Goal: Task Accomplishment & Management: Use online tool/utility

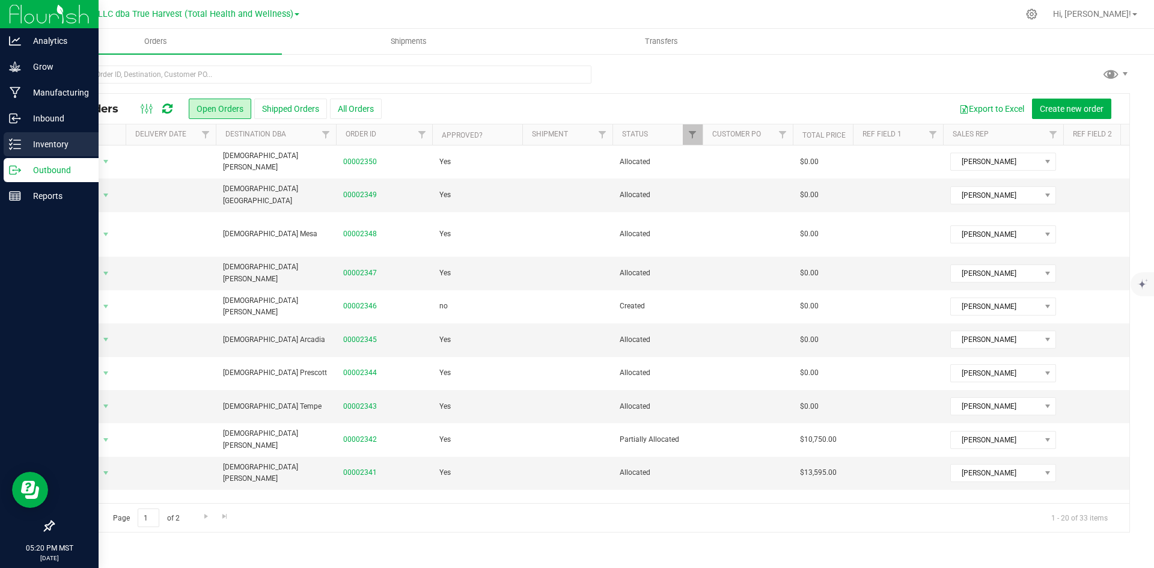
drag, startPoint x: 0, startPoint y: 0, endPoint x: 25, endPoint y: 148, distance: 150.6
click at [25, 148] on p "Inventory" at bounding box center [57, 144] width 72 height 14
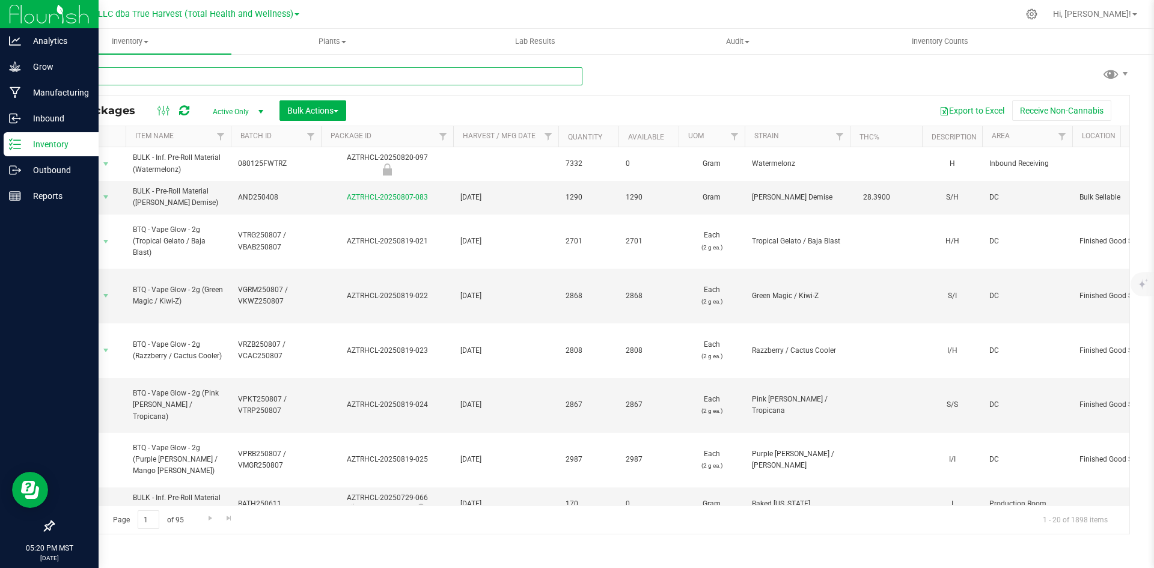
click at [227, 72] on input "text" at bounding box center [318, 76] width 530 height 18
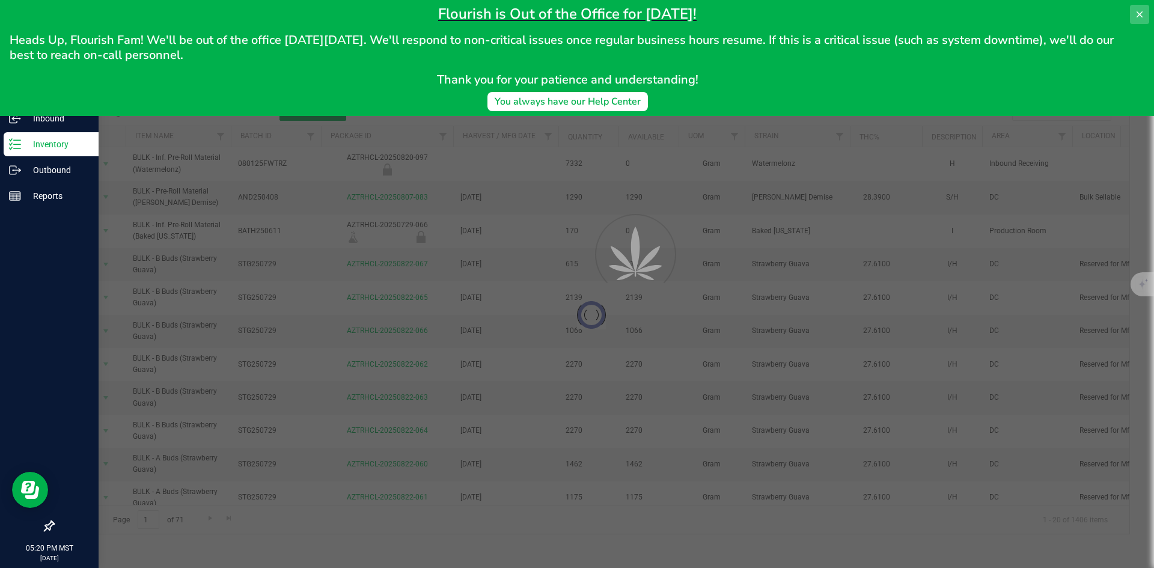
click at [1143, 22] on button at bounding box center [1139, 14] width 19 height 19
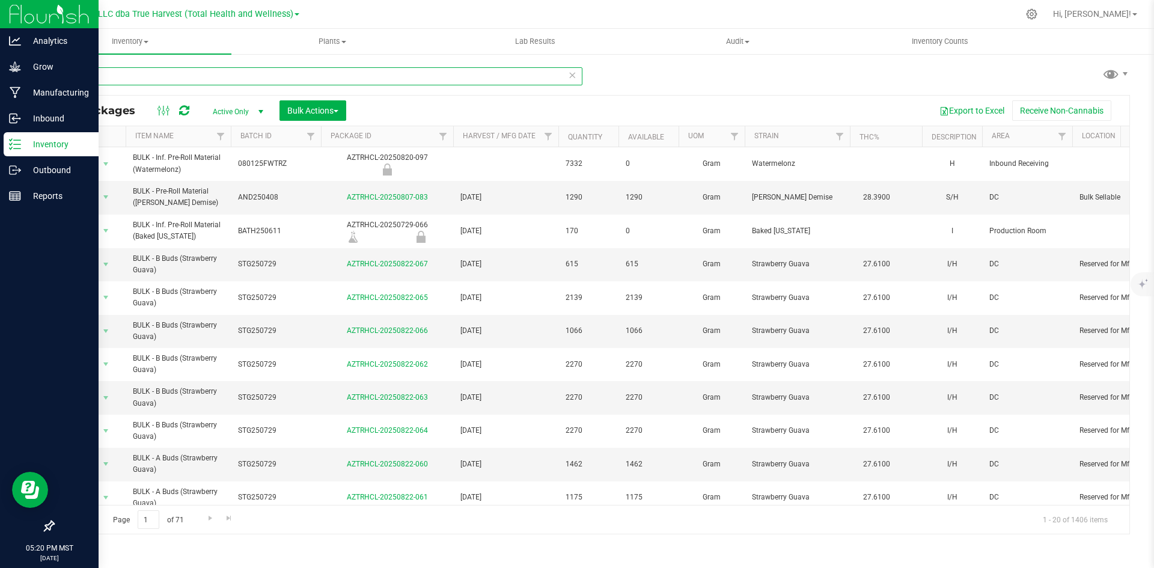
click at [246, 78] on input "bulk -" at bounding box center [318, 76] width 530 height 18
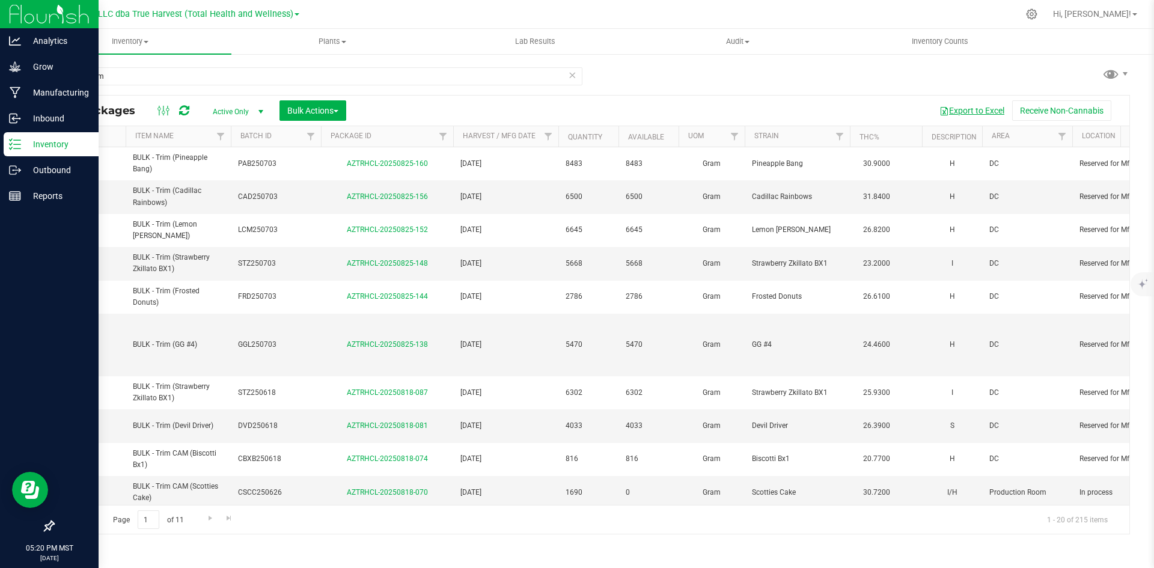
click at [982, 112] on button "Export to Excel" at bounding box center [972, 110] width 81 height 20
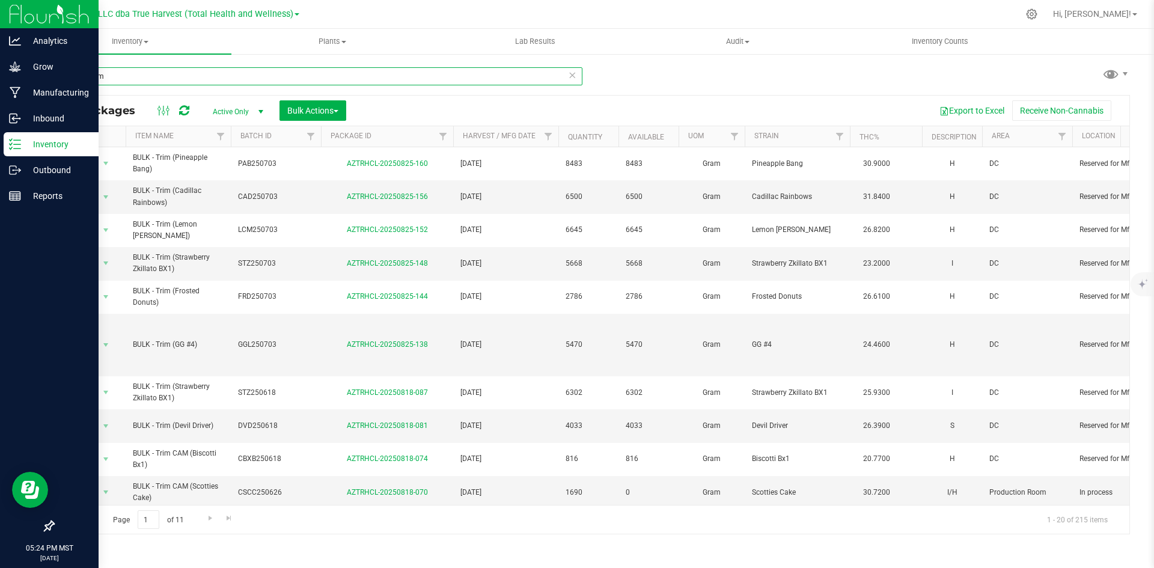
click at [153, 70] on input "bulk - trim" at bounding box center [318, 76] width 530 height 18
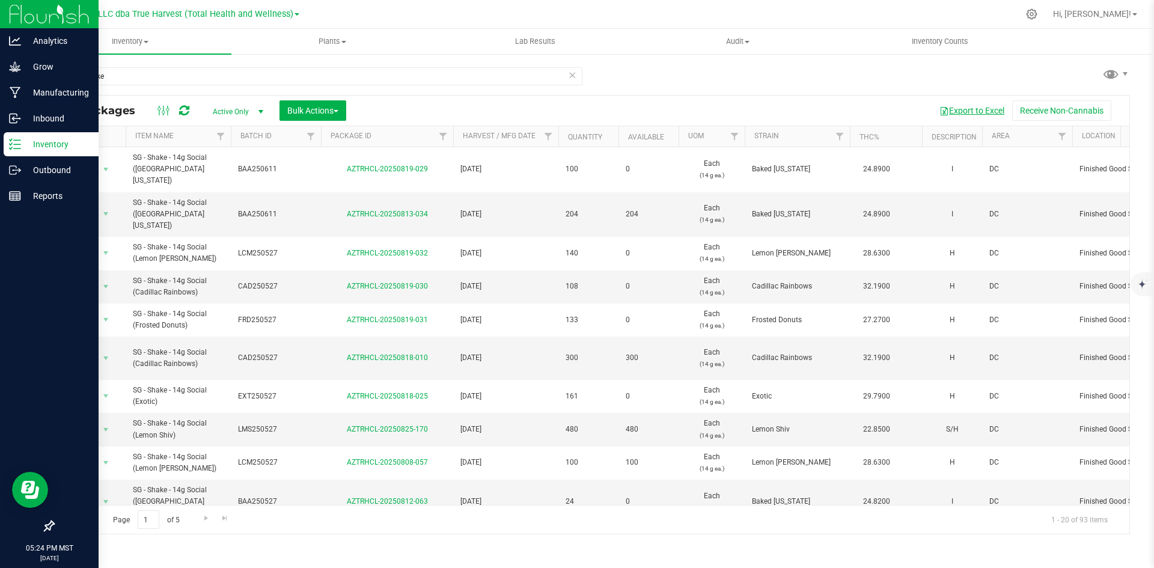
click at [976, 107] on button "Export to Excel" at bounding box center [972, 110] width 81 height 20
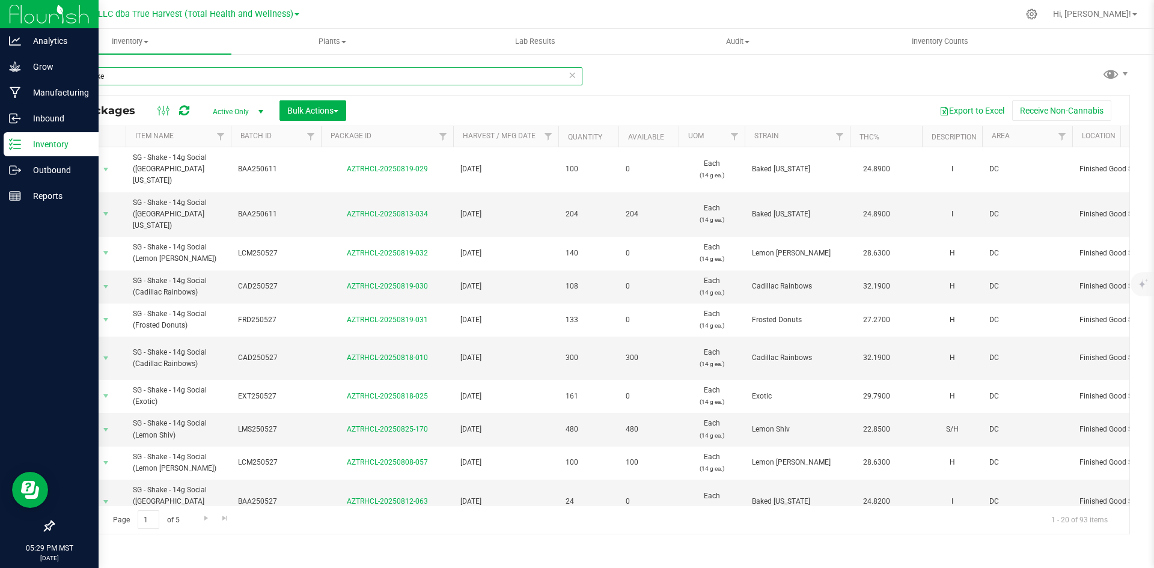
click at [271, 81] on input "sg - shake" at bounding box center [318, 76] width 530 height 18
paste input "BULK - Trim CAM (Biscotti Bx1)"
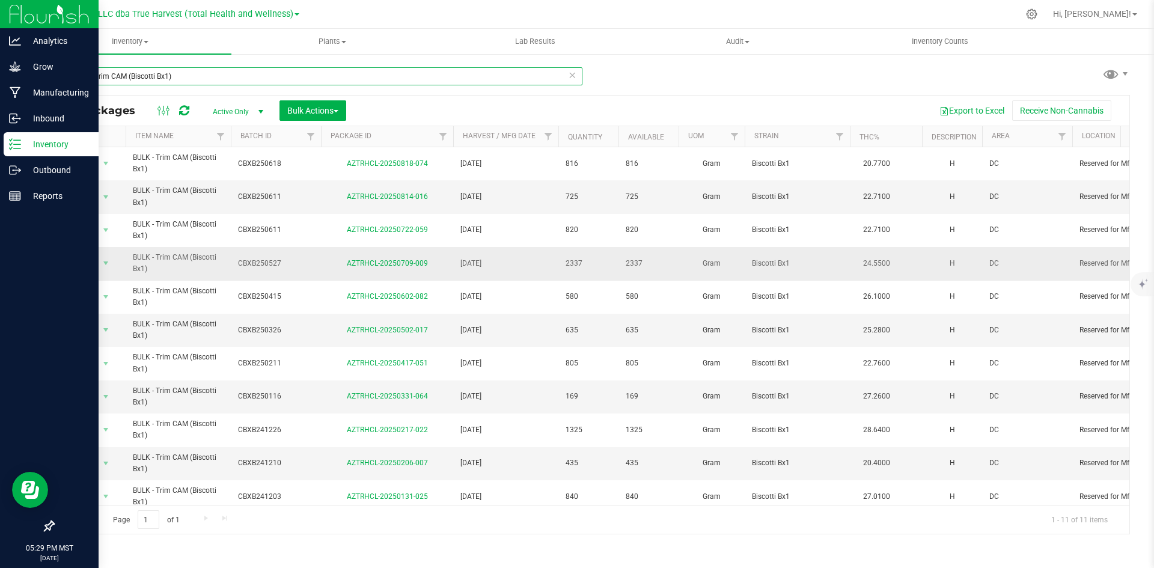
scroll to position [17, 0]
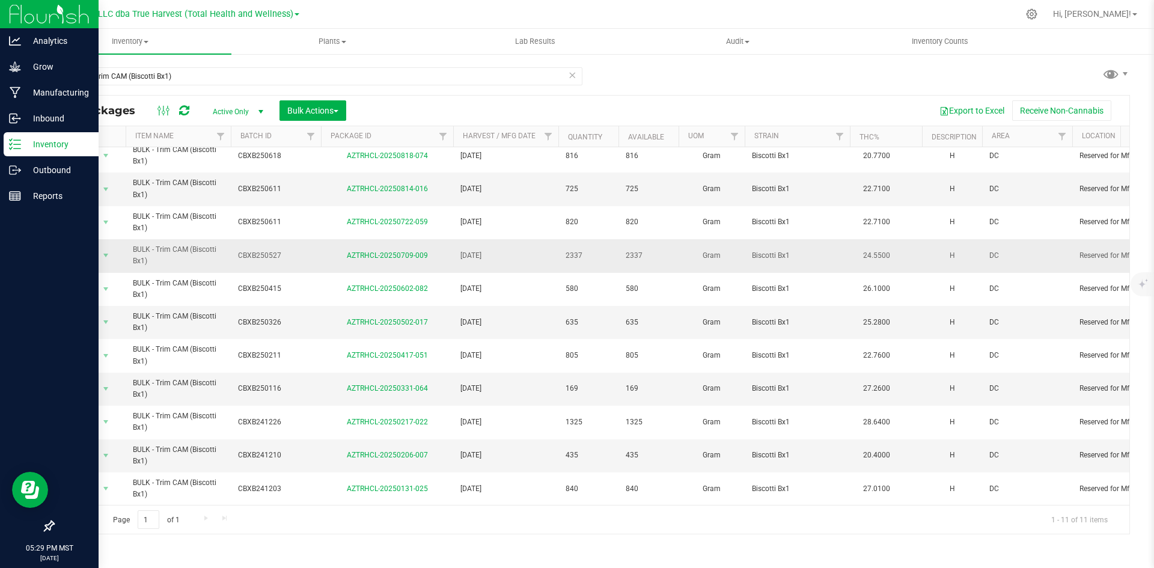
click at [257, 250] on span "CBXB250527" at bounding box center [276, 255] width 76 height 11
click at [257, 246] on input "CBXB250527" at bounding box center [273, 255] width 86 height 19
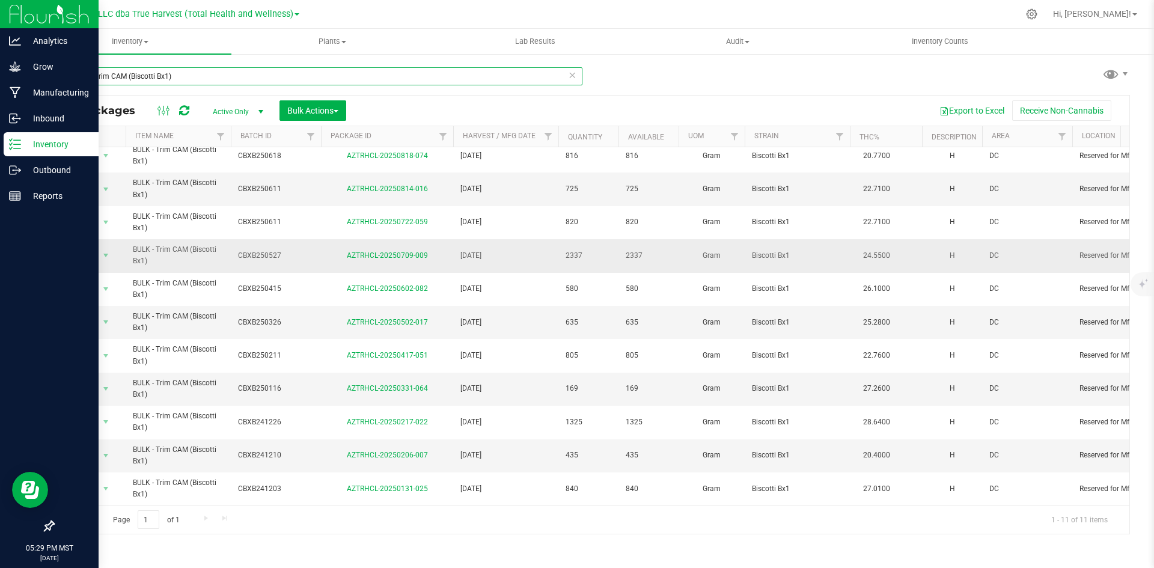
click at [289, 82] on input "BULK - Trim CAM (Biscotti Bx1)" at bounding box center [318, 76] width 530 height 18
paste input "CBXB250527"
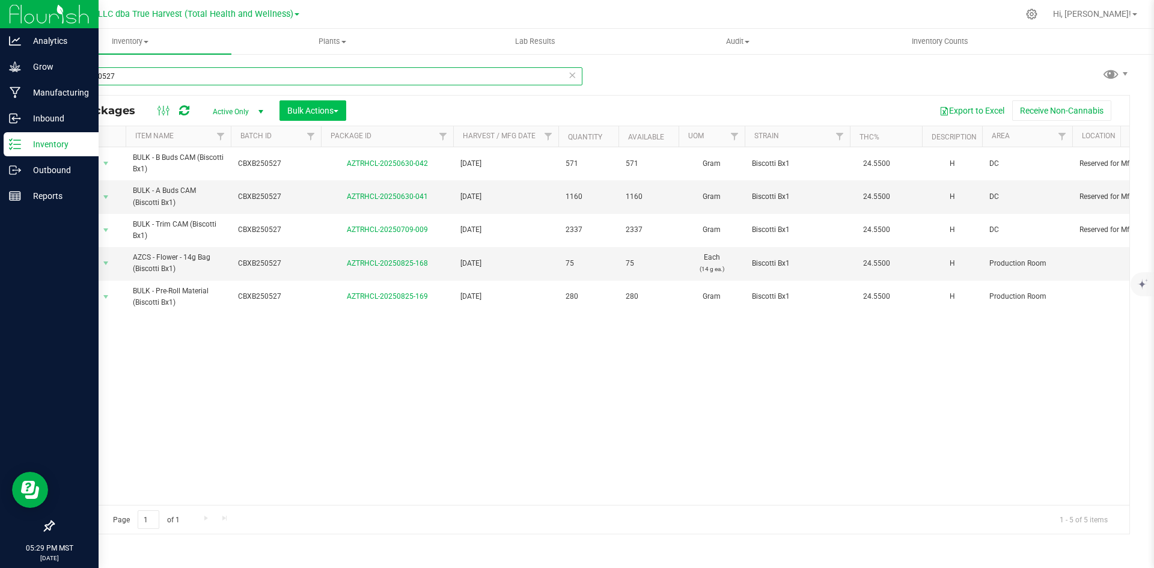
type input "CBXB250527"
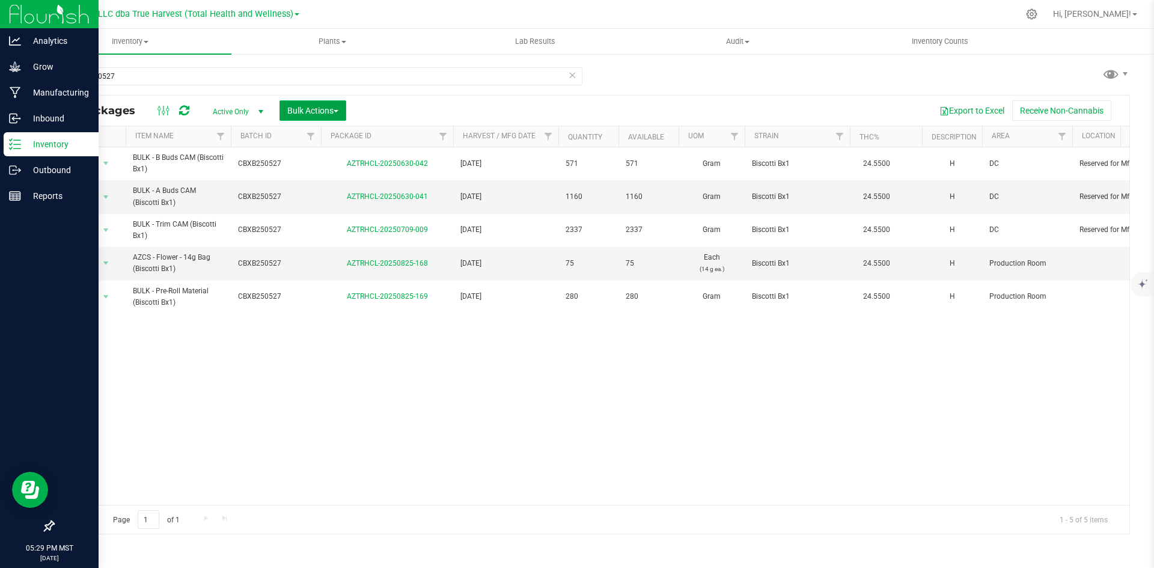
click at [329, 109] on span "Bulk Actions" at bounding box center [312, 111] width 51 height 10
click at [326, 133] on span "Add to manufacturing run" at bounding box center [332, 138] width 91 height 10
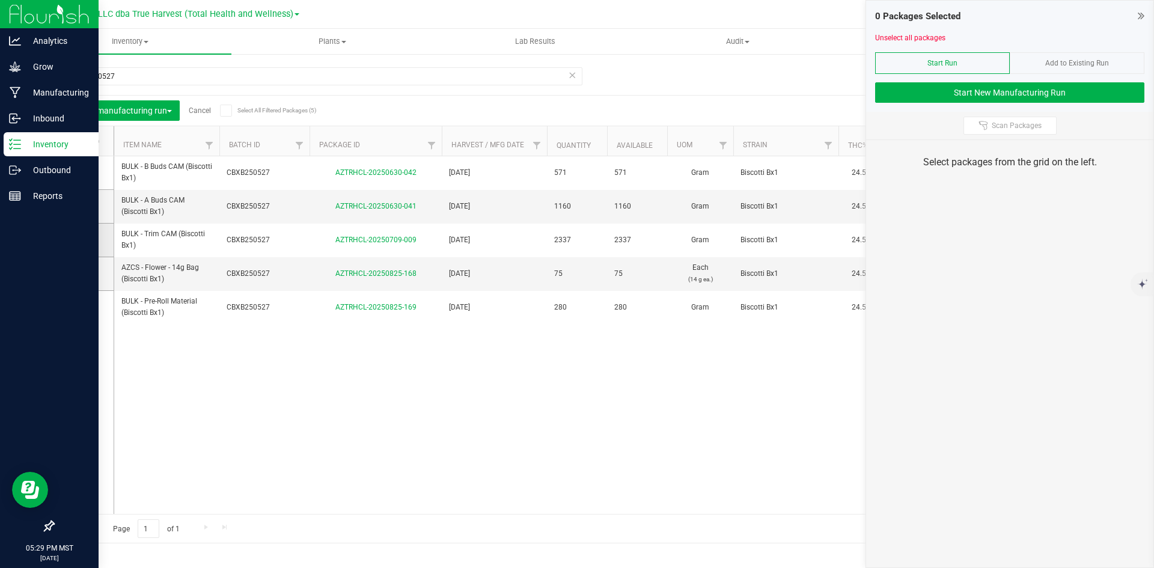
click at [80, 240] on icon at bounding box center [80, 240] width 8 height 0
click at [0, 0] on input "checkbox" at bounding box center [0, 0] width 0 height 0
click at [80, 307] on icon at bounding box center [80, 307] width 8 height 0
click at [0, 0] on input "checkbox" at bounding box center [0, 0] width 0 height 0
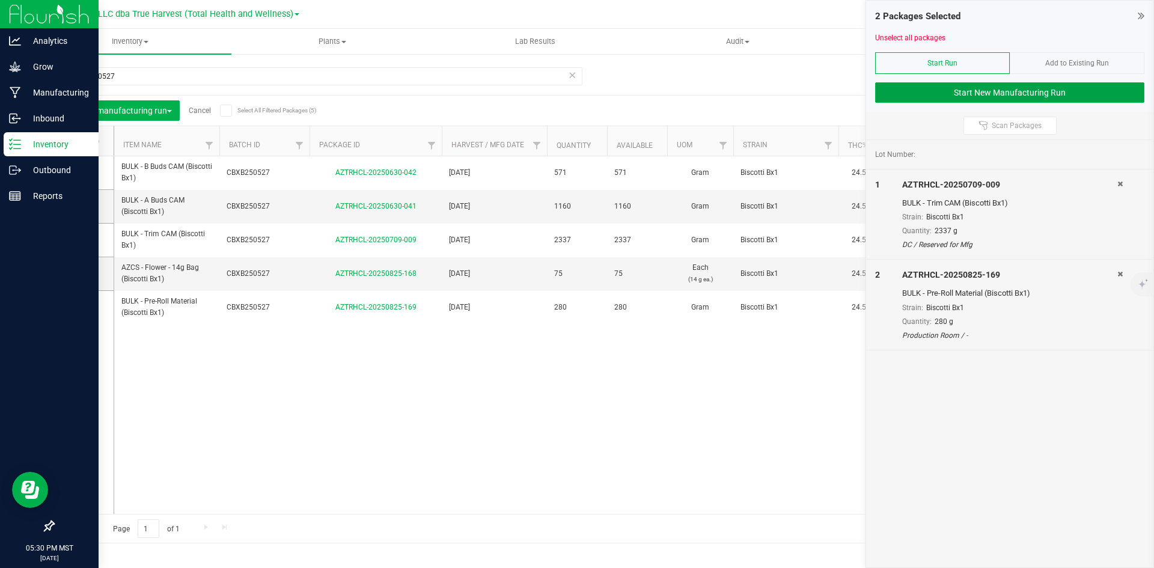
click at [1037, 90] on button "Start New Manufacturing Run" at bounding box center [1009, 92] width 269 height 20
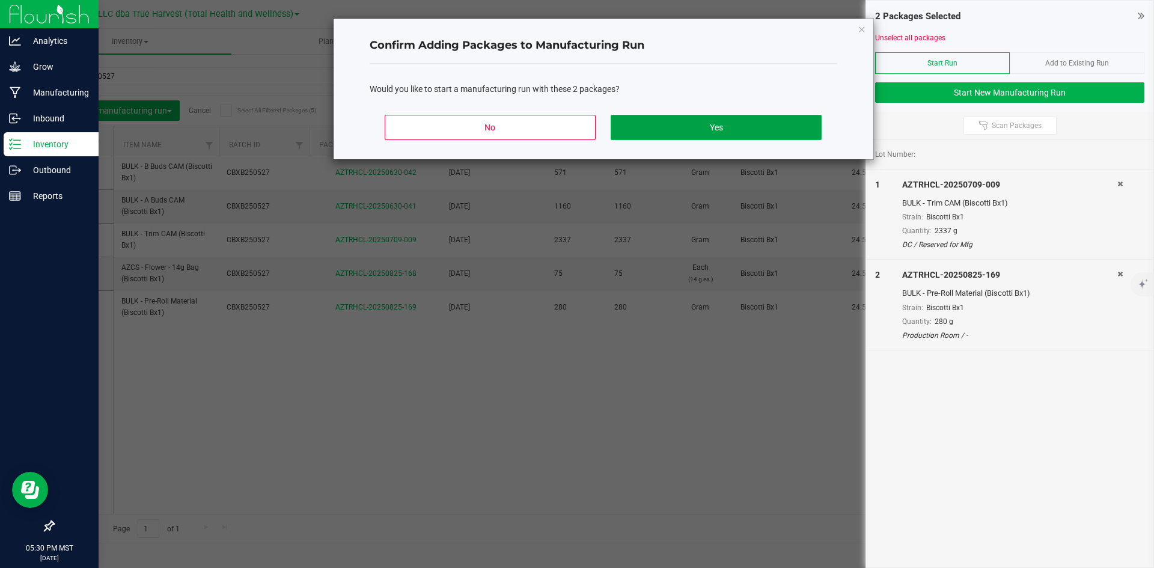
click at [747, 131] on button "Yes" at bounding box center [716, 127] width 210 height 25
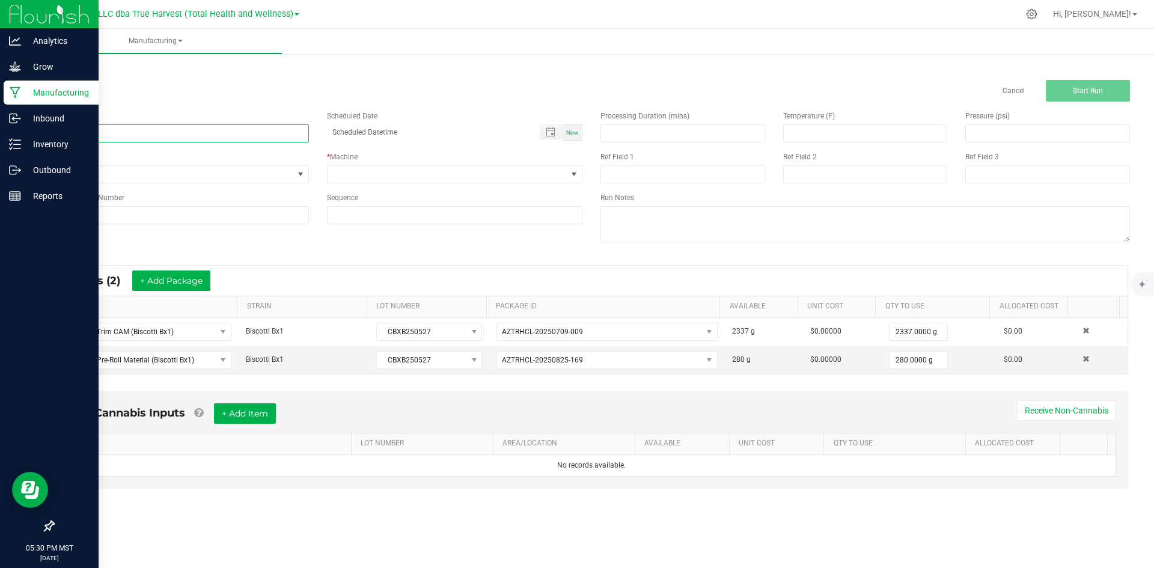
click at [237, 127] on input at bounding box center [181, 133] width 256 height 18
type input "Biscotti Bx1 - 14G SOCIAL"
click at [387, 180] on span at bounding box center [448, 174] width 240 height 17
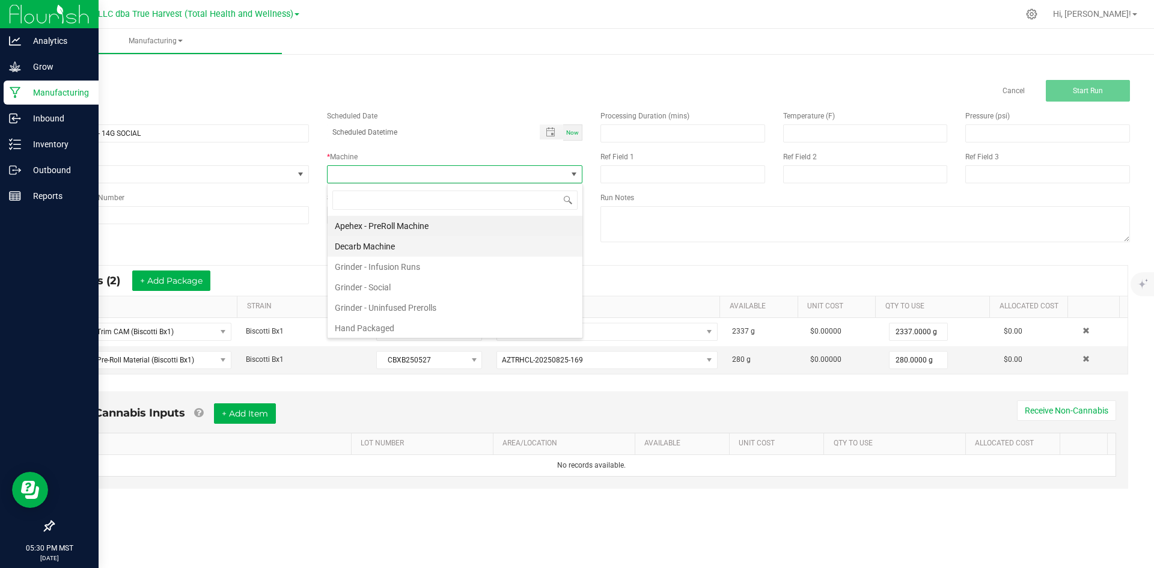
scroll to position [18, 255]
click at [374, 326] on li "Hand Packaged" at bounding box center [455, 328] width 255 height 20
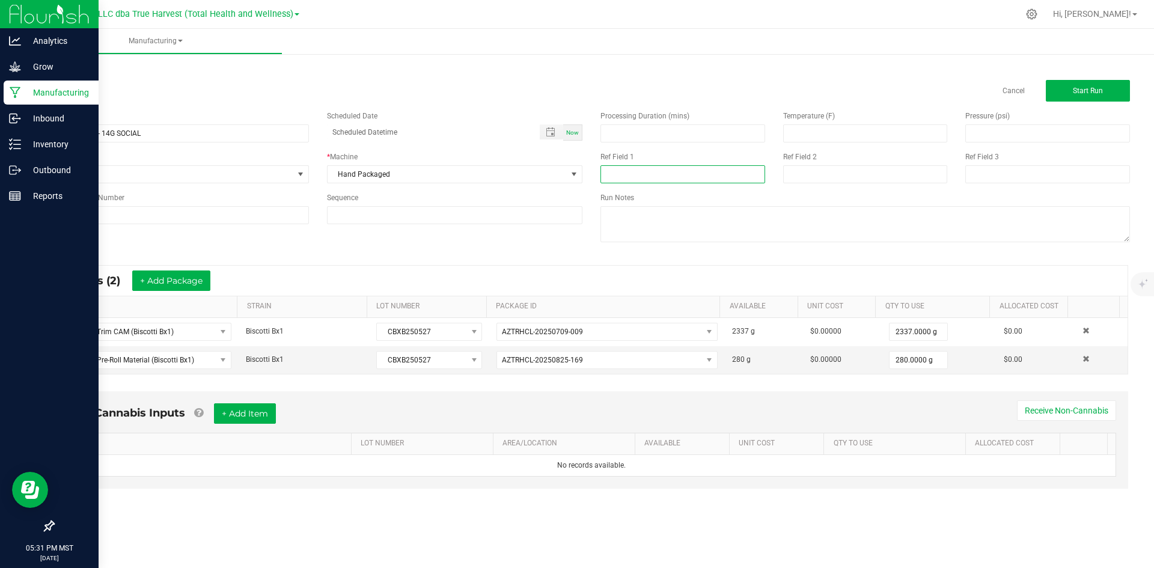
click at [683, 171] on input at bounding box center [683, 174] width 165 height 18
type input "14G SOCIAL"
click at [804, 183] on input at bounding box center [865, 174] width 165 height 18
type input "[DATE]"
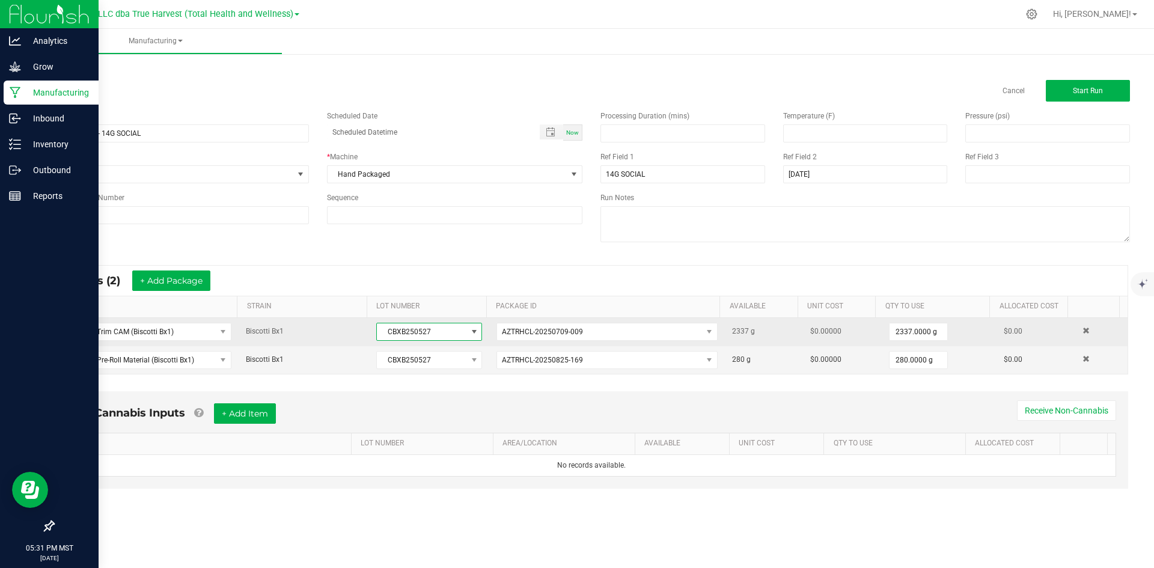
click at [433, 327] on span "CBXB250527" at bounding box center [422, 331] width 90 height 17
drag, startPoint x: 433, startPoint y: 327, endPoint x: 381, endPoint y: 327, distance: 51.7
click at [381, 327] on span "CBXB250527" at bounding box center [422, 331] width 90 height 17
copy span "CBXB250527"
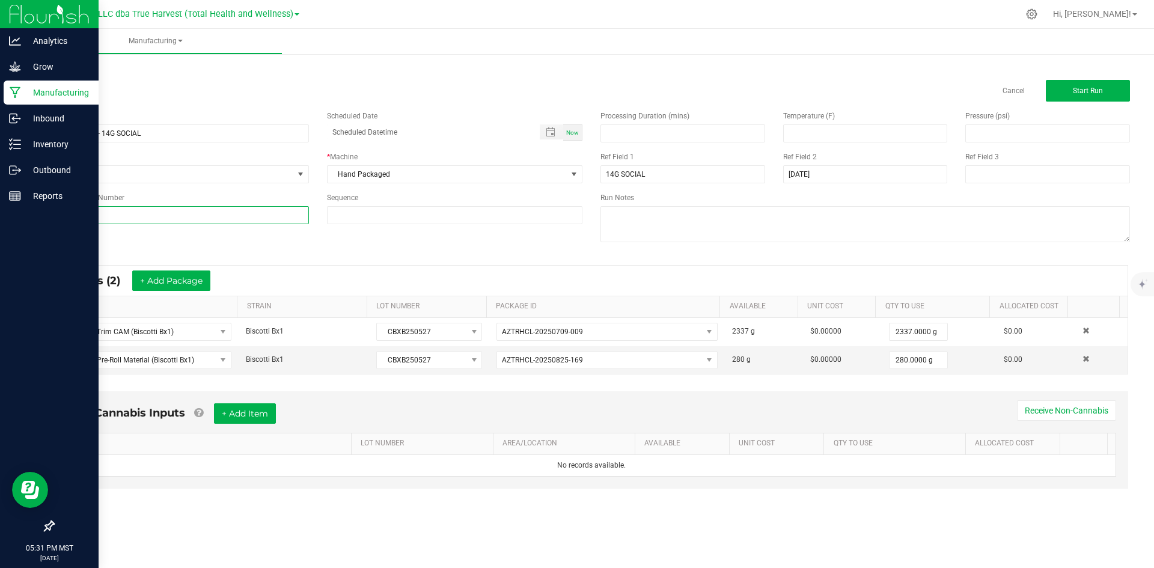
click at [252, 216] on input at bounding box center [181, 215] width 256 height 18
paste input "CBXB250527"
type input "CBXB250527"
click at [227, 132] on input "Biscotti Bx1 - 14G SOCIAL" at bounding box center [181, 133] width 256 height 18
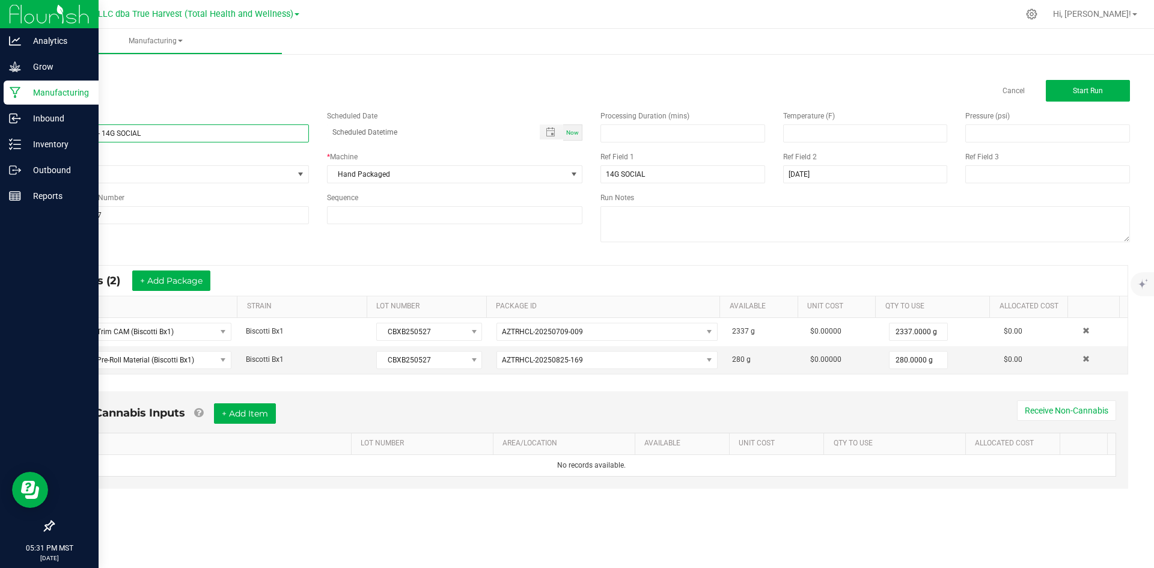
click at [227, 132] on input "Biscotti Bx1 - 14G SOCIAL" at bounding box center [181, 133] width 256 height 18
click at [1068, 94] on button "Start Run" at bounding box center [1088, 91] width 84 height 22
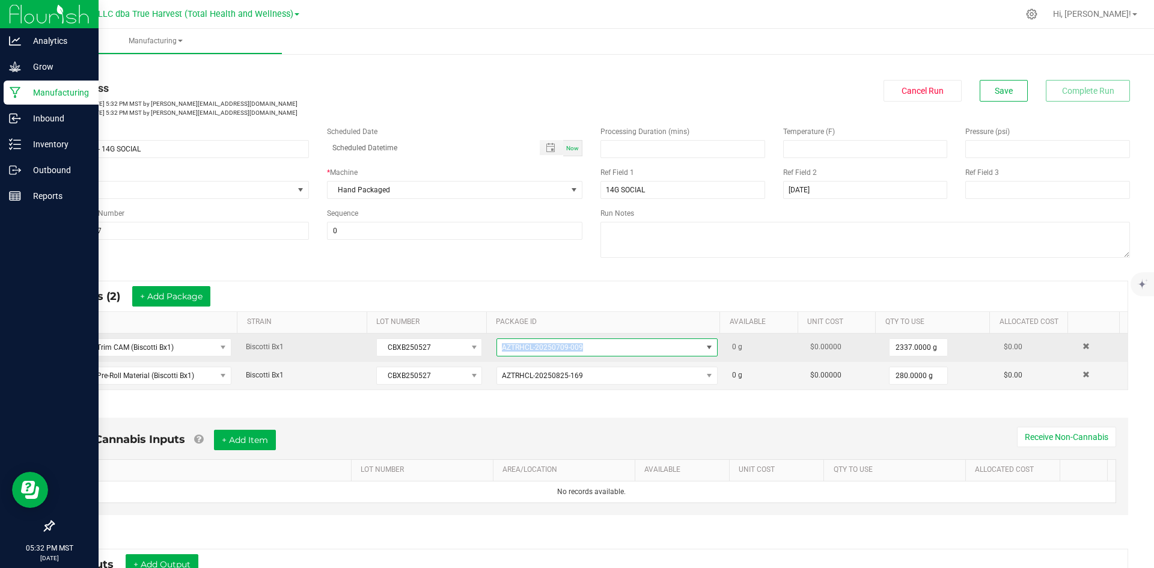
drag, startPoint x: 599, startPoint y: 346, endPoint x: 488, endPoint y: 342, distance: 111.3
click at [489, 342] on td "AZTRHCL-20250709-009" at bounding box center [607, 348] width 236 height 28
copy span "AZTRHCL-20250709-009"
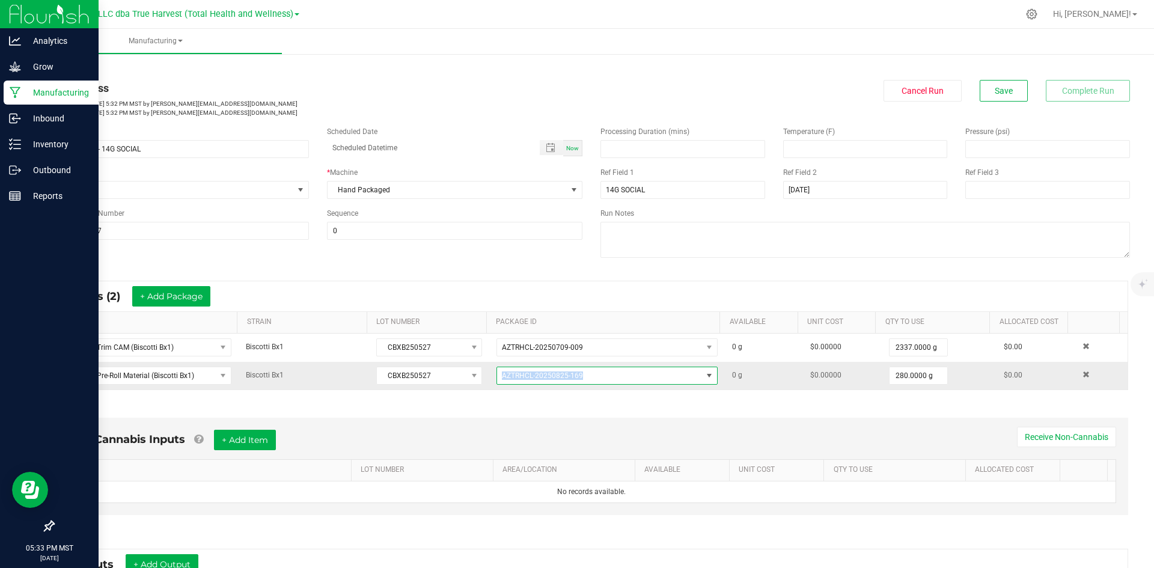
drag, startPoint x: 590, startPoint y: 377, endPoint x: 489, endPoint y: 374, distance: 101.0
click at [489, 374] on td "AZTRHCL-20250825-169" at bounding box center [607, 376] width 236 height 28
copy span "AZTRHCL-20250825-169"
click at [67, 69] on link "< All Runs" at bounding box center [69, 68] width 32 height 8
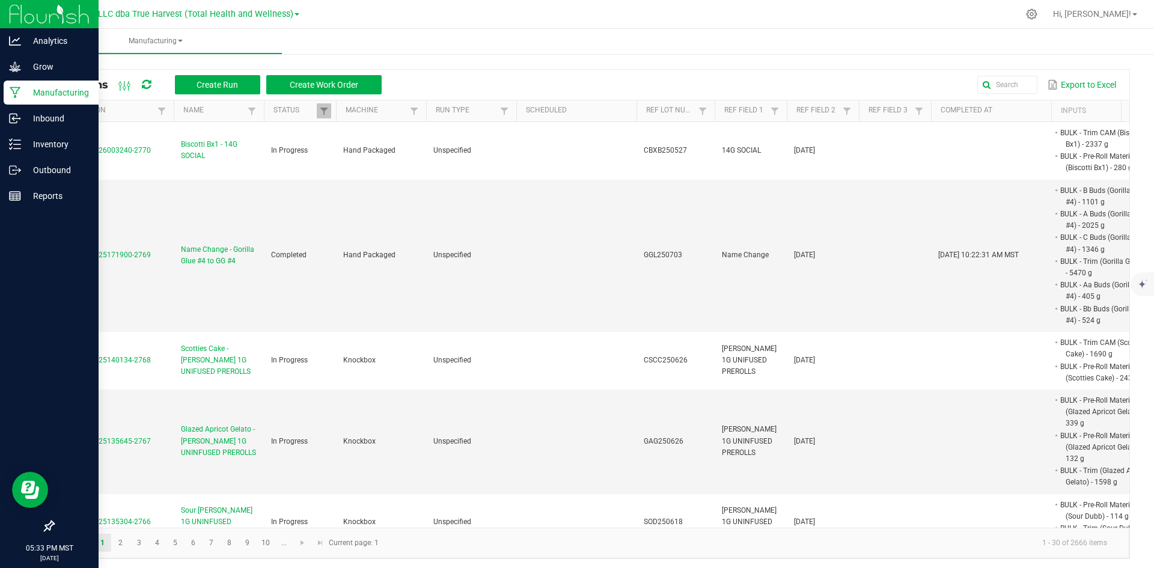
drag, startPoint x: 161, startPoint y: 151, endPoint x: 52, endPoint y: 148, distance: 109.4
click at [52, 148] on div "All Runs Create Run Create Work Order Export to Excel Extraction Name Status Ma…" at bounding box center [591, 311] width 1125 height 520
copy table "MP-20250826003240-2770"
click at [569, 221] on td at bounding box center [576, 256] width 120 height 152
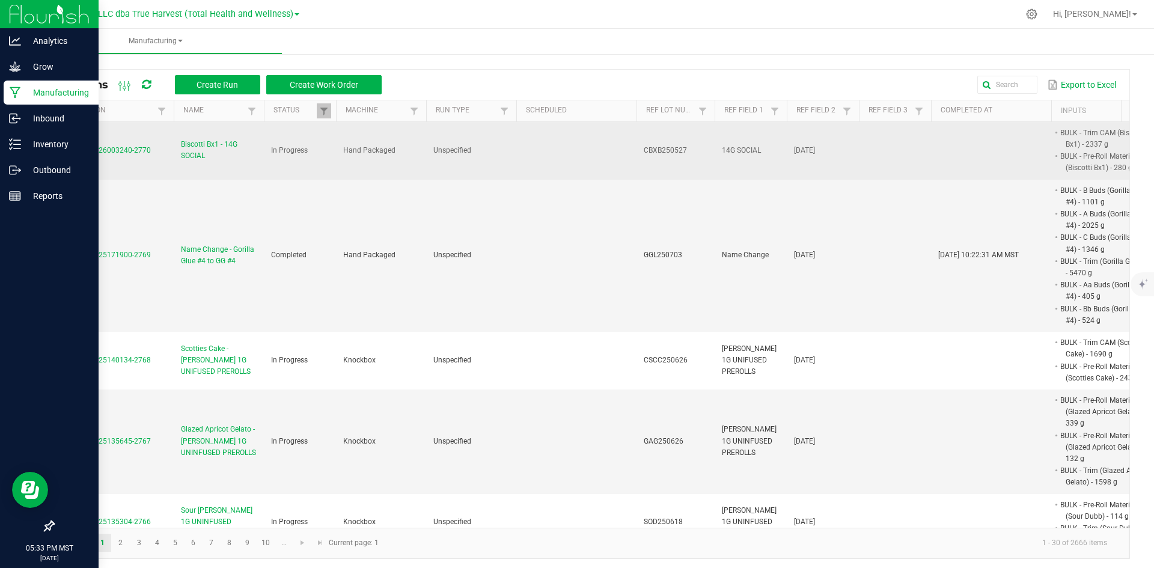
click at [194, 151] on span "Biscotti Bx1 - 14G SOCIAL" at bounding box center [219, 150] width 76 height 23
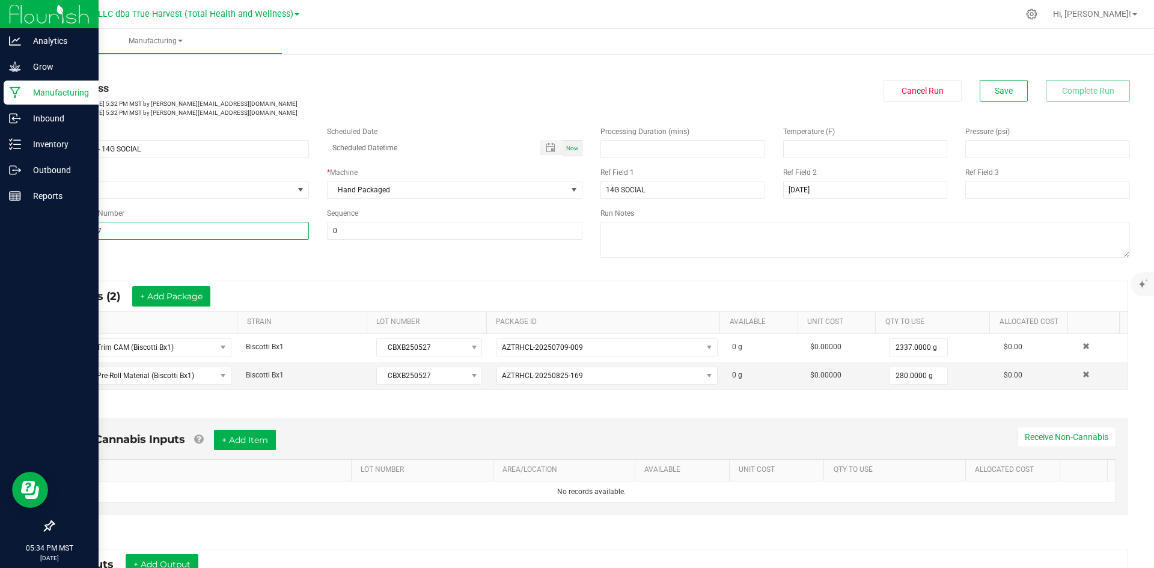
drag, startPoint x: 154, startPoint y: 236, endPoint x: 0, endPoint y: 228, distance: 154.7
click at [0, 228] on div "Analytics Grow Manufacturing Inbound Inventory Outbound Reports 05:34 PM MST [D…" at bounding box center [577, 284] width 1154 height 568
click at [1, 151] on link "Inventory" at bounding box center [49, 145] width 99 height 26
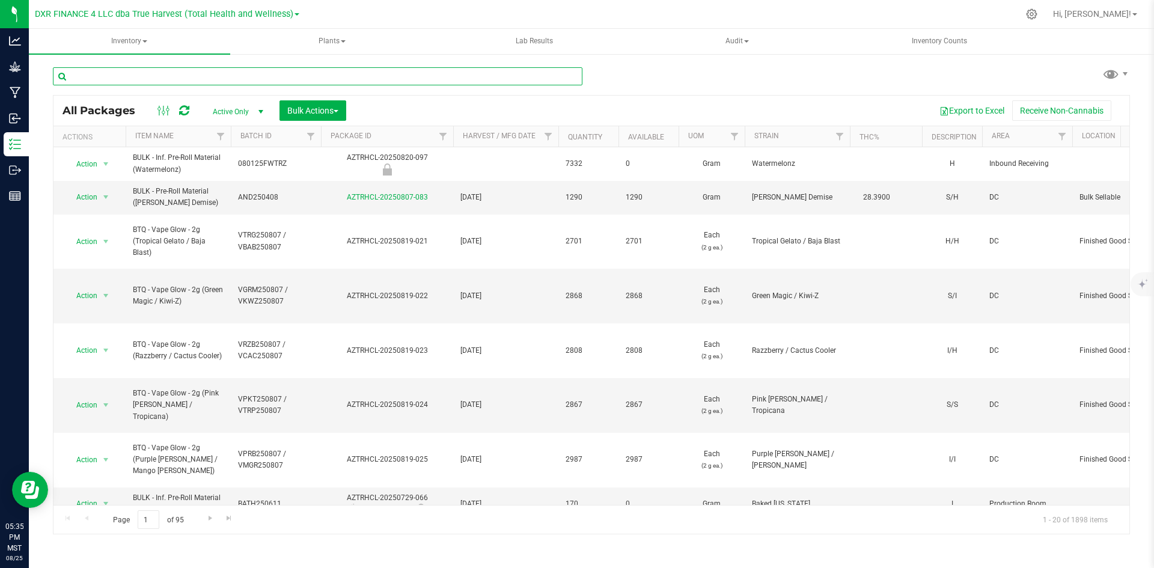
click at [199, 70] on input "text" at bounding box center [318, 76] width 530 height 18
paste input "BULK - Trim CAM (Permanent Kush)"
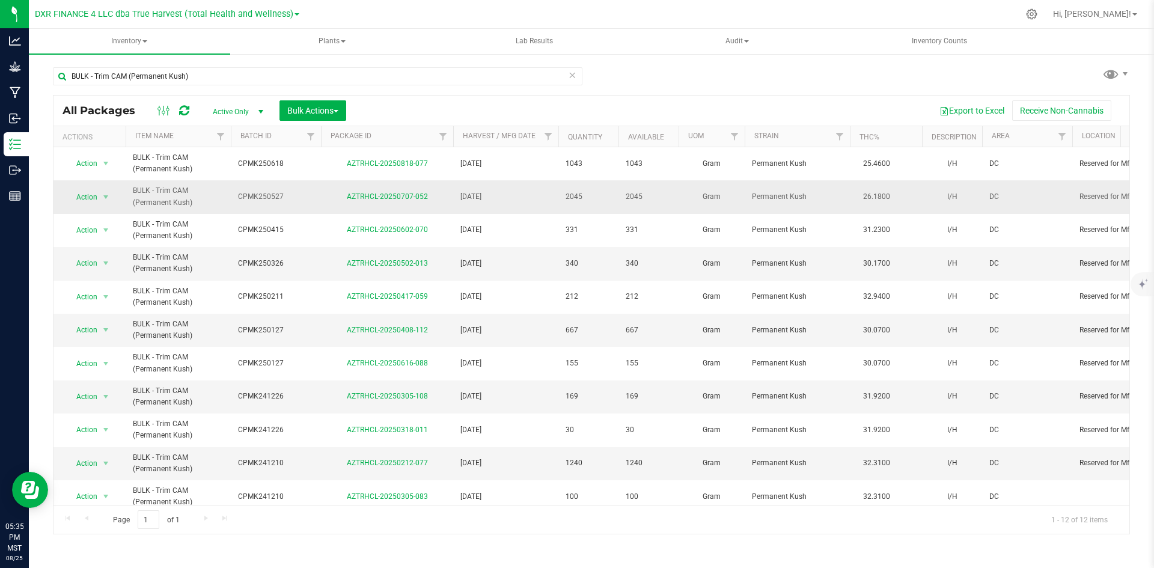
click at [269, 198] on span "CPMK250527" at bounding box center [276, 196] width 76 height 11
click at [269, 198] on input "CPMK250527" at bounding box center [273, 197] width 86 height 19
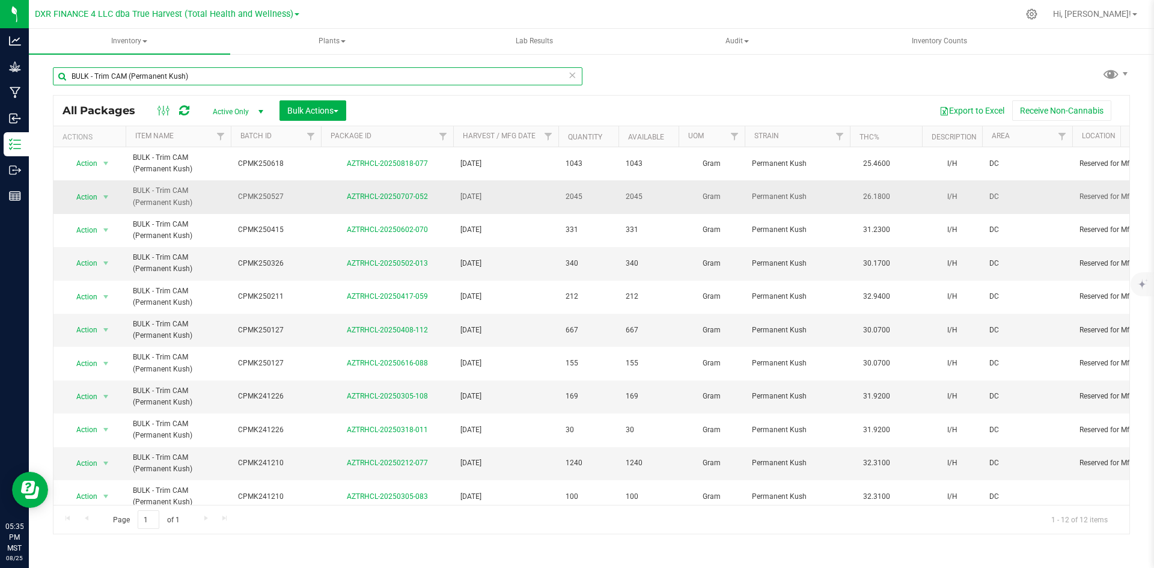
click at [269, 76] on input "BULK - Trim CAM (Permanent Kush)" at bounding box center [318, 76] width 530 height 18
paste input "CPMK250527"
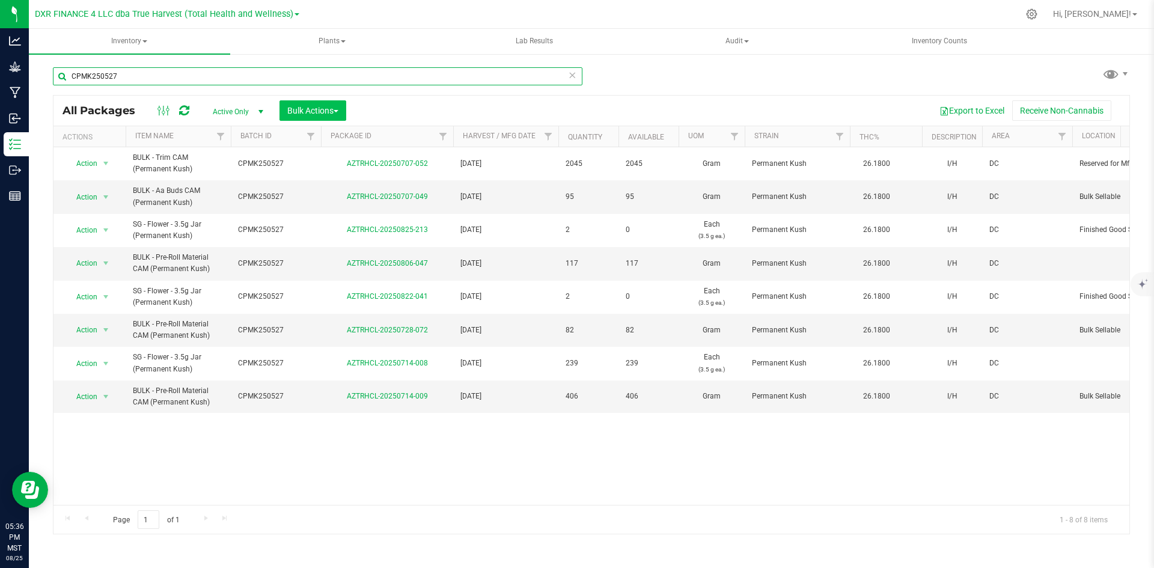
type input "CPMK250527"
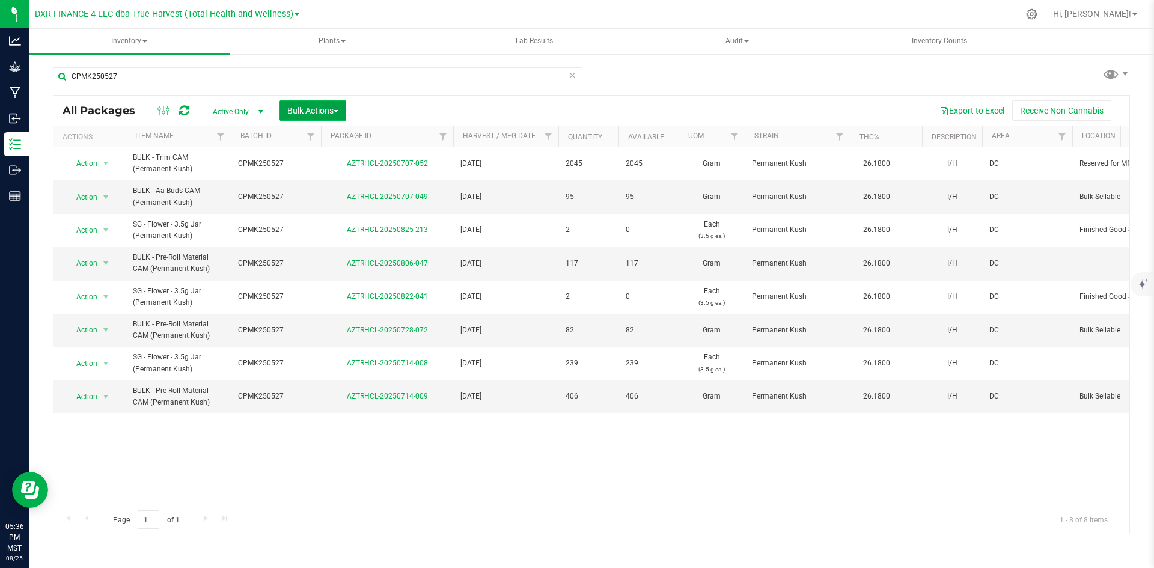
click at [301, 106] on span "Bulk Actions" at bounding box center [312, 111] width 51 height 10
click at [313, 145] on div "Add to manufacturing run" at bounding box center [340, 139] width 107 height 19
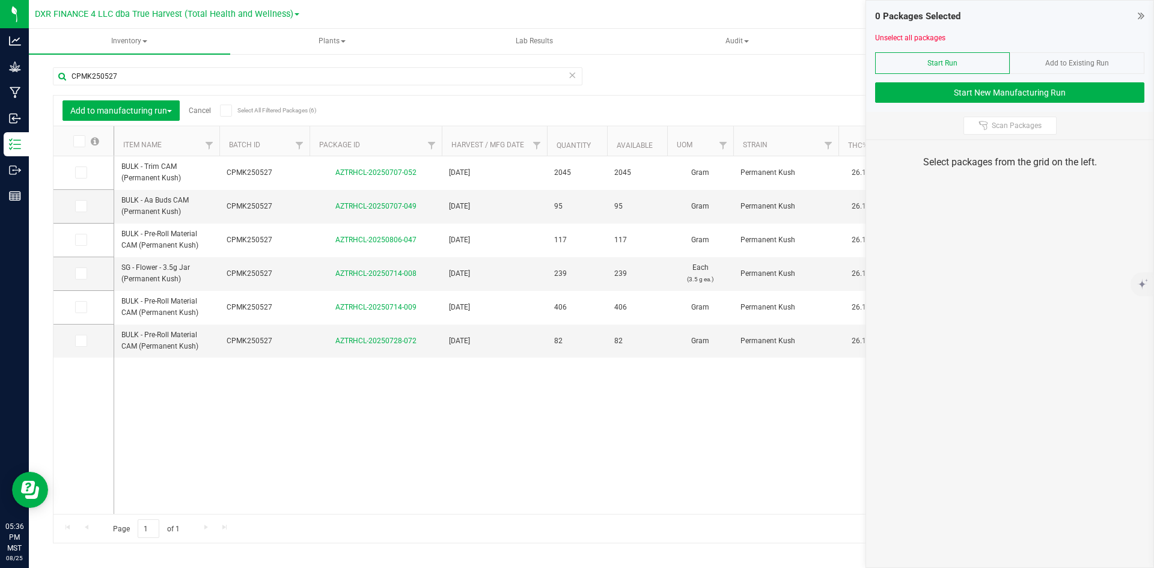
click at [174, 146] on th "Item Name" at bounding box center [166, 141] width 105 height 30
click at [87, 211] on span at bounding box center [81, 206] width 12 height 12
click at [0, 0] on input "checkbox" at bounding box center [0, 0] width 0 height 0
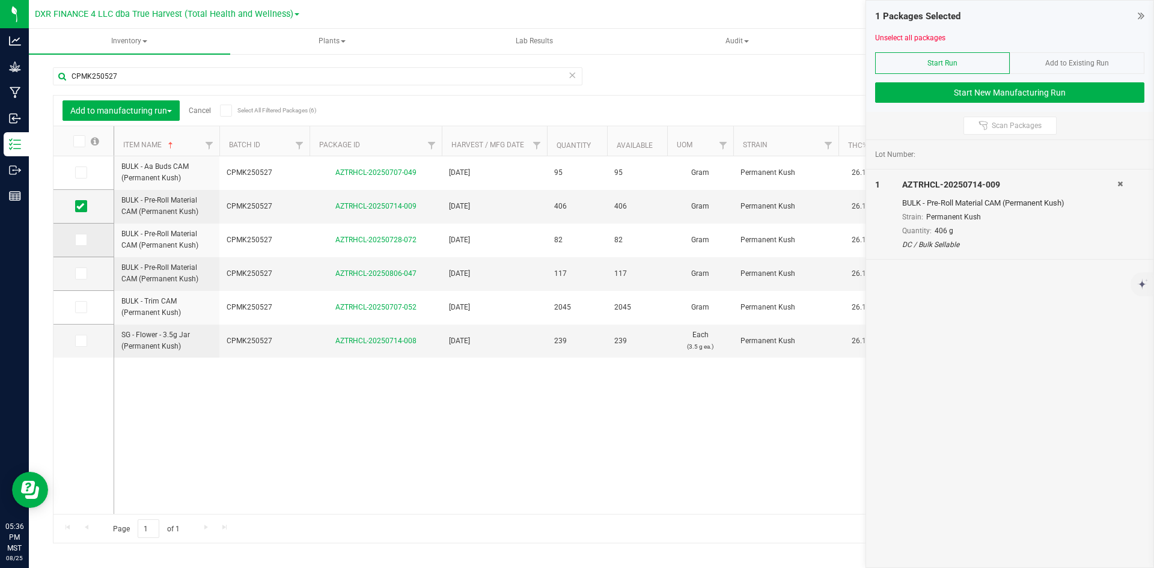
click at [78, 240] on icon at bounding box center [80, 240] width 8 height 0
click at [0, 0] on input "checkbox" at bounding box center [0, 0] width 0 height 0
click at [78, 264] on td at bounding box center [83, 274] width 60 height 34
click at [83, 274] on icon at bounding box center [80, 274] width 8 height 0
click at [0, 0] on input "checkbox" at bounding box center [0, 0] width 0 height 0
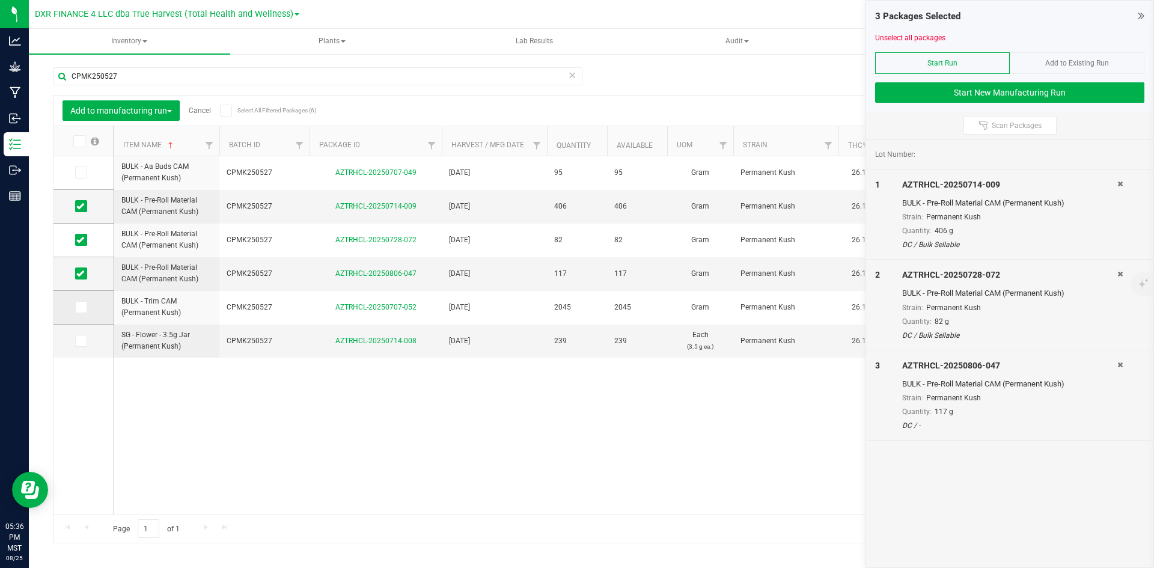
click at [83, 307] on icon at bounding box center [80, 307] width 8 height 0
click at [0, 0] on input "checkbox" at bounding box center [0, 0] width 0 height 0
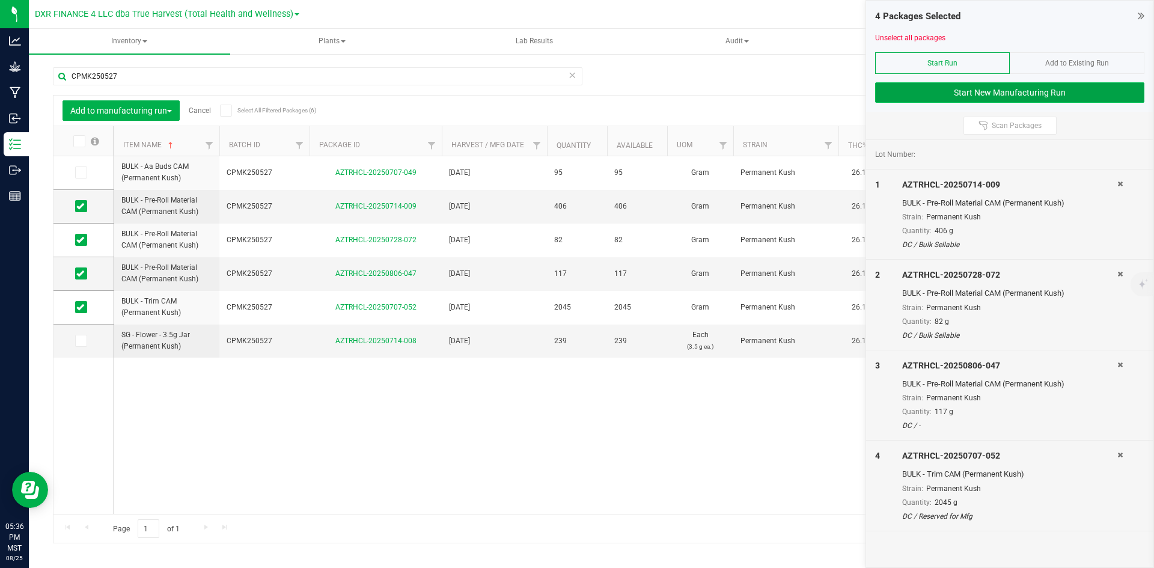
click at [1013, 96] on button "Start New Manufacturing Run" at bounding box center [1009, 92] width 269 height 20
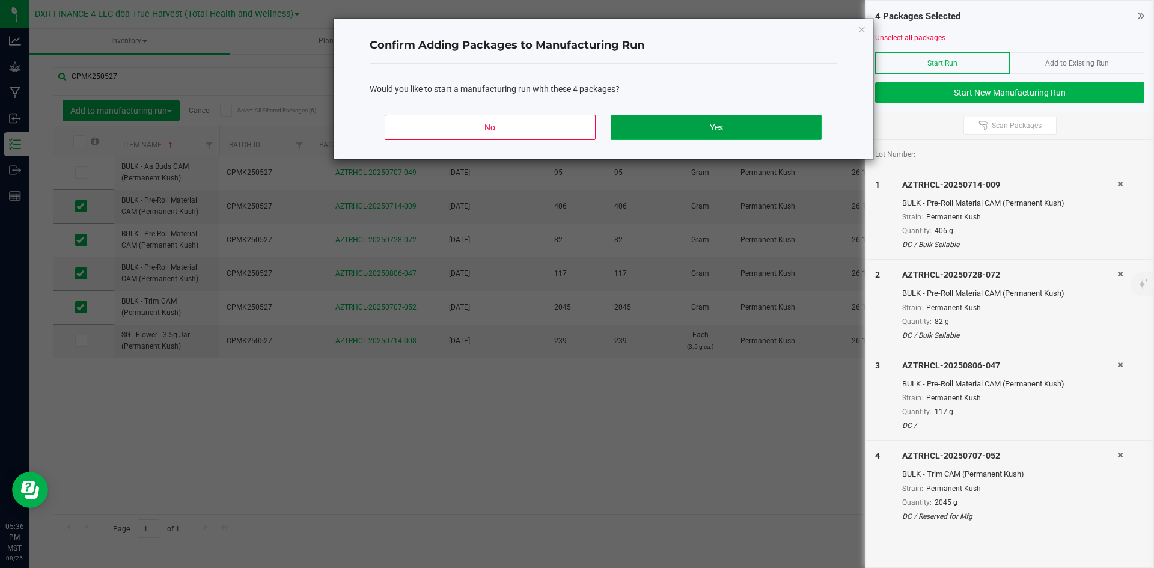
click at [730, 129] on button "Yes" at bounding box center [716, 127] width 210 height 25
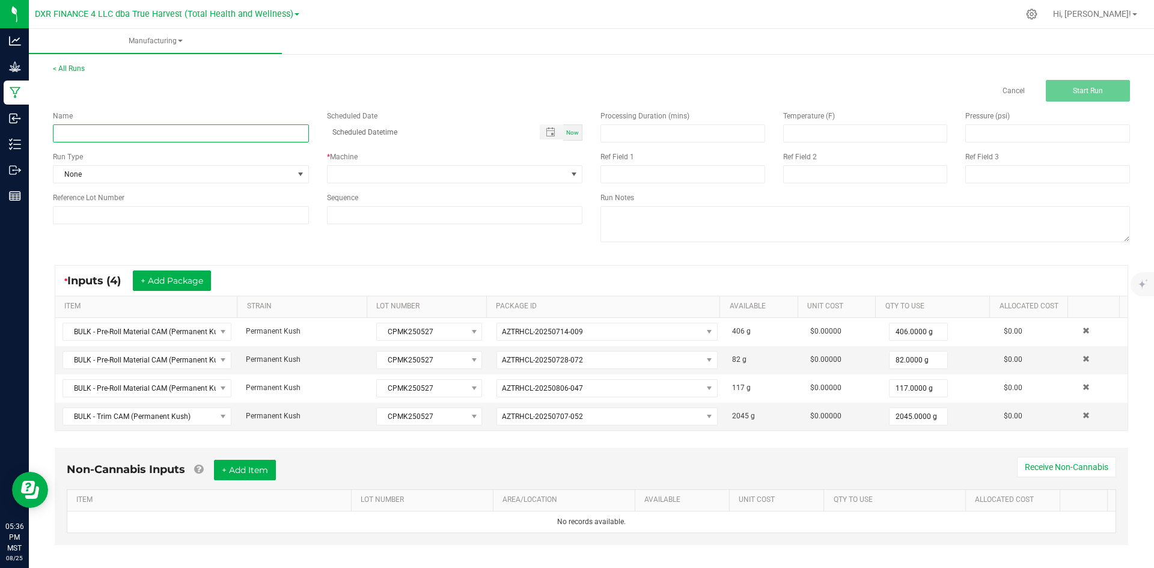
click at [283, 139] on input at bounding box center [181, 133] width 256 height 18
type input "Permanent Kush - 14G SOCIAL"
click at [382, 170] on span at bounding box center [448, 174] width 240 height 17
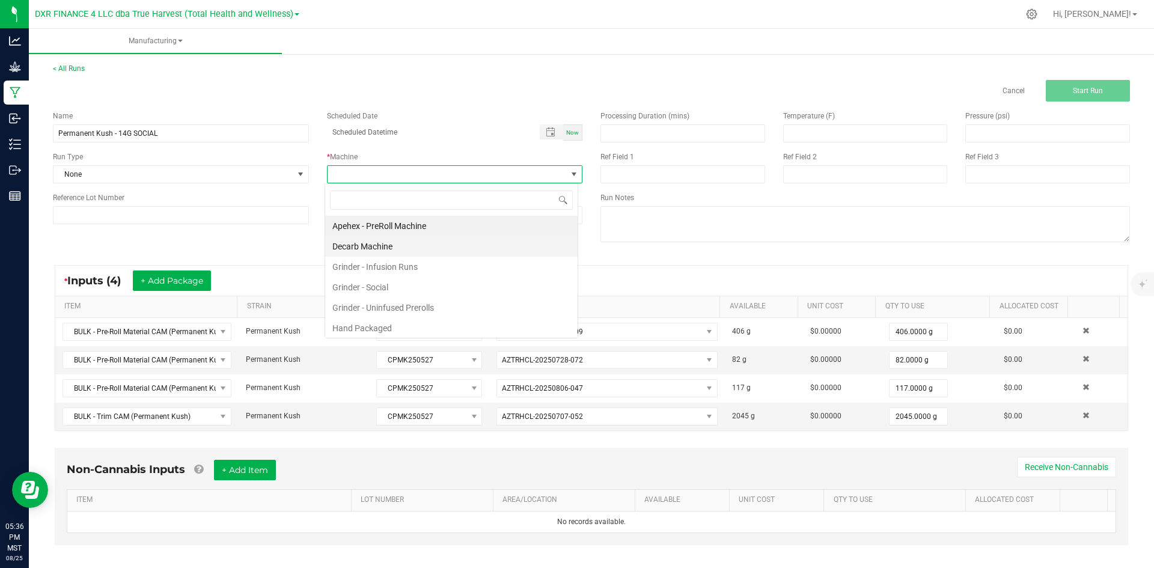
scroll to position [18, 254]
click at [370, 329] on li "Hand Packaged" at bounding box center [451, 328] width 252 height 20
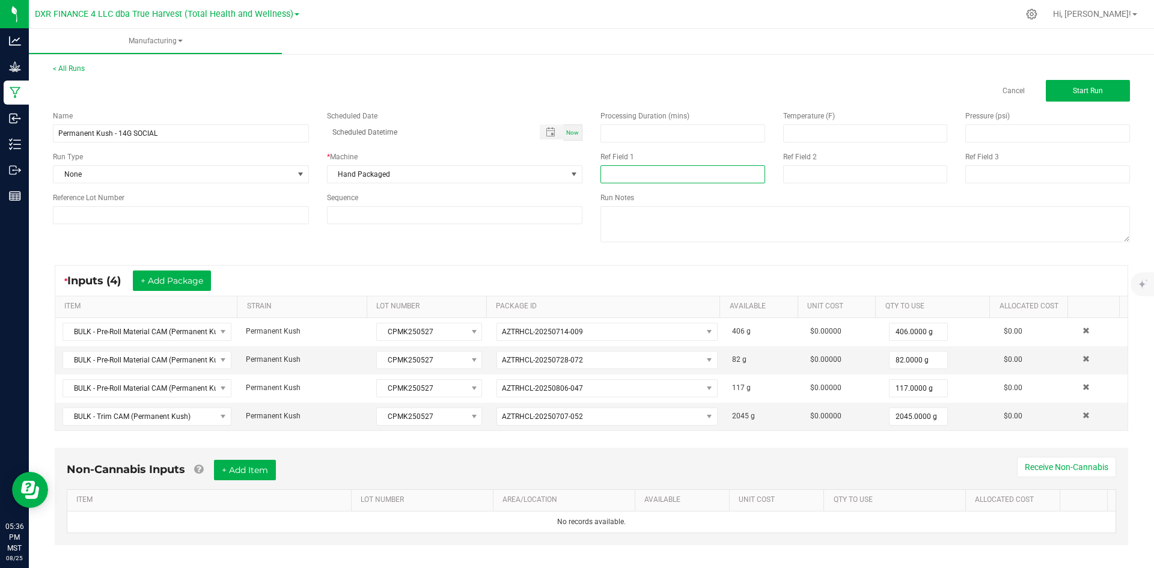
click at [621, 176] on input at bounding box center [683, 174] width 165 height 18
type input "14G SOCIAL"
click at [815, 168] on input at bounding box center [865, 174] width 165 height 18
type input "[DATE]"
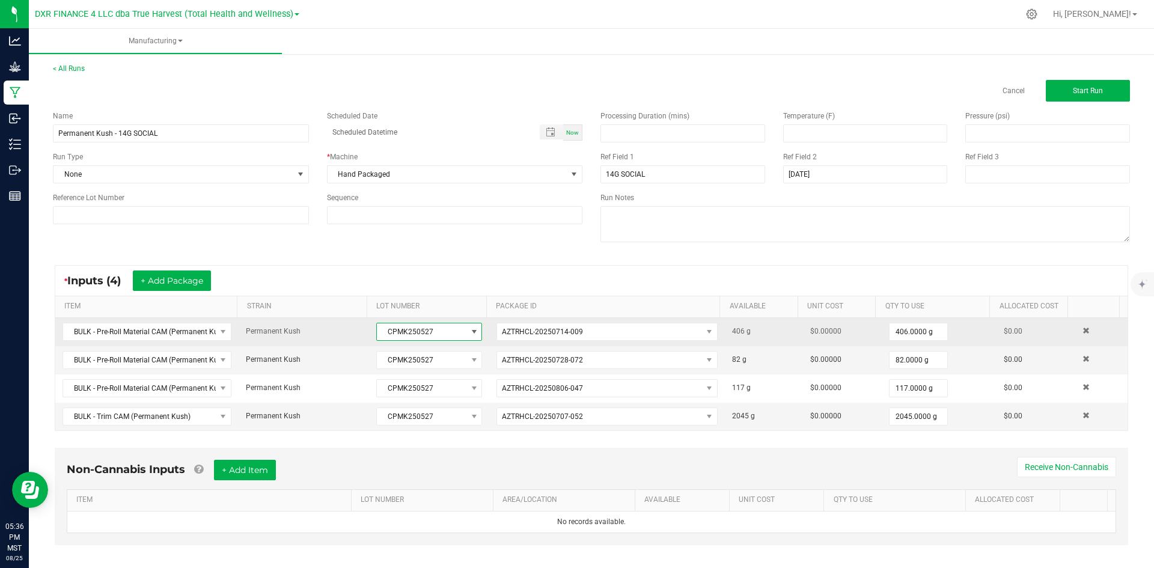
drag, startPoint x: 436, startPoint y: 333, endPoint x: 355, endPoint y: 328, distance: 81.3
click at [355, 328] on tr "BULK - Pre-Roll Material CAM (Permanent Kush) Permanent Kush CPMK250527 AZTRHCL…" at bounding box center [591, 332] width 1072 height 28
copy tr "CPMK250527"
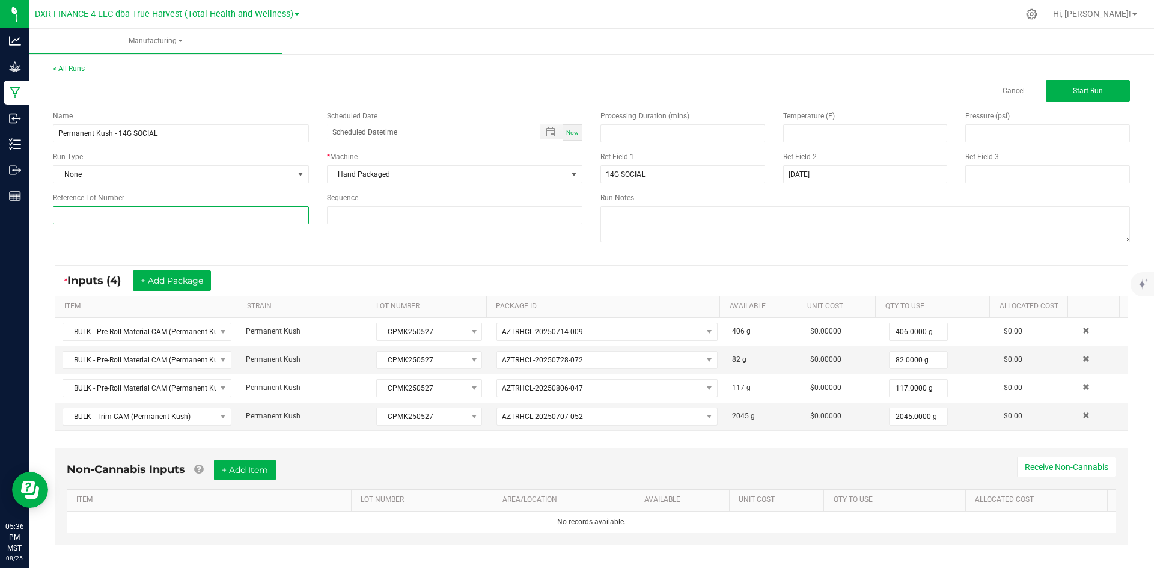
click at [238, 213] on input at bounding box center [181, 215] width 256 height 18
paste input "CPMK250527"
click at [66, 215] on input "CPMK250527" at bounding box center [181, 215] width 256 height 18
type input "CPMK250527"
click at [88, 237] on div "Name Permanent Kush - 14G SOCIAL Scheduled Date Now Run Type None * Machine Han…" at bounding box center [591, 178] width 1095 height 153
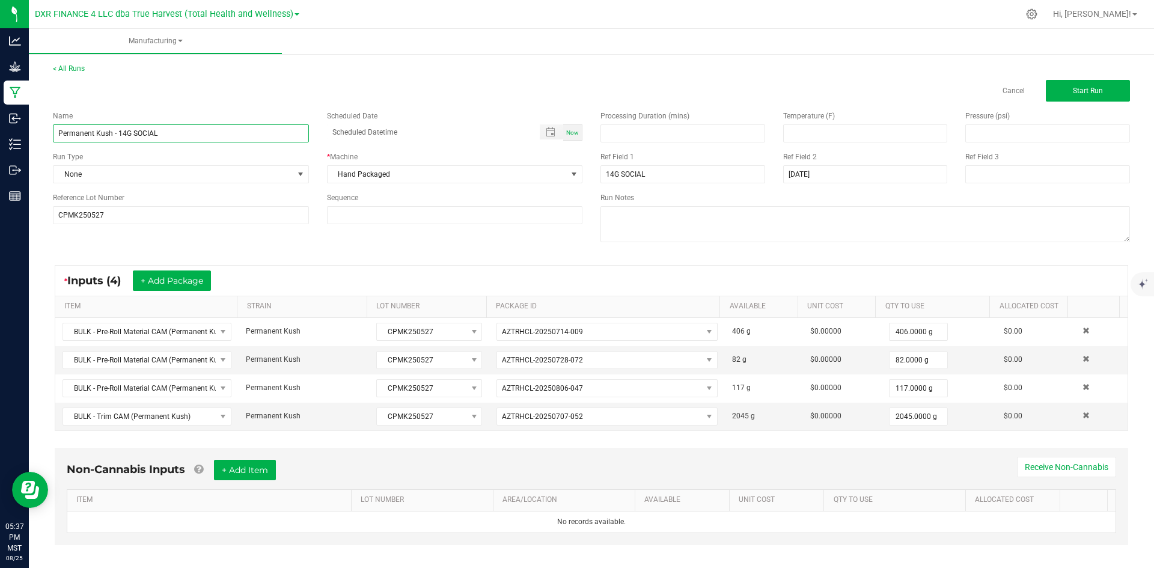
click at [176, 132] on input "Permanent Kush - 14G SOCIAL" at bounding box center [181, 133] width 256 height 18
click at [249, 215] on input "CPMK250527" at bounding box center [181, 215] width 256 height 18
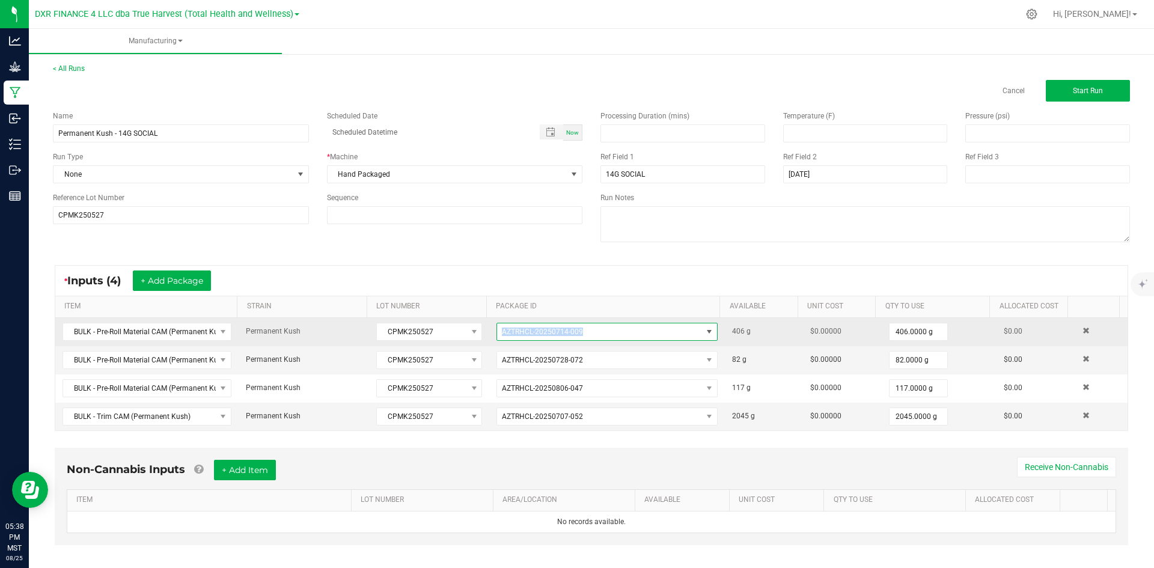
drag, startPoint x: 592, startPoint y: 338, endPoint x: 491, endPoint y: 335, distance: 101.6
click at [497, 335] on span "AZTRHCL-20250714-009" at bounding box center [599, 331] width 205 height 17
drag, startPoint x: 492, startPoint y: 336, endPoint x: 585, endPoint y: 338, distance: 92.6
click at [585, 338] on span "AZTRHCL-20250714-009" at bounding box center [599, 331] width 205 height 17
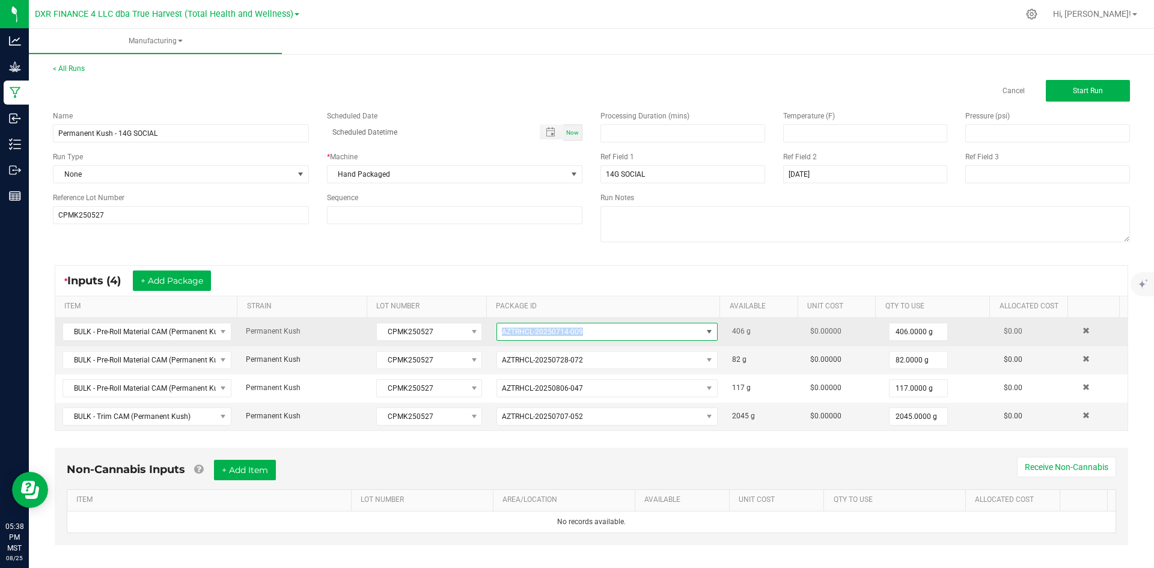
copy span "AZTRHCL-20250714-009"
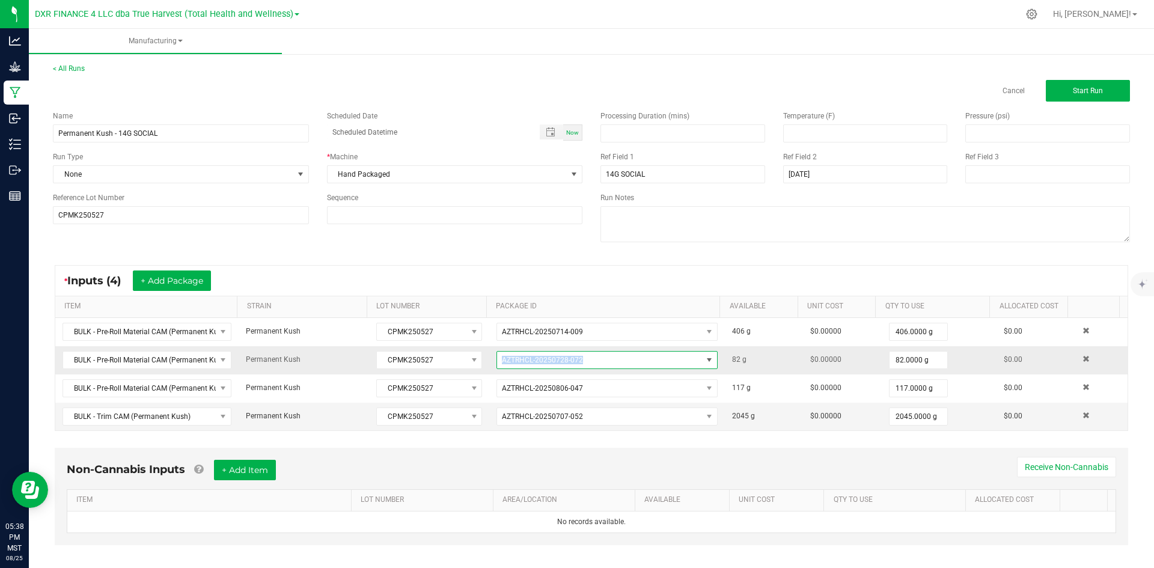
drag, startPoint x: 602, startPoint y: 355, endPoint x: 484, endPoint y: 361, distance: 117.4
click at [489, 361] on td "AZTRHCL-20250728-072" at bounding box center [607, 360] width 236 height 28
copy span "AZTRHCL-20250728-072"
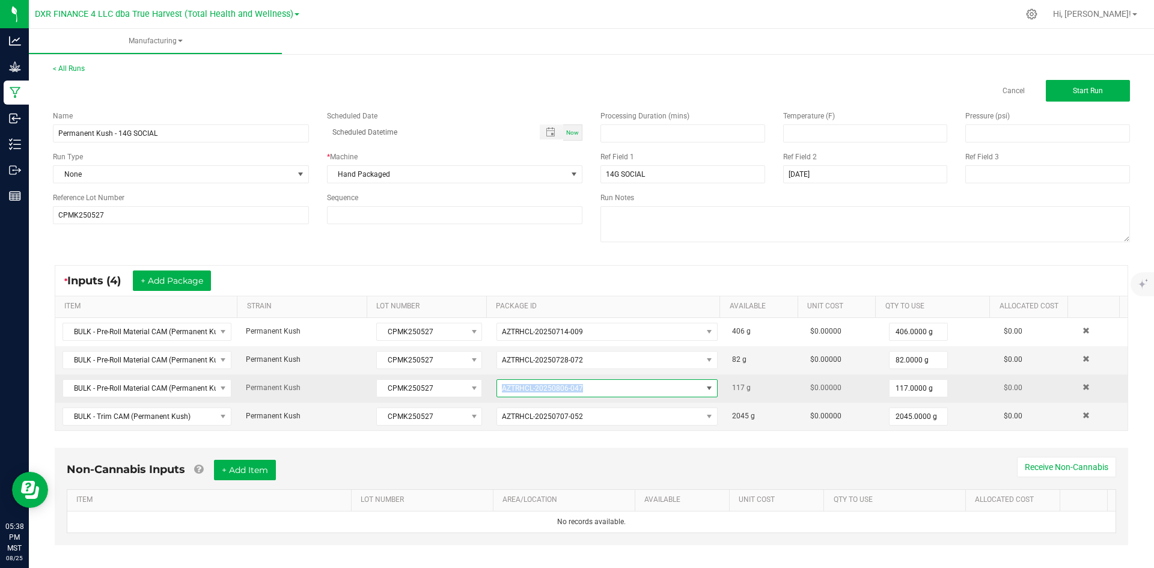
drag, startPoint x: 594, startPoint y: 386, endPoint x: 481, endPoint y: 390, distance: 113.7
click at [481, 390] on tr "BULK - Pre-Roll Material CAM (Permanent Kush) Permanent Kush CPMK250527 AZTRHCL…" at bounding box center [591, 388] width 1072 height 28
copy tr "AZTRHCL-20250806-047"
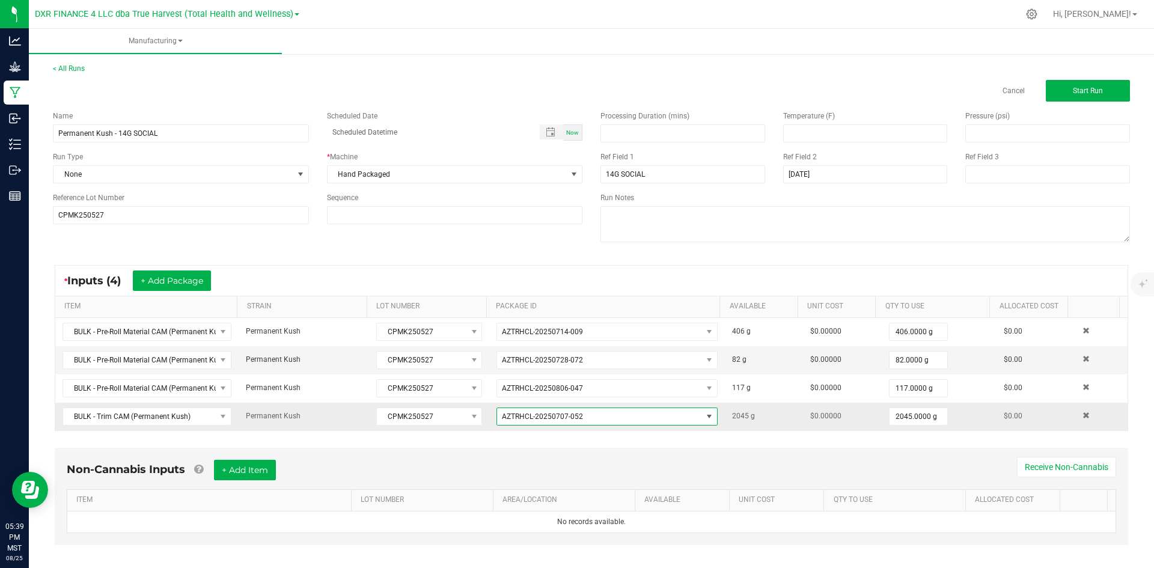
click at [602, 414] on span "AZTRHCL-20250707-052" at bounding box center [599, 416] width 205 height 17
drag, startPoint x: 585, startPoint y: 418, endPoint x: 492, endPoint y: 418, distance: 92.6
click at [497, 418] on span "AZTRHCL-20250707-052" at bounding box center [599, 416] width 205 height 17
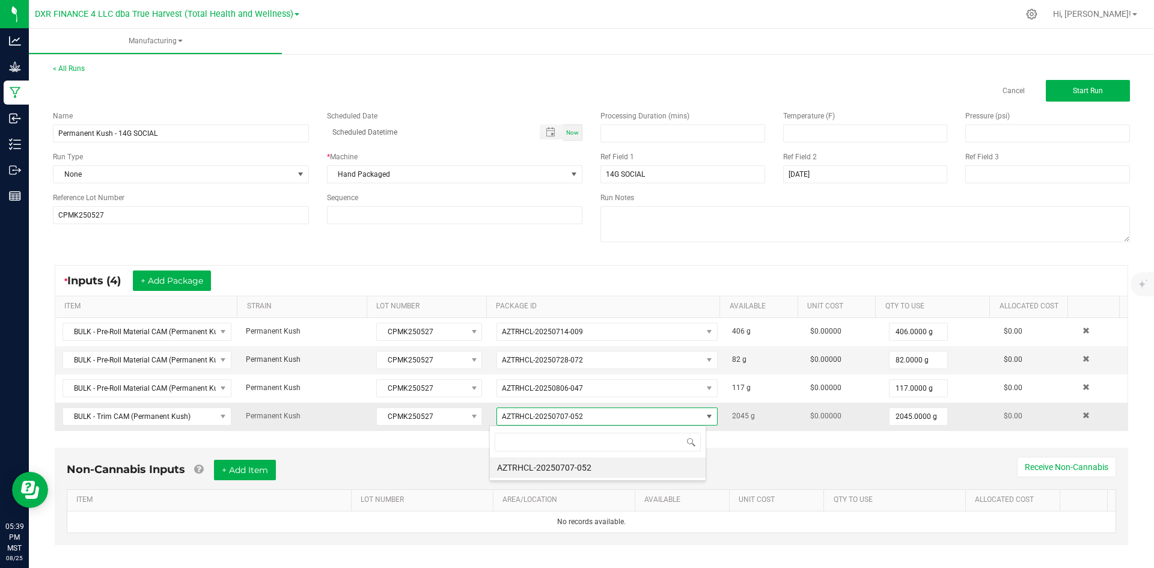
scroll to position [18, 217]
drag, startPoint x: 585, startPoint y: 415, endPoint x: 492, endPoint y: 412, distance: 92.6
click at [497, 412] on span "AZTRHCL-20250707-052" at bounding box center [599, 416] width 205 height 17
copy span "AZTRHCL-20250707-052"
click at [1075, 85] on button "Start Run" at bounding box center [1088, 91] width 84 height 22
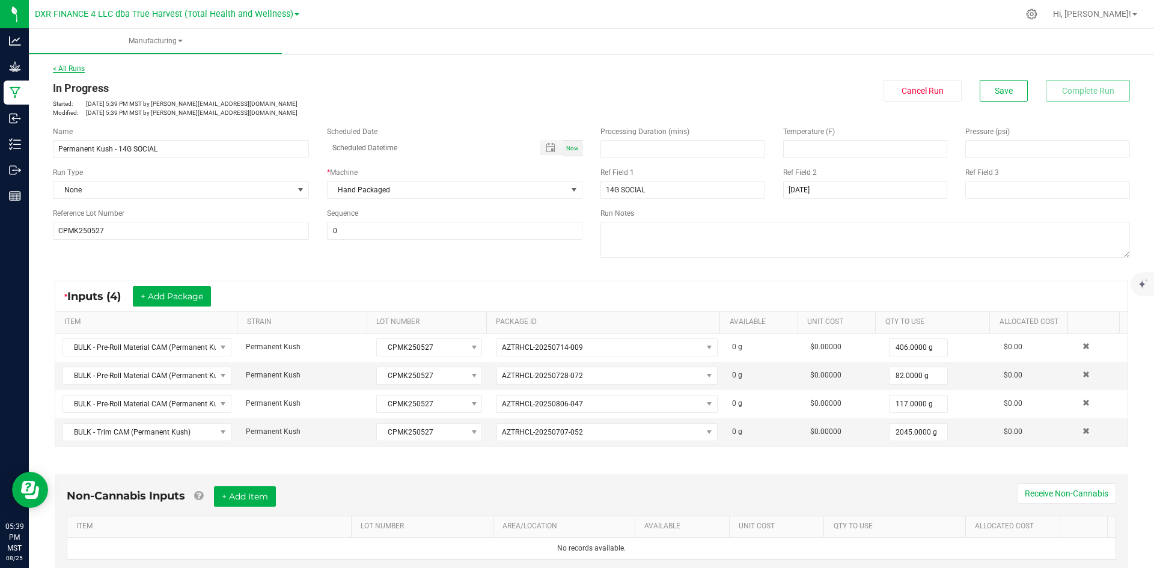
click at [72, 70] on link "< All Runs" at bounding box center [69, 68] width 32 height 8
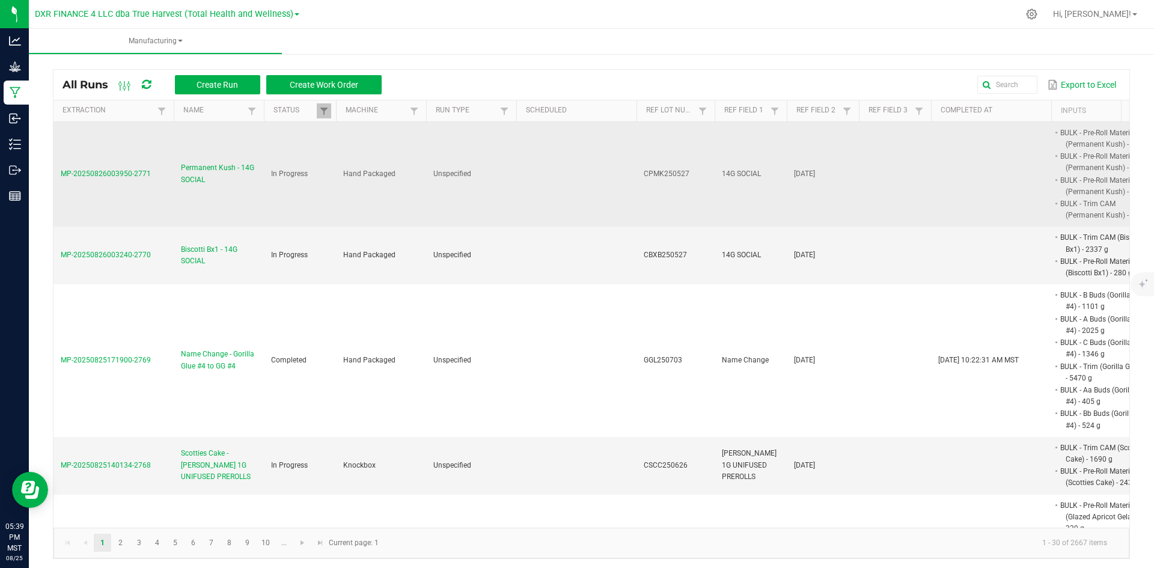
drag, startPoint x: 164, startPoint y: 197, endPoint x: 62, endPoint y: 195, distance: 101.6
click at [62, 195] on td "MP-20250826003950-2771" at bounding box center [113, 174] width 120 height 105
copy span "MP-20250826003950-2771"
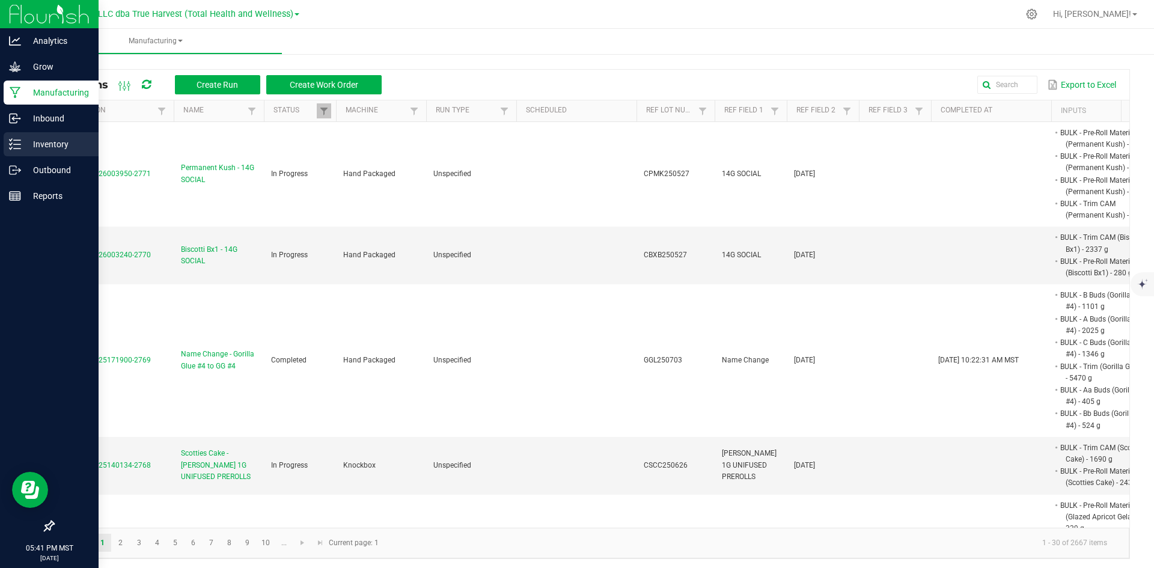
click at [16, 148] on line at bounding box center [17, 148] width 7 height 0
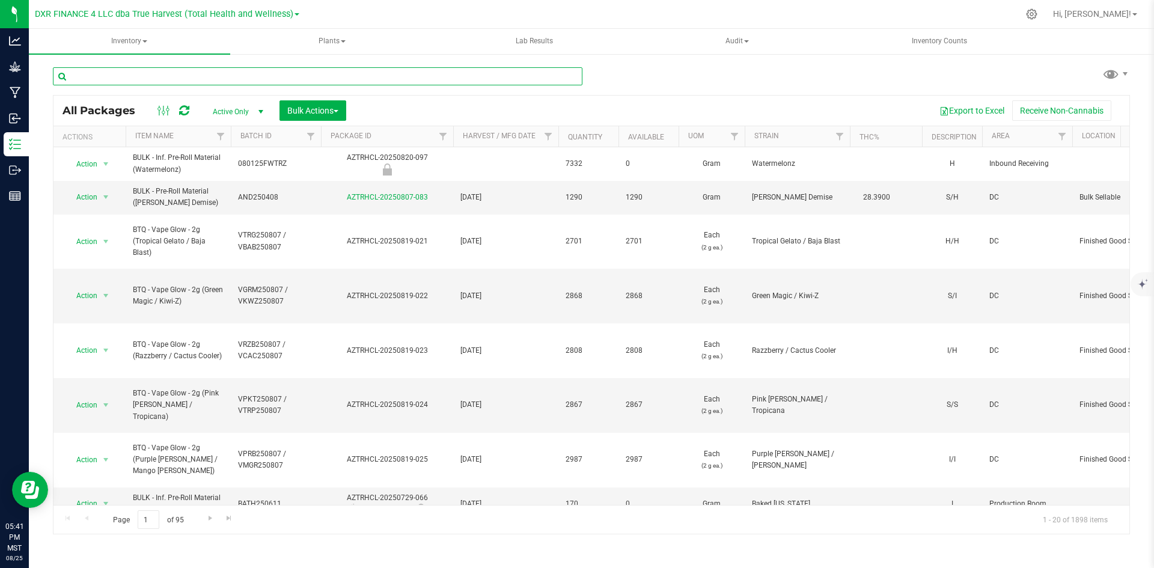
click at [207, 82] on input "text" at bounding box center [318, 76] width 530 height 18
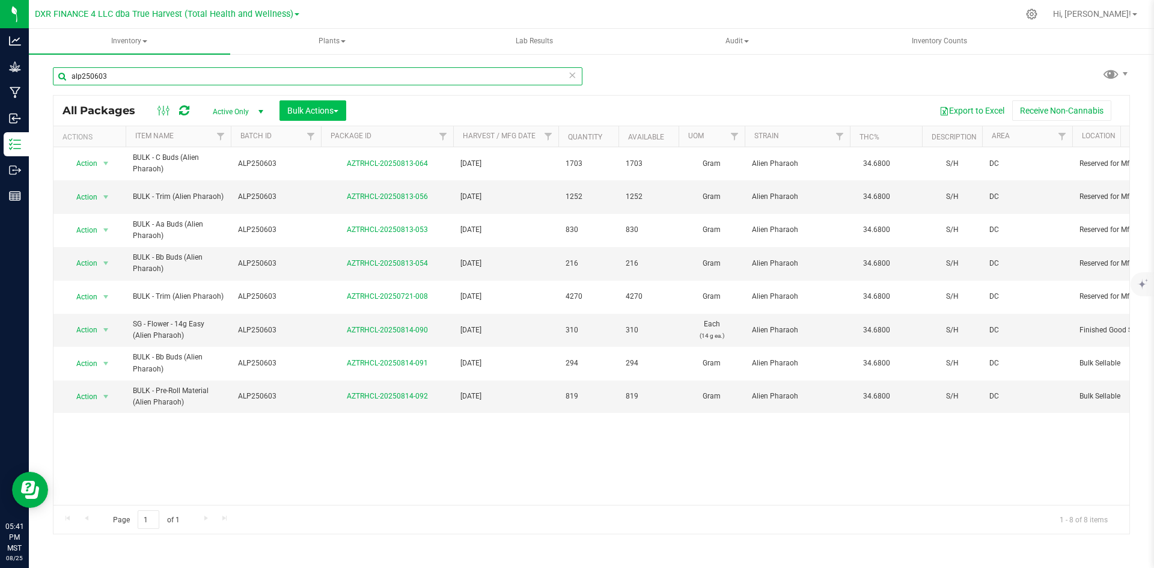
type input "alp250603"
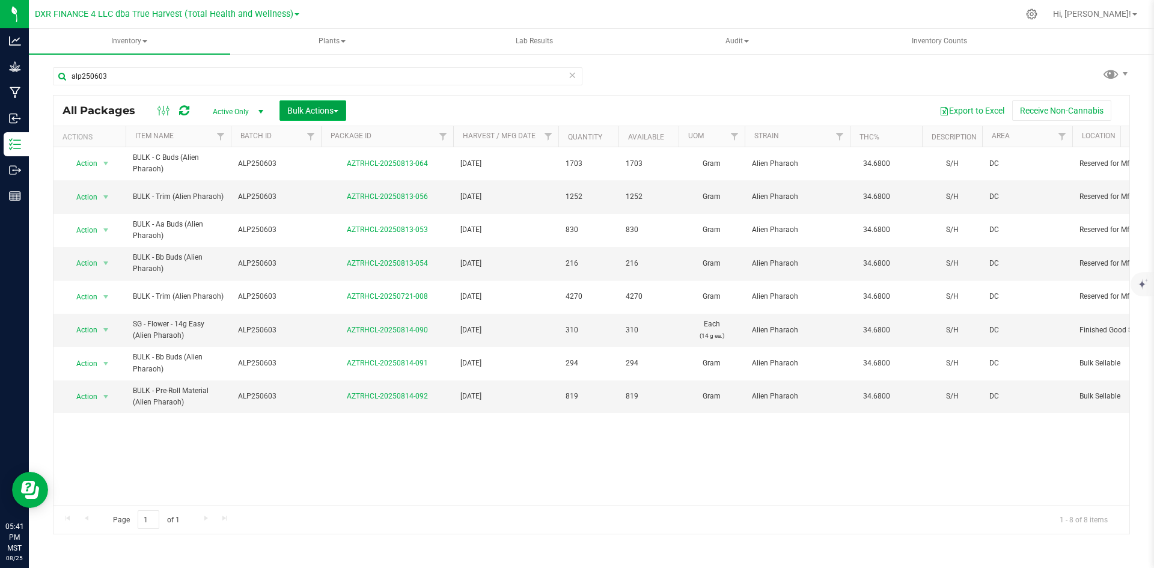
click at [290, 115] on span "Bulk Actions" at bounding box center [312, 111] width 51 height 10
click at [300, 147] on div "Add to manufacturing run" at bounding box center [340, 139] width 107 height 19
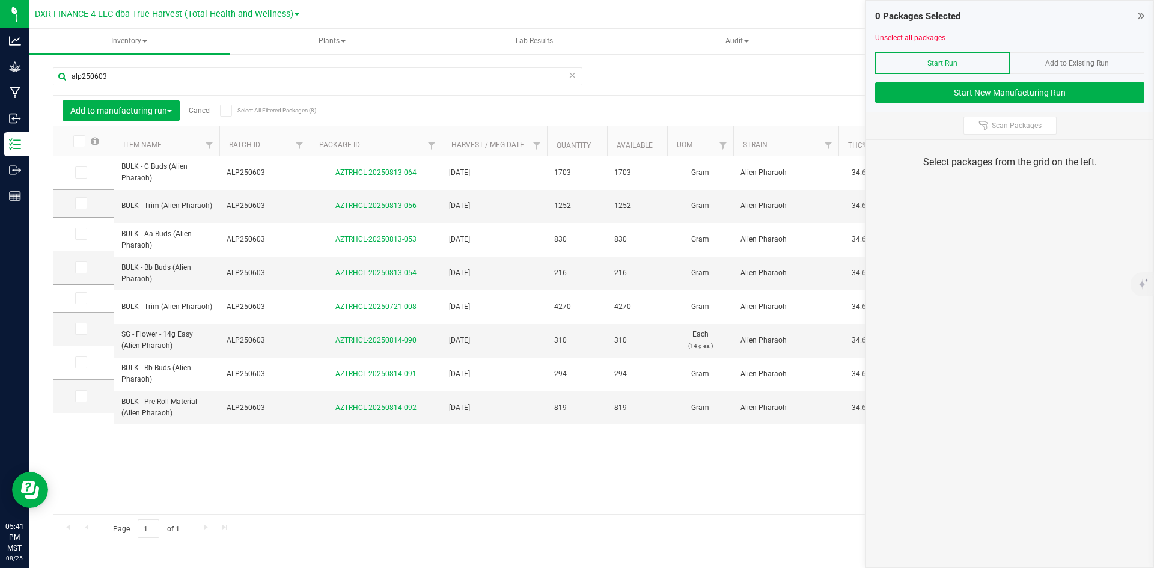
click at [178, 147] on th "Item Name" at bounding box center [166, 141] width 105 height 30
click at [80, 307] on icon at bounding box center [80, 307] width 8 height 0
click at [0, 0] on input "checkbox" at bounding box center [0, 0] width 0 height 0
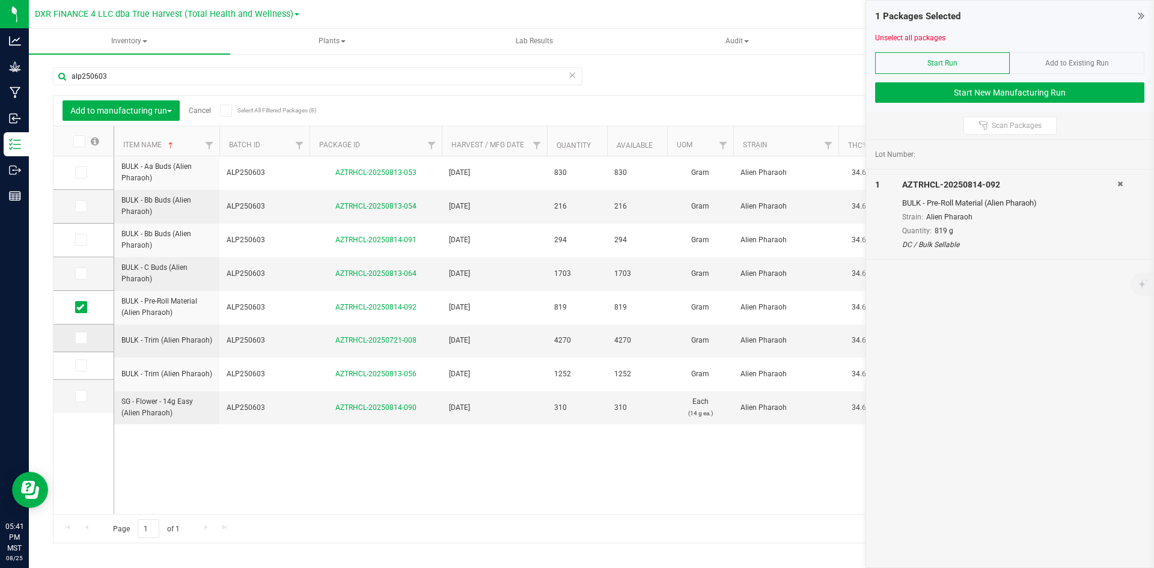
click at [76, 346] on td at bounding box center [83, 339] width 60 height 28
click at [77, 338] on icon at bounding box center [80, 338] width 8 height 0
click at [0, 0] on input "checkbox" at bounding box center [0, 0] width 0 height 0
click at [77, 370] on span at bounding box center [81, 365] width 12 height 12
click at [0, 0] on input "checkbox" at bounding box center [0, 0] width 0 height 0
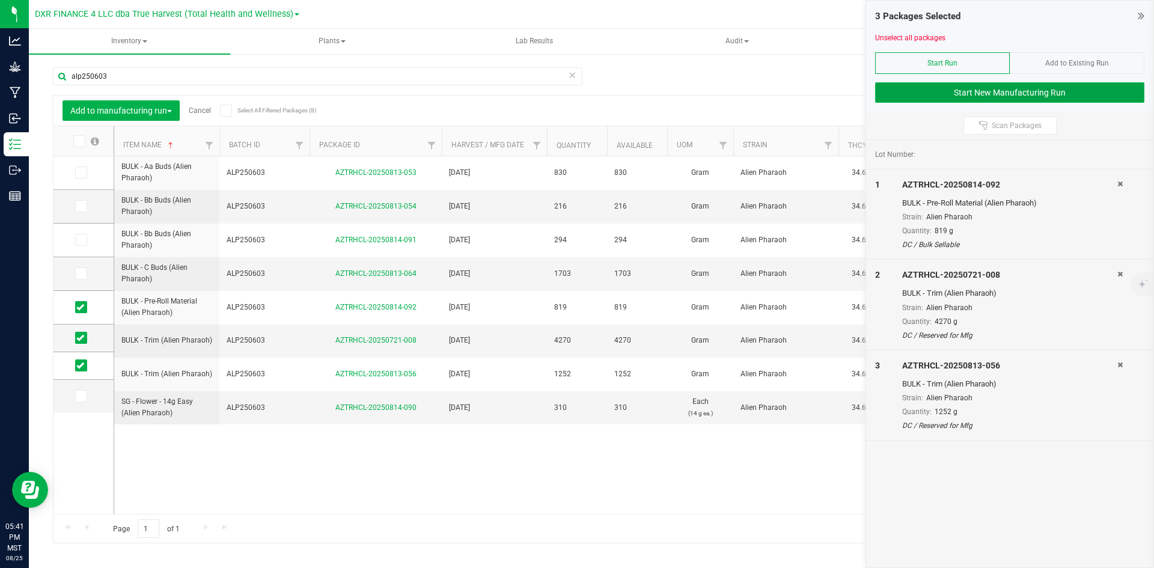
click at [962, 91] on button "Start New Manufacturing Run" at bounding box center [1009, 92] width 269 height 20
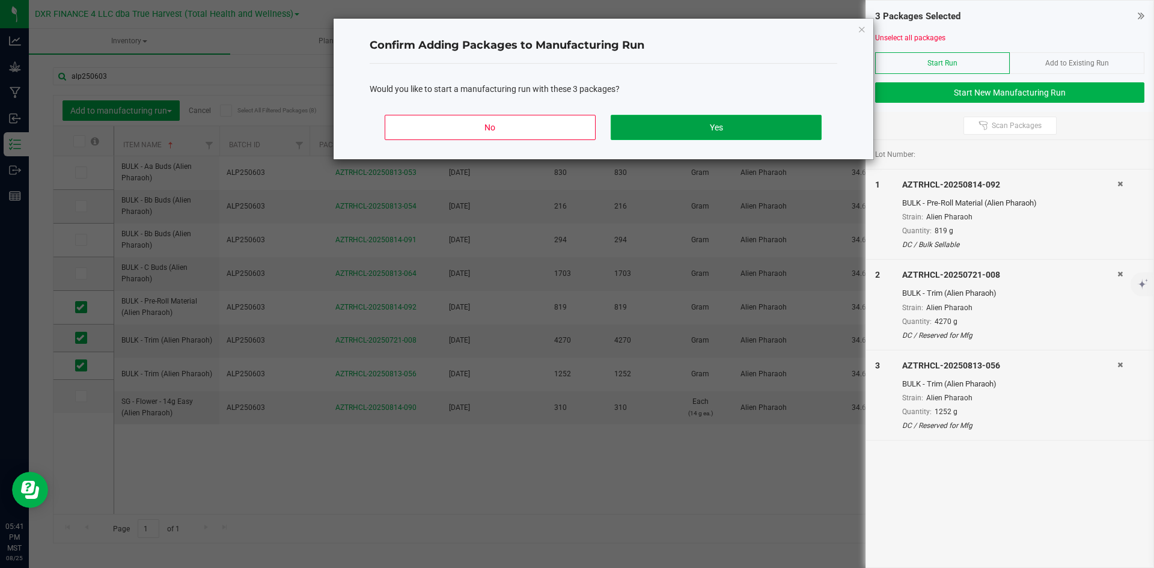
click at [686, 115] on button "Yes" at bounding box center [716, 127] width 210 height 25
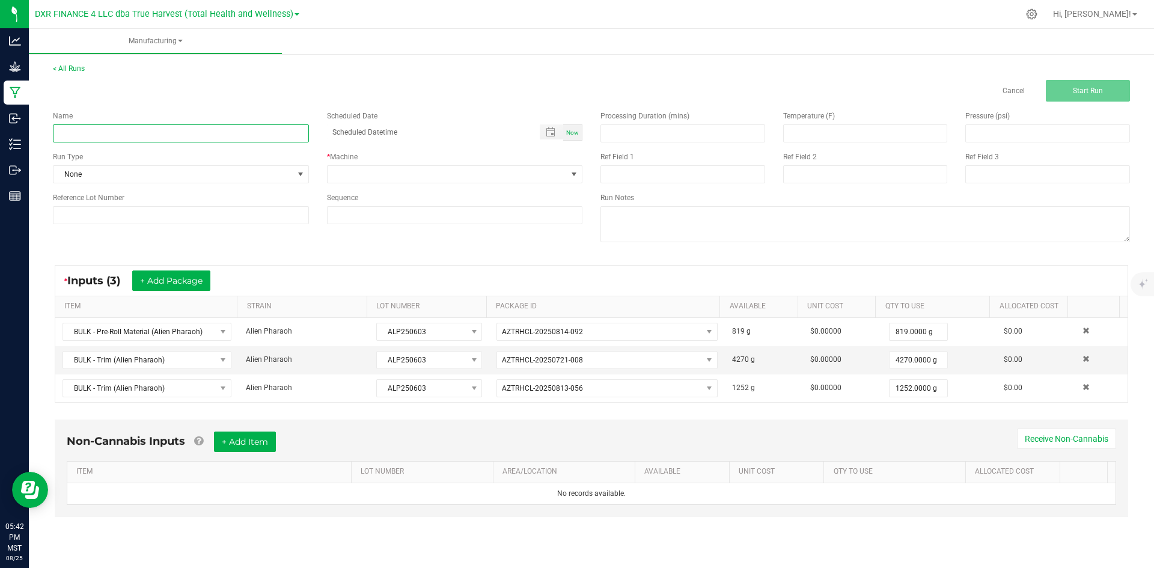
click at [235, 128] on input at bounding box center [181, 133] width 256 height 18
type input "Alien Pharaoh - 14G SOCIAL"
click at [474, 179] on span at bounding box center [448, 174] width 240 height 17
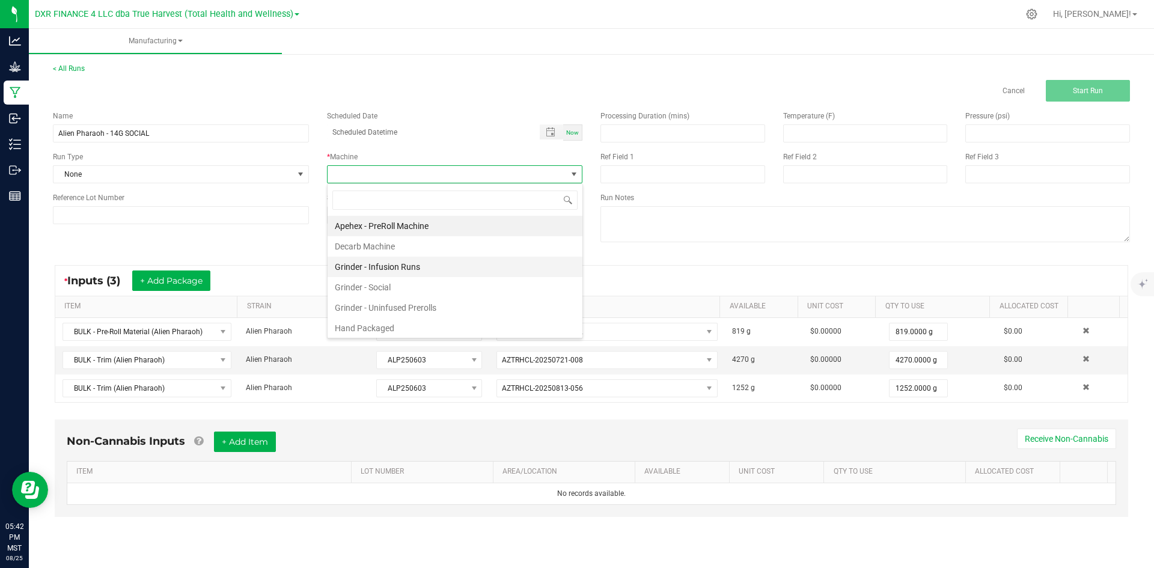
scroll to position [18, 255]
click at [453, 318] on li "Hand Packaged" at bounding box center [455, 328] width 255 height 20
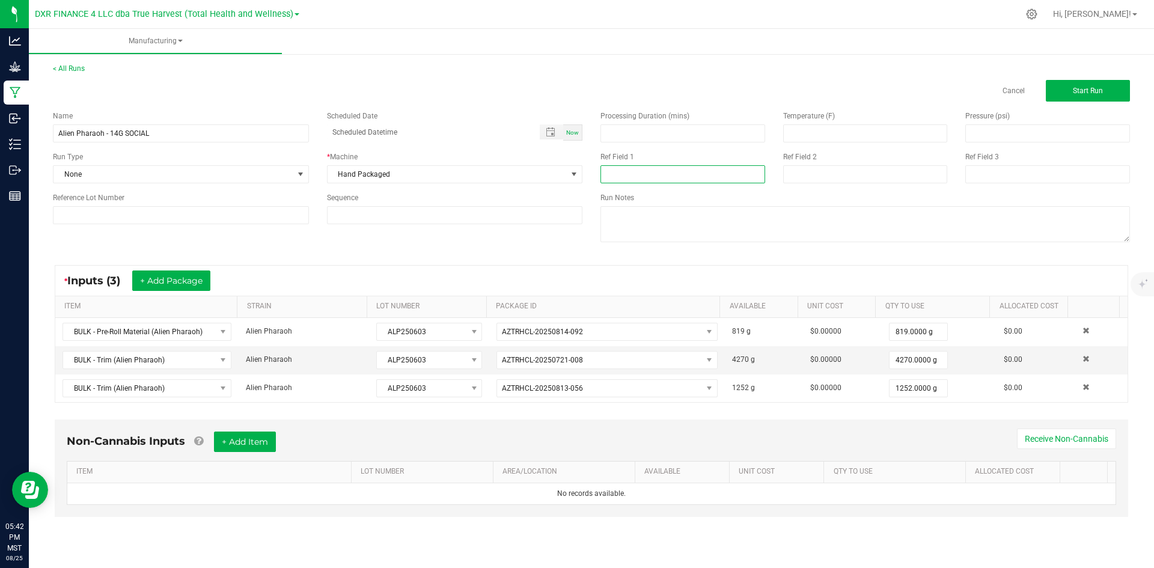
click at [644, 179] on input at bounding box center [683, 174] width 165 height 18
type input "14G SOCIAL"
click at [799, 177] on input at bounding box center [865, 174] width 165 height 18
type input "[DATE]"
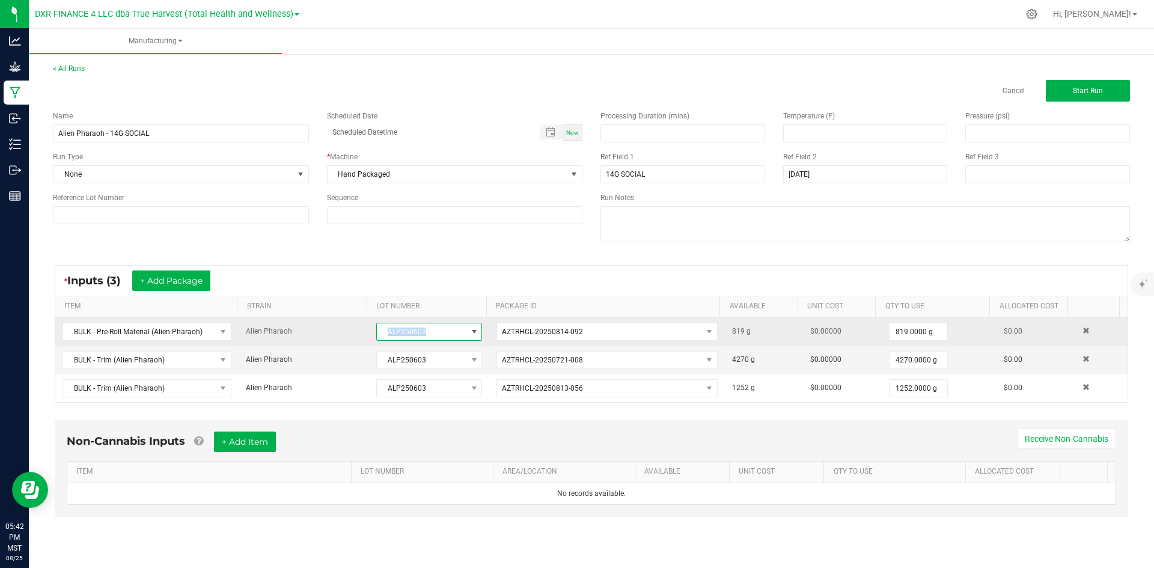
drag, startPoint x: 437, startPoint y: 334, endPoint x: 366, endPoint y: 334, distance: 70.9
click at [369, 334] on td "ALP250603" at bounding box center [429, 332] width 120 height 28
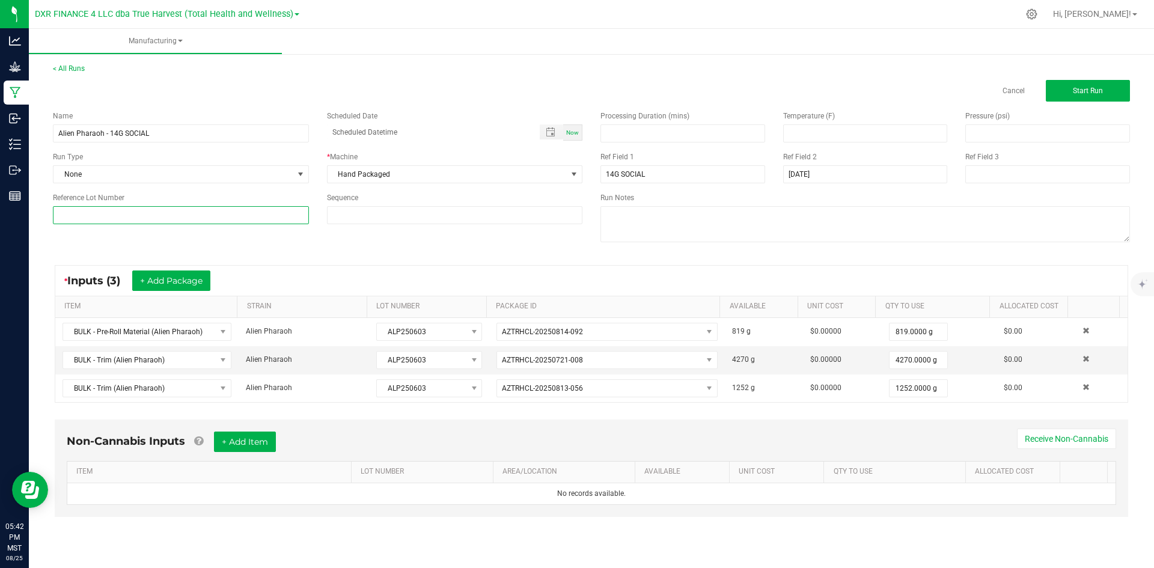
click at [210, 218] on input at bounding box center [181, 215] width 256 height 18
paste input "ALP250603"
type input "ALP250603"
click at [363, 263] on div "* Inputs (3) + Add Package ITEM STRAIN LOT NUMBER PACKAGE ID AVAILABLE Unit Cos…" at bounding box center [591, 333] width 1095 height 159
click at [190, 136] on input "Alien Pharaoh - 14G SOCIAL" at bounding box center [181, 133] width 256 height 18
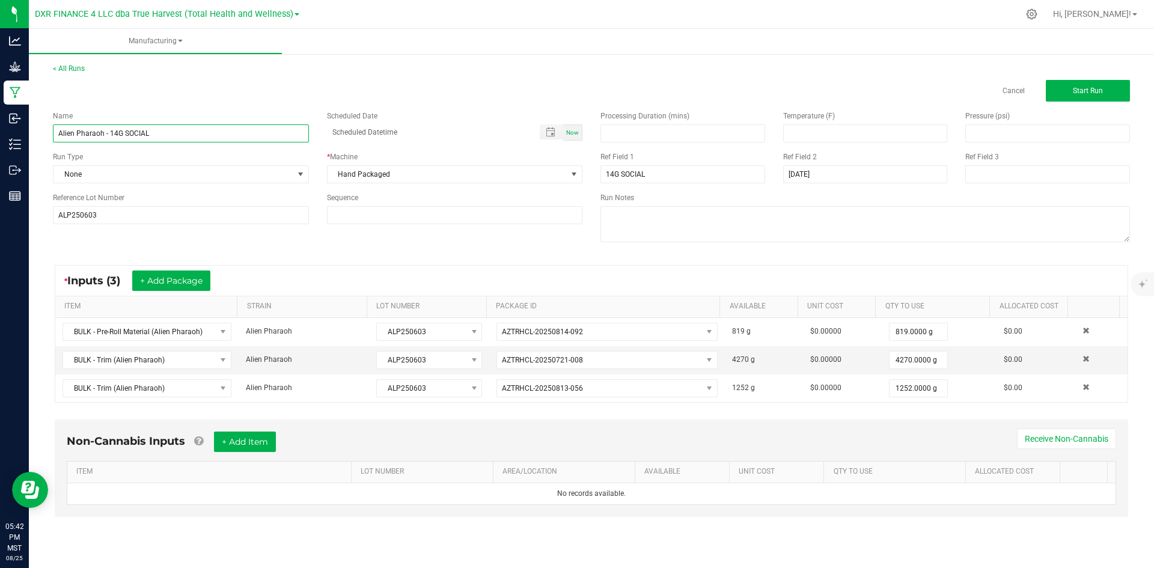
click at [190, 136] on input "Alien Pharaoh - 14G SOCIAL" at bounding box center [181, 133] width 256 height 18
click at [197, 216] on input "ALP250603" at bounding box center [181, 215] width 256 height 18
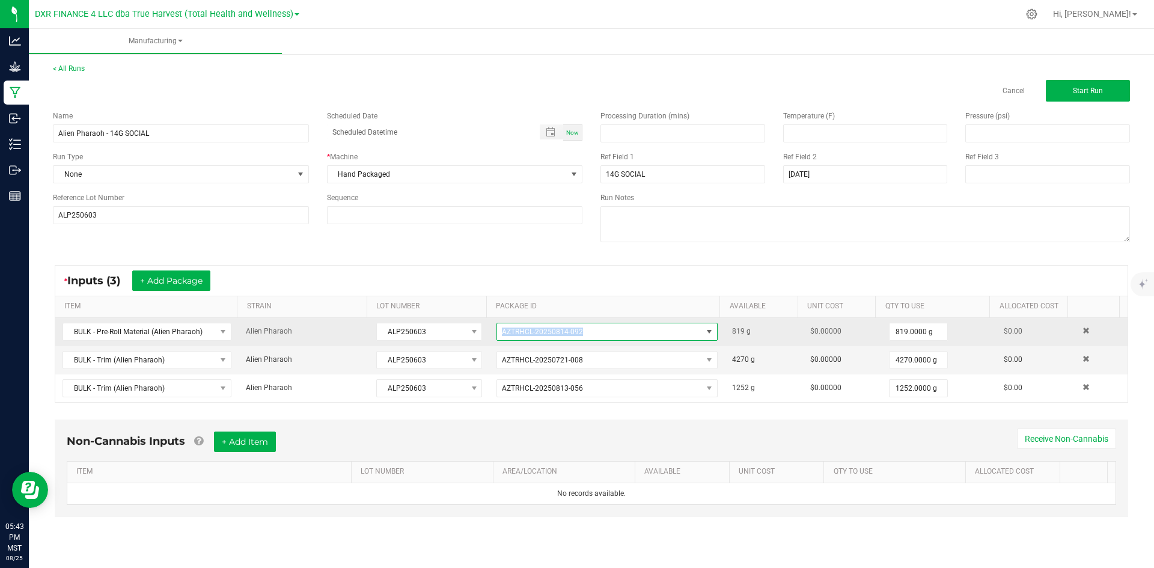
drag, startPoint x: 613, startPoint y: 326, endPoint x: 481, endPoint y: 320, distance: 131.2
click at [481, 320] on tr "BULK - Pre-Roll Material (Alien Pharaoh) Alien Pharaoh ALP250603 AZTRHCL-202508…" at bounding box center [591, 332] width 1072 height 28
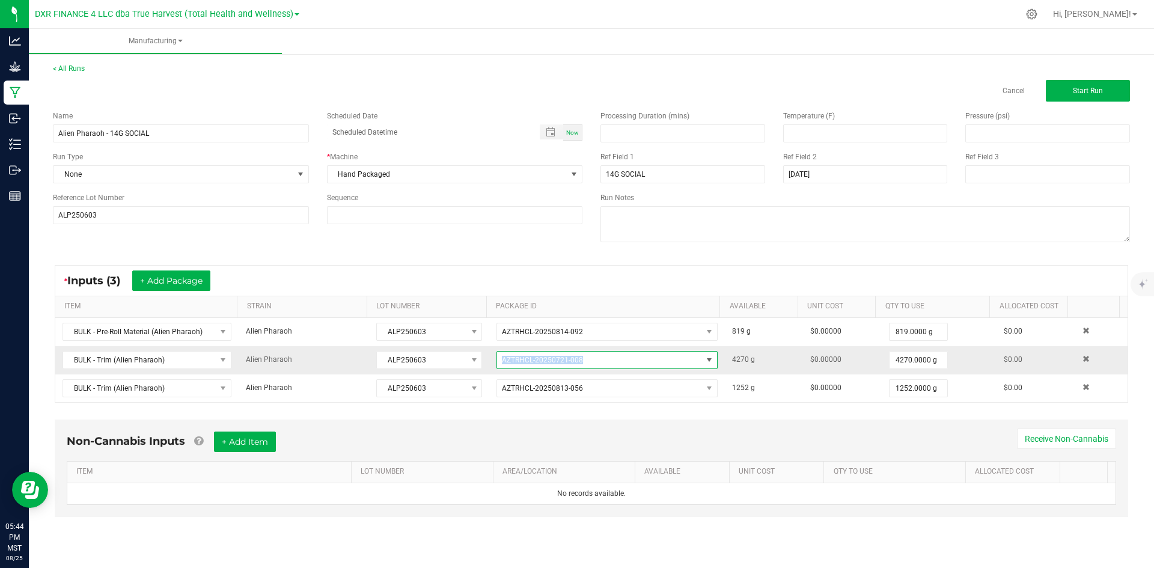
drag, startPoint x: 613, startPoint y: 358, endPoint x: 500, endPoint y: 362, distance: 112.5
click at [500, 362] on span "AZTRHCL-20250721-008" at bounding box center [599, 360] width 205 height 17
drag, startPoint x: 585, startPoint y: 361, endPoint x: 495, endPoint y: 364, distance: 90.8
click at [497, 364] on span "AZTRHCL-20250721-008" at bounding box center [599, 360] width 205 height 17
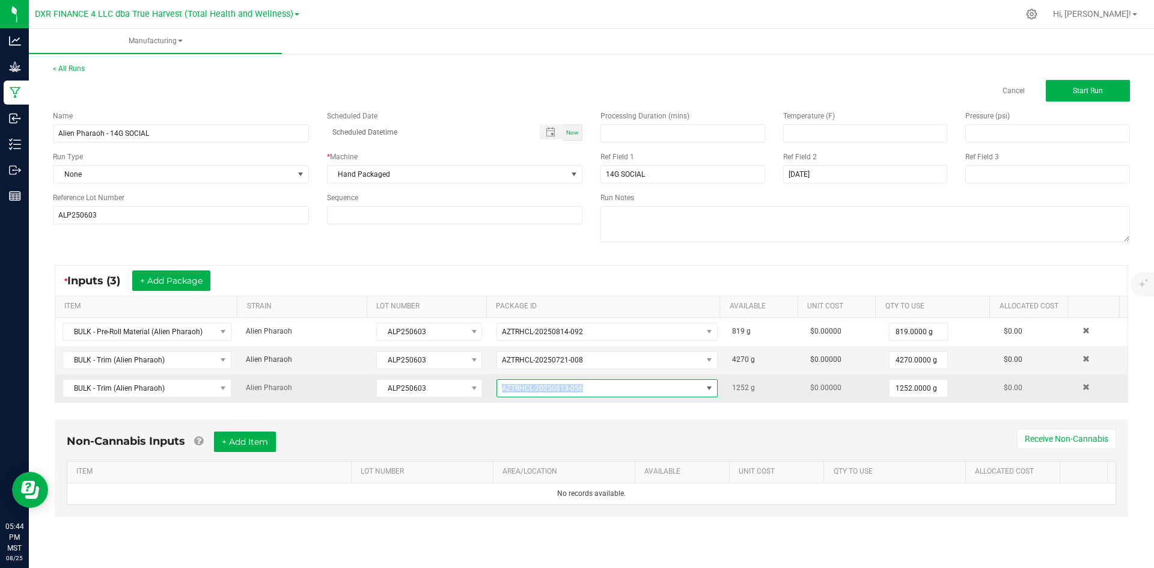
drag, startPoint x: 597, startPoint y: 388, endPoint x: 492, endPoint y: 388, distance: 105.2
click at [492, 388] on td "AZTRHCL-20250813-056" at bounding box center [607, 388] width 236 height 28
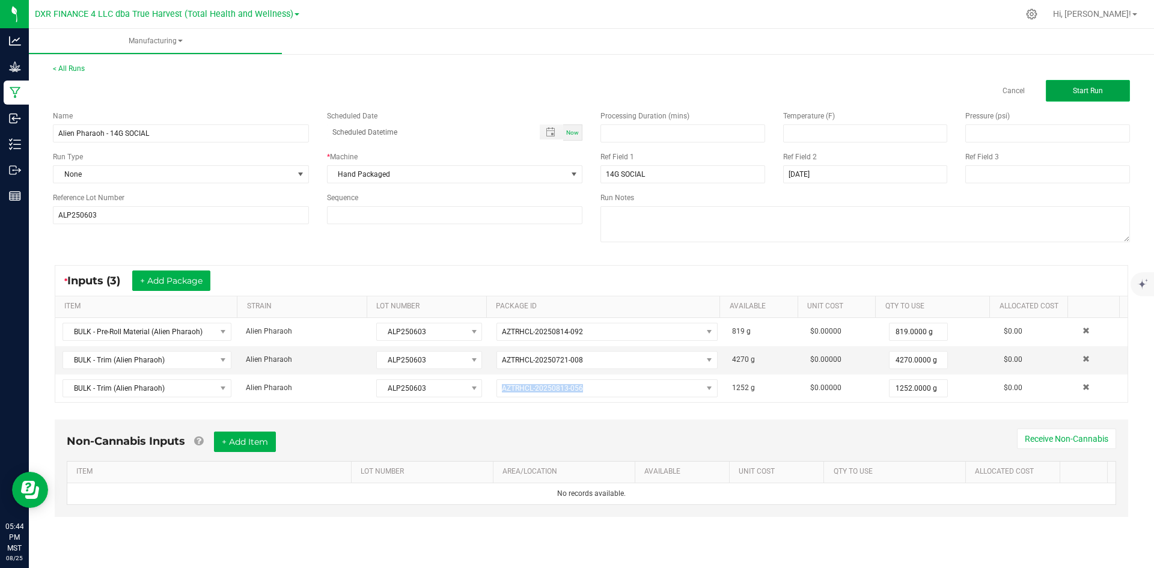
click at [1088, 86] on button "Start Run" at bounding box center [1088, 91] width 84 height 22
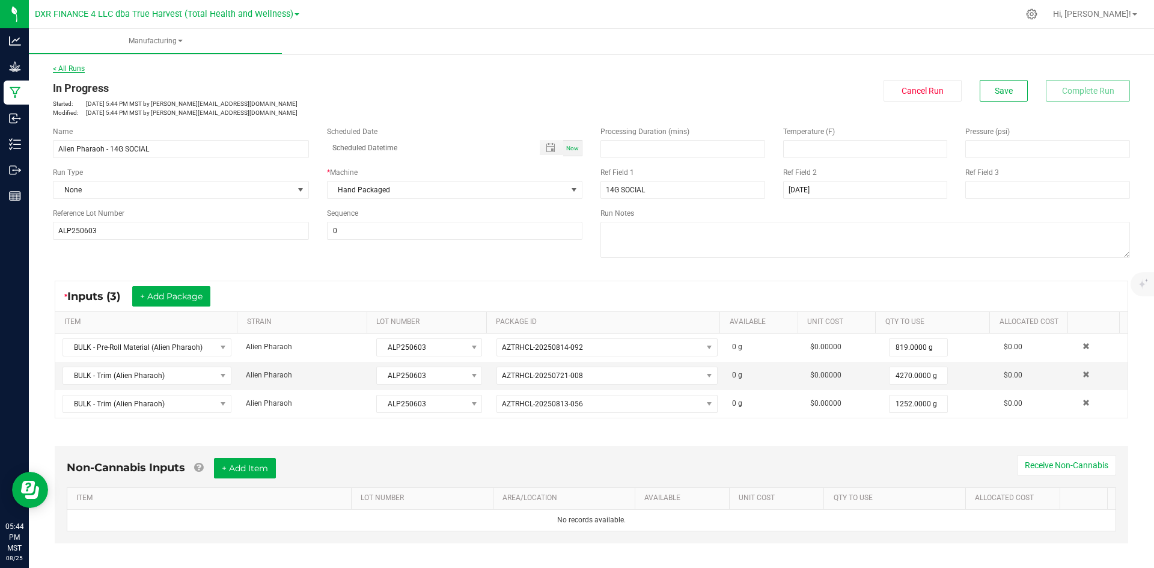
click at [66, 70] on link "< All Runs" at bounding box center [69, 68] width 32 height 8
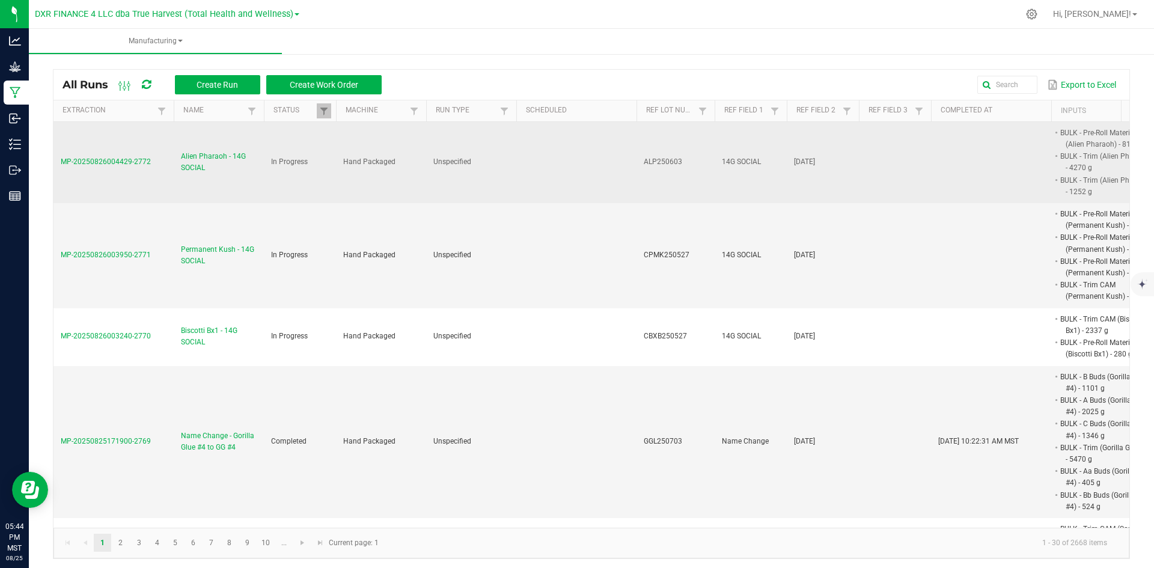
drag, startPoint x: 151, startPoint y: 165, endPoint x: 55, endPoint y: 167, distance: 96.2
click at [55, 167] on td "MP-20250826004429-2772" at bounding box center [113, 162] width 120 height 81
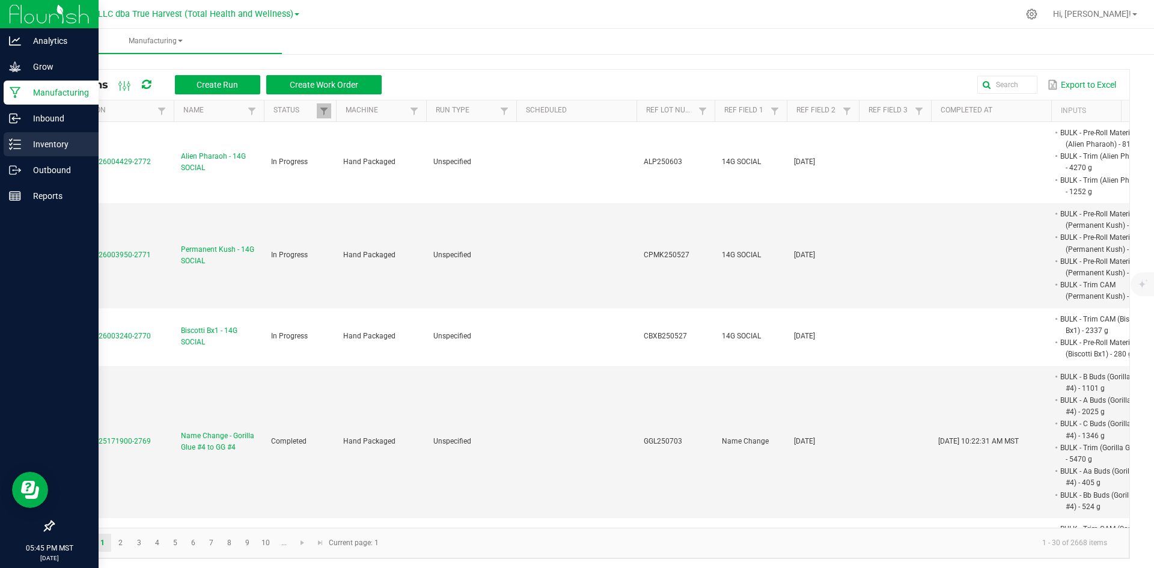
click at [17, 154] on div "Inventory" at bounding box center [51, 144] width 95 height 24
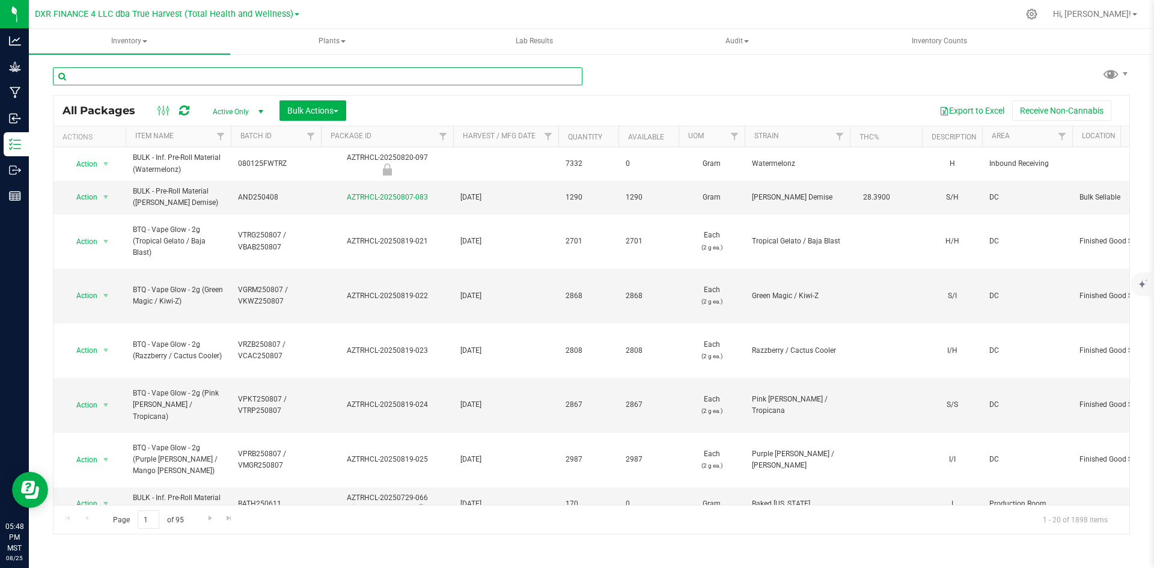
click at [256, 75] on input "text" at bounding box center [318, 76] width 530 height 18
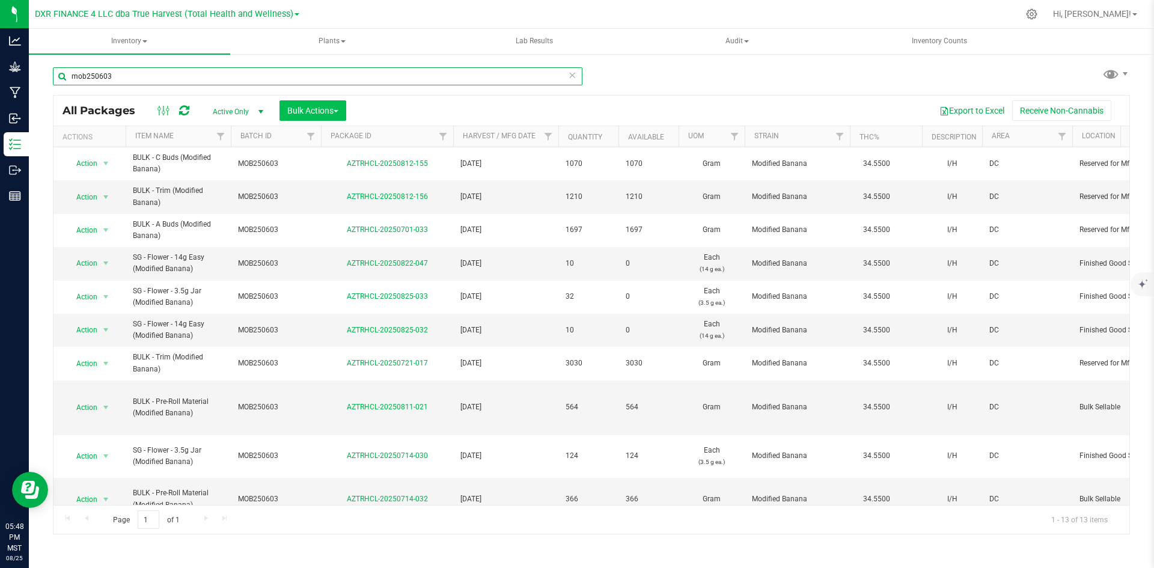
type input "mob250603"
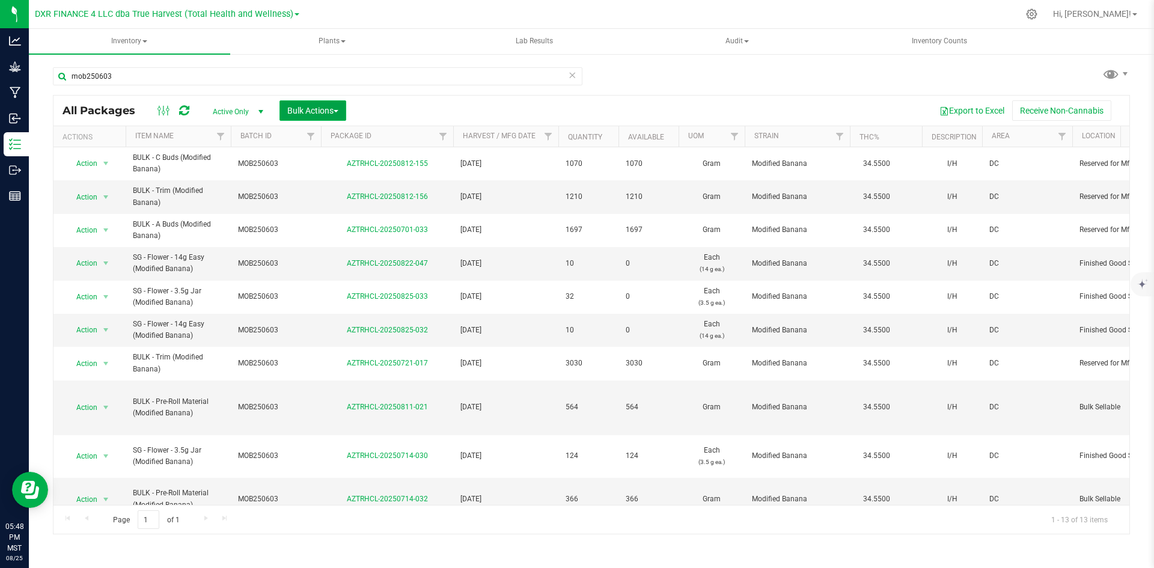
click at [329, 109] on span "Bulk Actions" at bounding box center [312, 111] width 51 height 10
click at [329, 136] on span "Add to manufacturing run" at bounding box center [332, 138] width 91 height 10
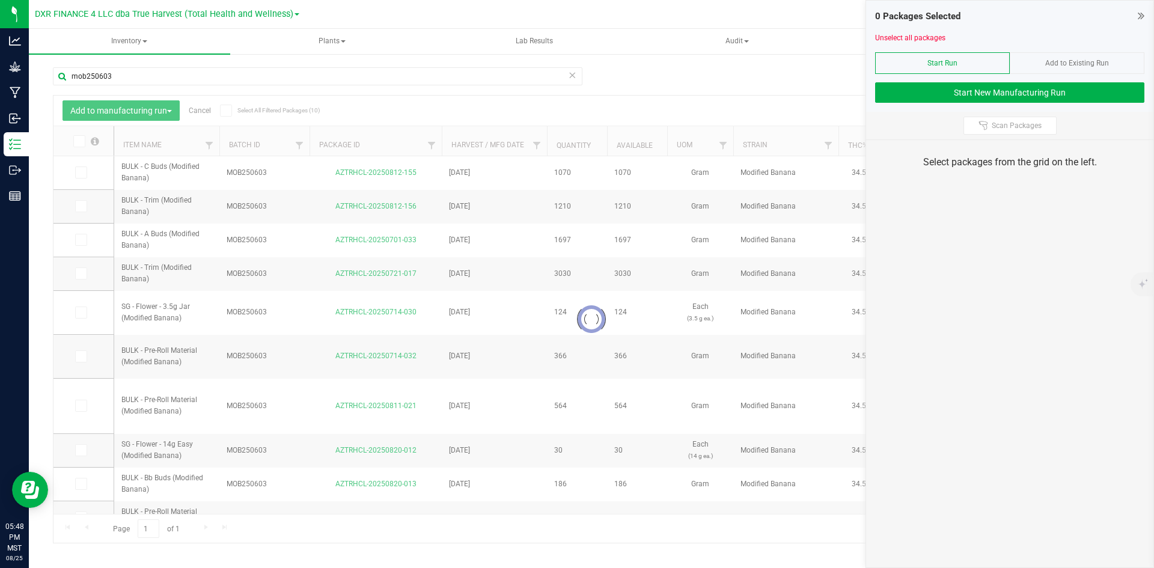
click at [170, 147] on div at bounding box center [591, 319] width 1076 height 447
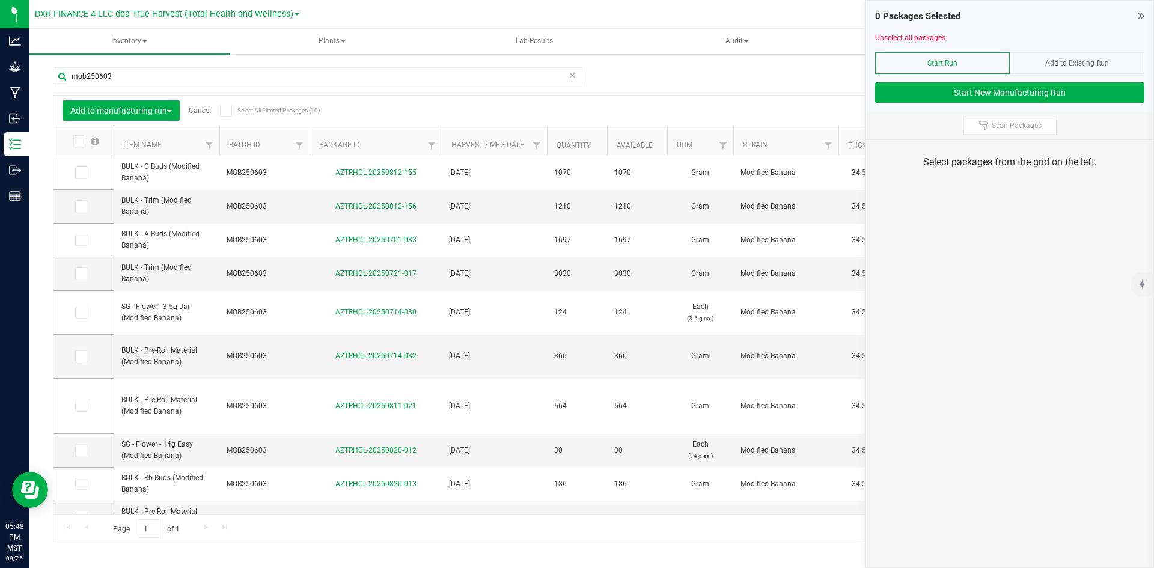
click at [170, 147] on th "Item Name" at bounding box center [166, 141] width 105 height 30
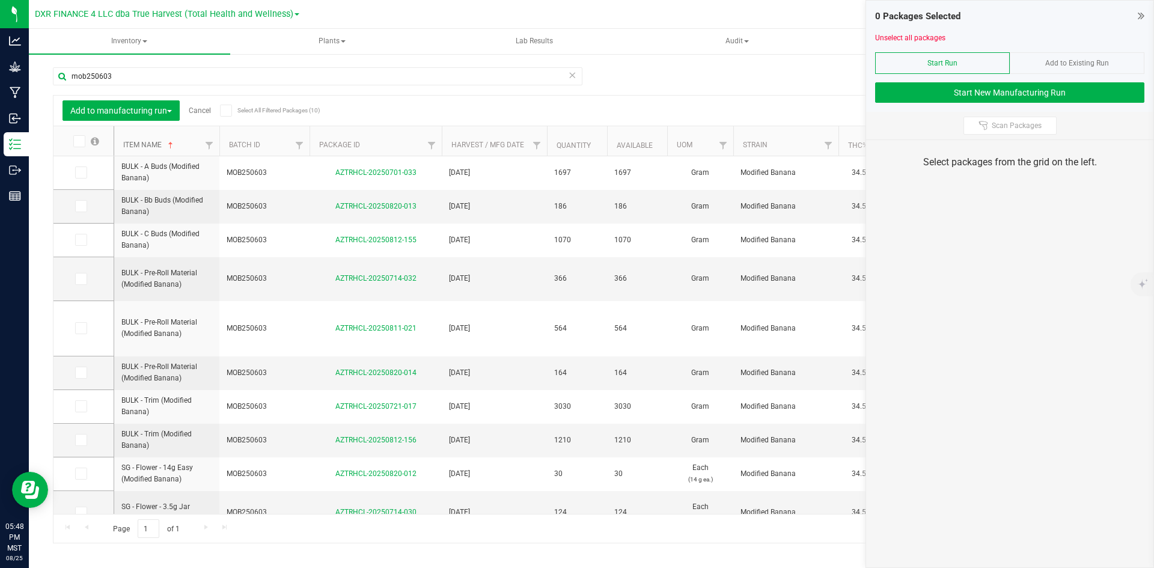
click at [170, 147] on span at bounding box center [171, 146] width 10 height 10
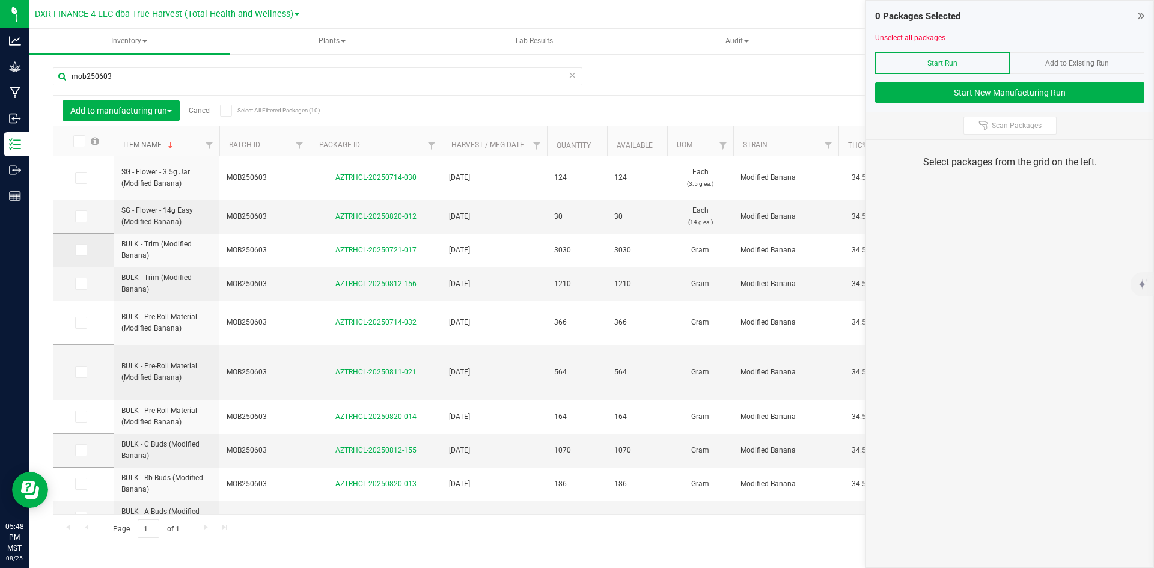
click at [81, 250] on icon at bounding box center [80, 250] width 8 height 0
click at [0, 0] on input "checkbox" at bounding box center [0, 0] width 0 height 0
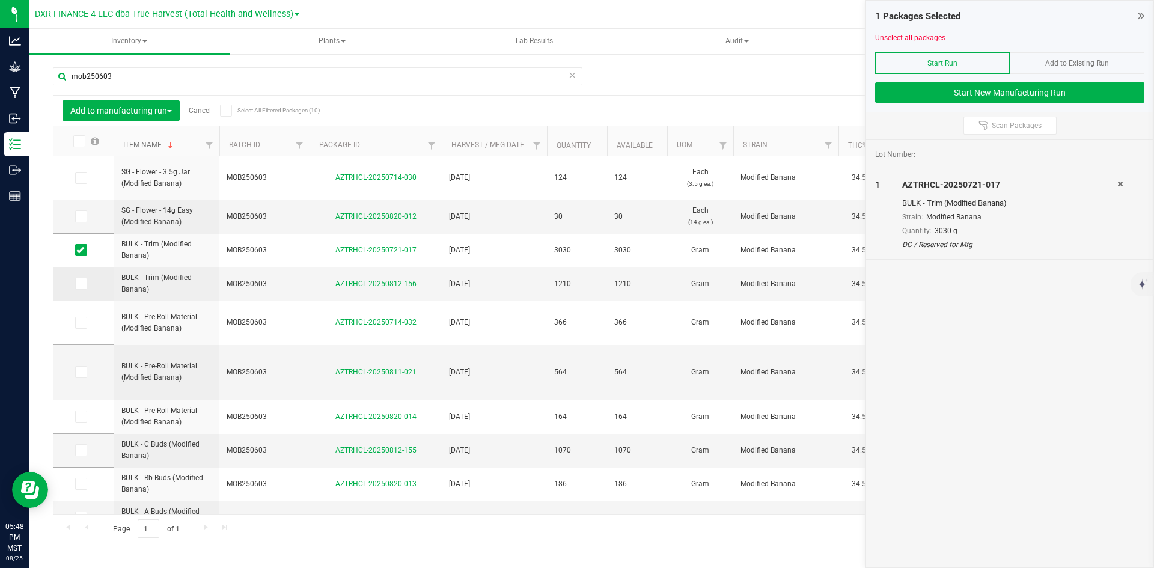
click at [85, 281] on span at bounding box center [81, 284] width 12 height 12
click at [0, 0] on input "checkbox" at bounding box center [0, 0] width 0 height 0
click at [84, 323] on icon at bounding box center [80, 323] width 8 height 0
click at [0, 0] on input "checkbox" at bounding box center [0, 0] width 0 height 0
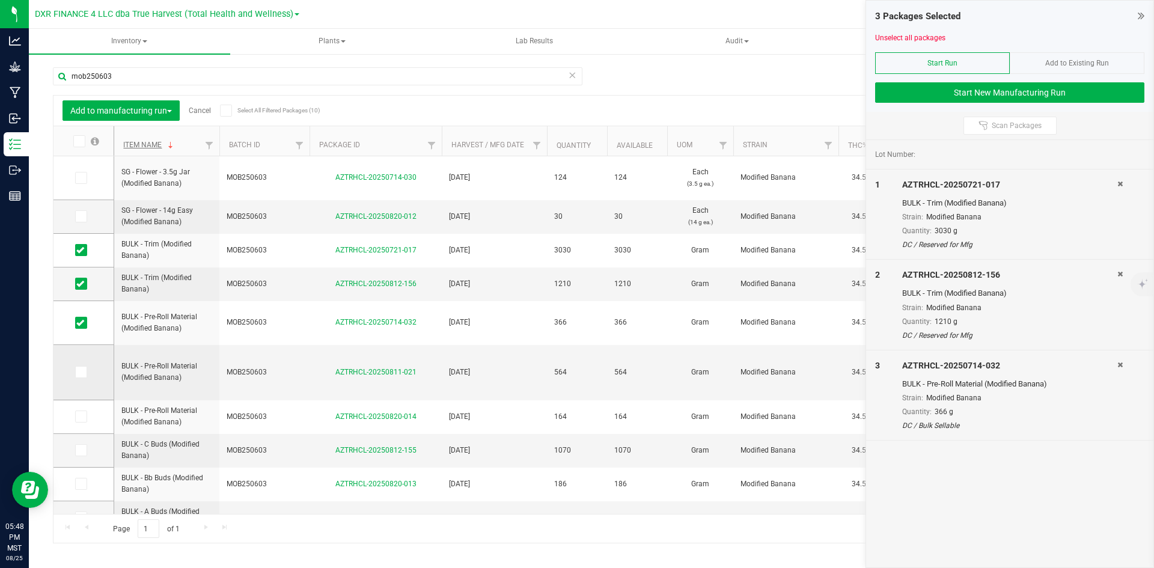
click at [84, 367] on span at bounding box center [81, 372] width 12 height 12
click at [0, 0] on input "checkbox" at bounding box center [0, 0] width 0 height 0
click at [84, 417] on icon at bounding box center [80, 417] width 8 height 0
click at [0, 0] on input "checkbox" at bounding box center [0, 0] width 0 height 0
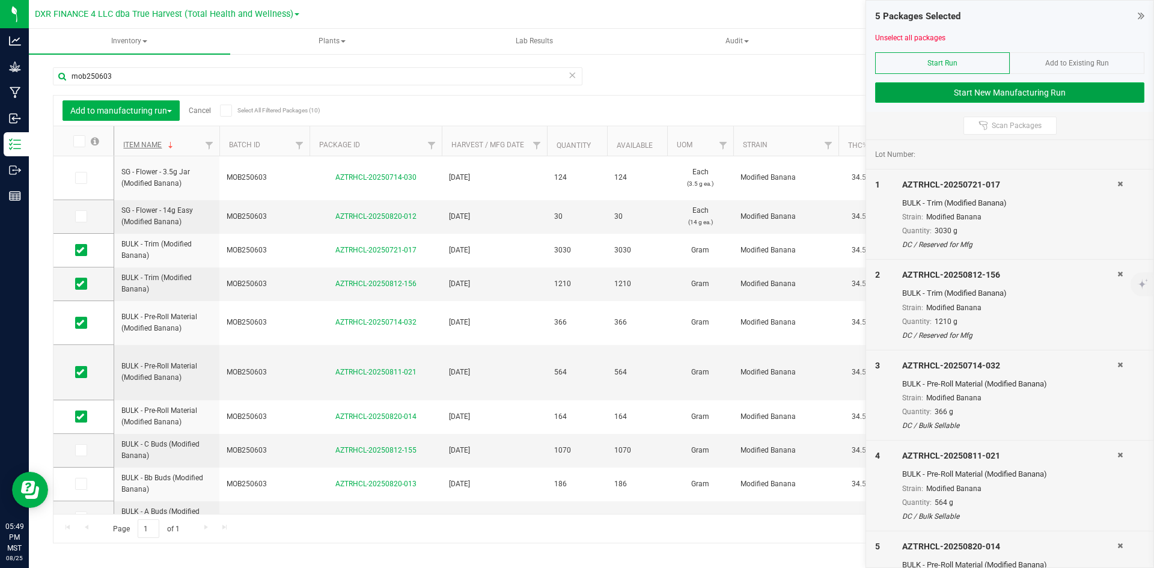
click at [1044, 86] on button "Start New Manufacturing Run" at bounding box center [1009, 92] width 269 height 20
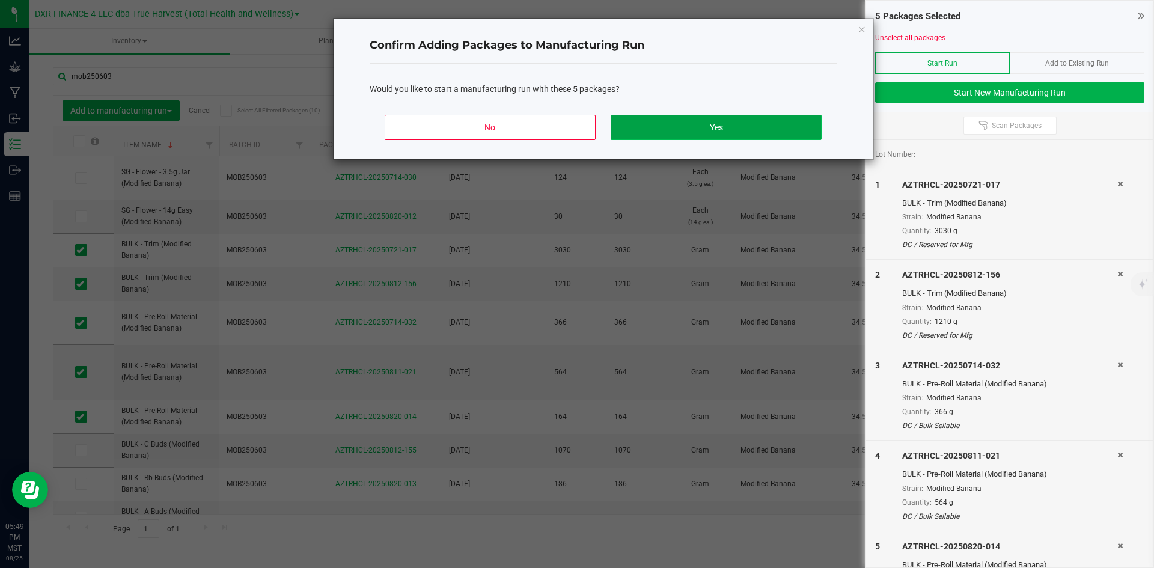
click at [685, 135] on button "Yes" at bounding box center [716, 127] width 210 height 25
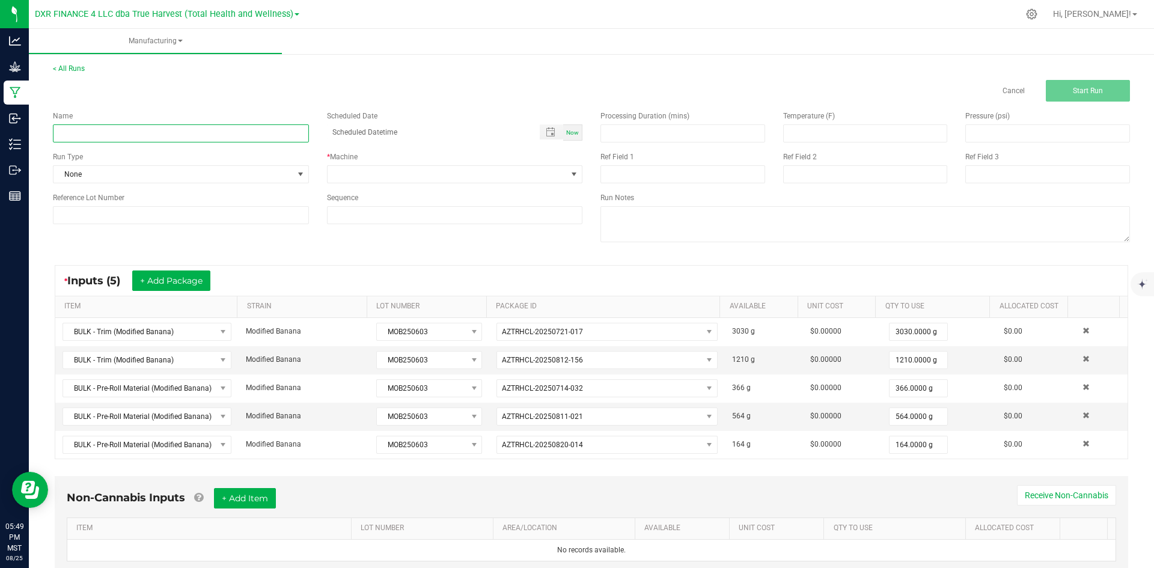
click at [251, 129] on input at bounding box center [181, 133] width 256 height 18
type input "Modified Banana - 14G SOCIAL"
click at [370, 170] on span at bounding box center [448, 174] width 240 height 17
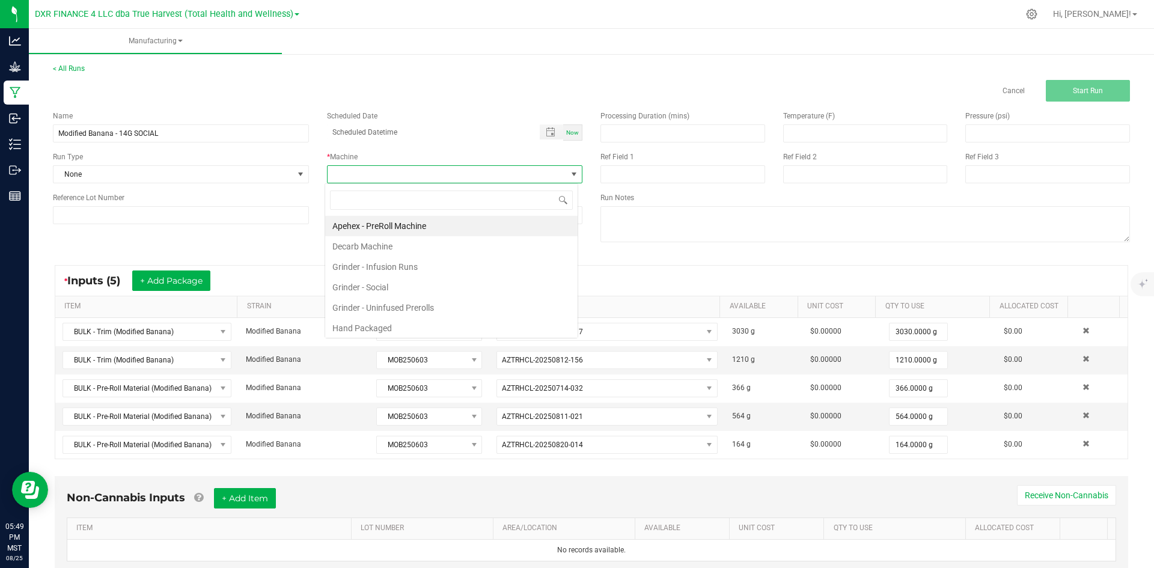
scroll to position [18, 254]
click at [373, 325] on li "Hand Packaged" at bounding box center [451, 328] width 252 height 20
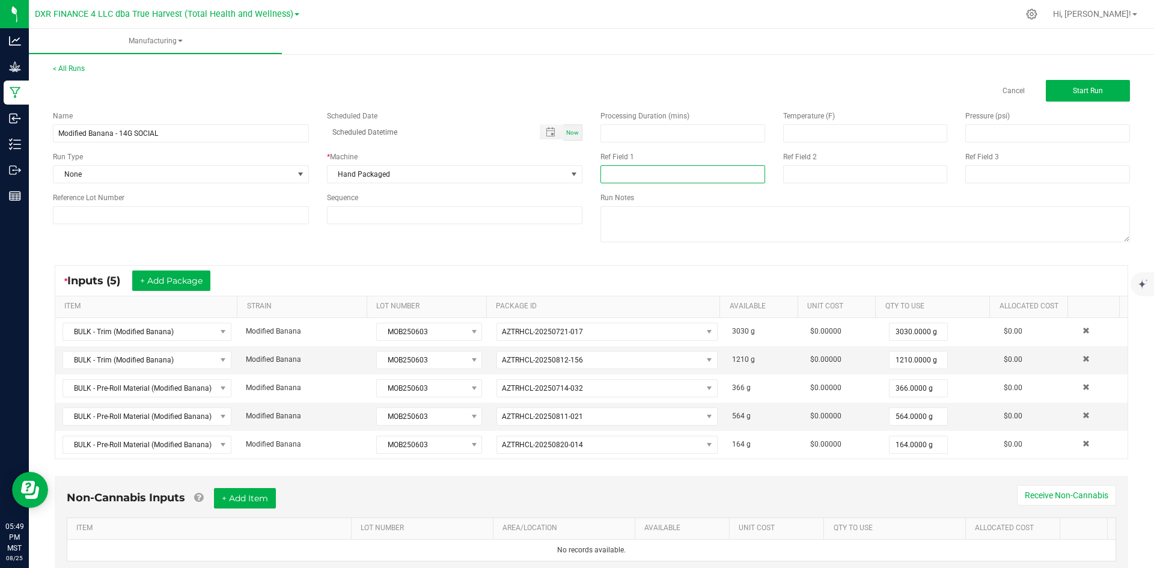
click at [649, 167] on input at bounding box center [683, 174] width 165 height 18
type input "14G SOCIAL"
click at [831, 174] on input at bounding box center [865, 174] width 165 height 18
type input "[DATE]"
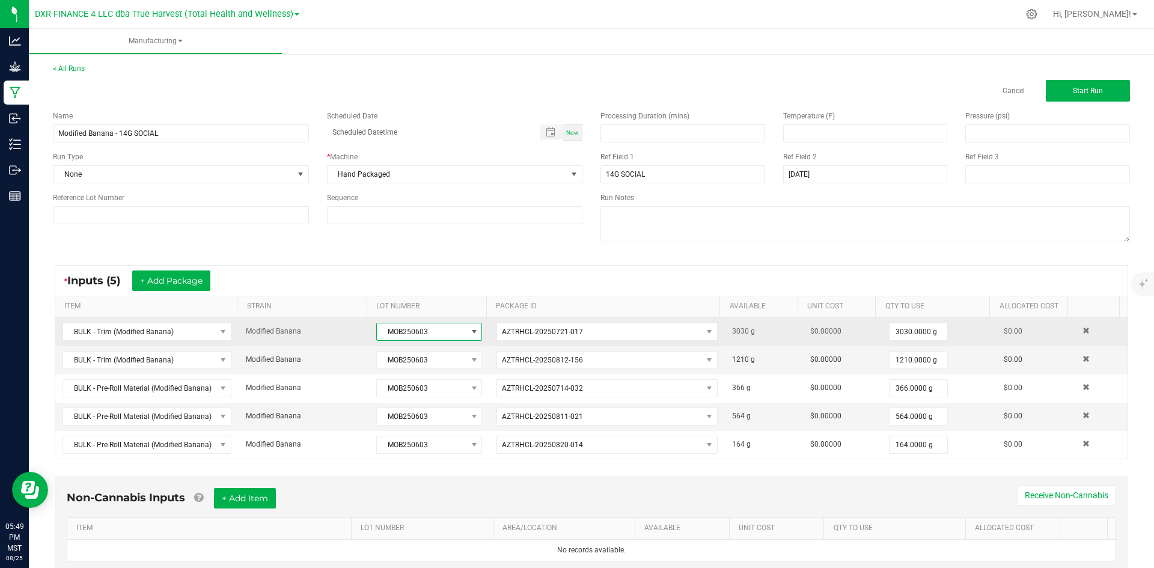
drag, startPoint x: 423, startPoint y: 332, endPoint x: 351, endPoint y: 341, distance: 72.7
click at [351, 341] on tr "BULK - Trim (Modified Banana) Modified Banana MOB250603 AZTRHCL-20250721-017 30…" at bounding box center [591, 332] width 1072 height 28
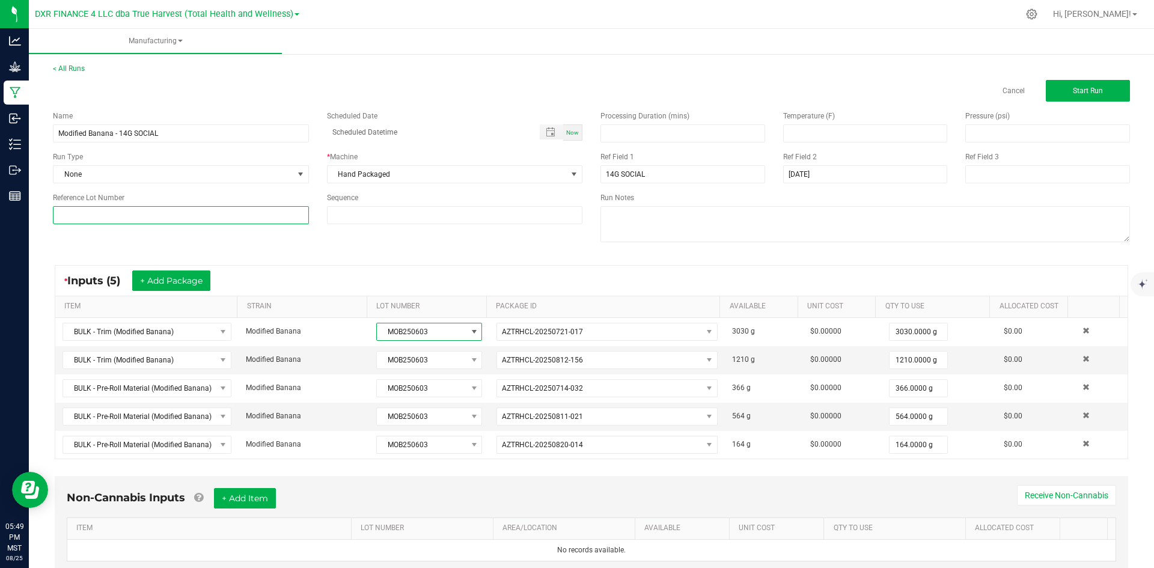
click at [227, 213] on input at bounding box center [181, 215] width 256 height 18
paste input "MOB250603"
click at [70, 218] on input "MOB250603" at bounding box center [181, 215] width 256 height 18
type input "MOB250603"
click at [186, 140] on input "Modified Banana - 14G SOCIAL" at bounding box center [181, 133] width 256 height 18
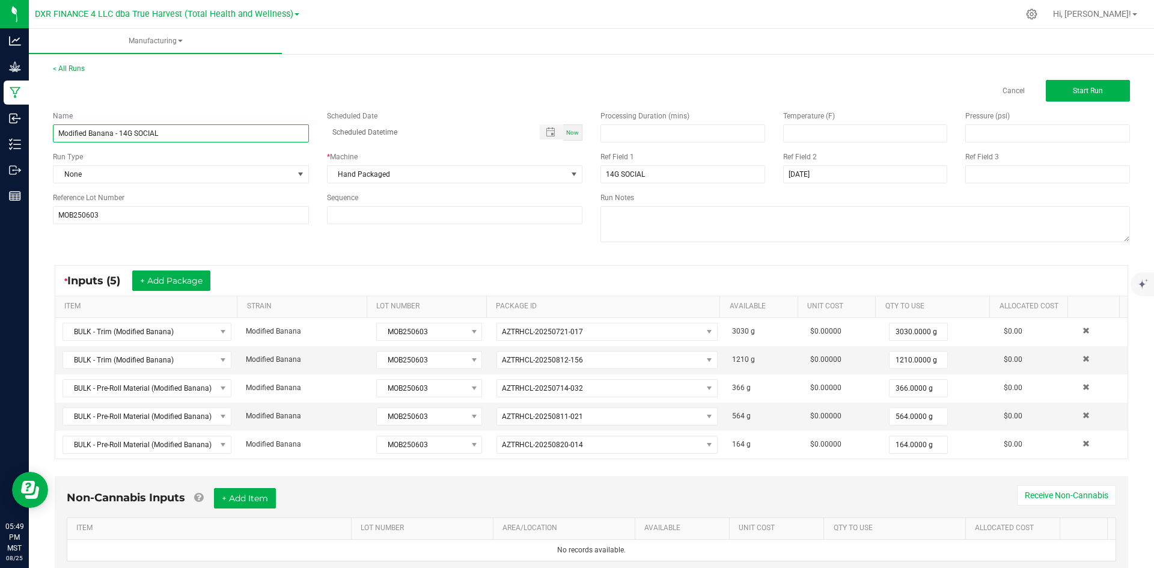
click at [186, 140] on input "Modified Banana - 14G SOCIAL" at bounding box center [181, 133] width 256 height 18
click at [189, 218] on input "MOB250603" at bounding box center [181, 215] width 256 height 18
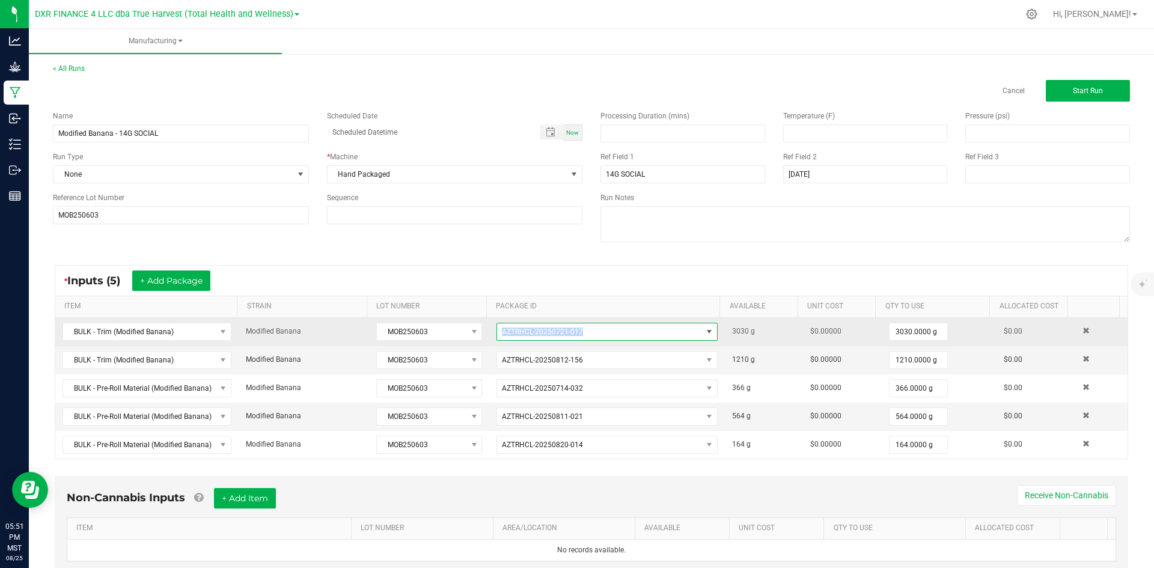
drag, startPoint x: 613, startPoint y: 334, endPoint x: 484, endPoint y: 342, distance: 128.9
click at [489, 342] on td "AZTRHCL-20250721-017" at bounding box center [607, 332] width 236 height 28
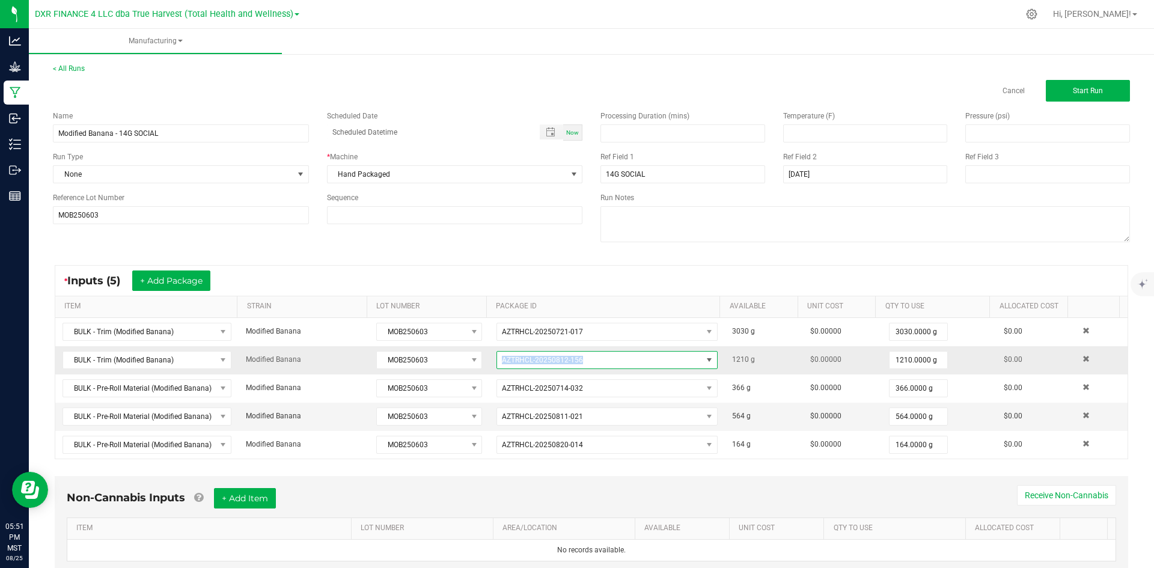
drag, startPoint x: 590, startPoint y: 358, endPoint x: 491, endPoint y: 360, distance: 98.6
click at [497, 360] on span "AZTRHCL-20250812-156" at bounding box center [599, 360] width 205 height 17
drag, startPoint x: 491, startPoint y: 360, endPoint x: 611, endPoint y: 362, distance: 120.2
click at [611, 362] on span "AZTRHCL-20250812-156" at bounding box center [599, 360] width 205 height 17
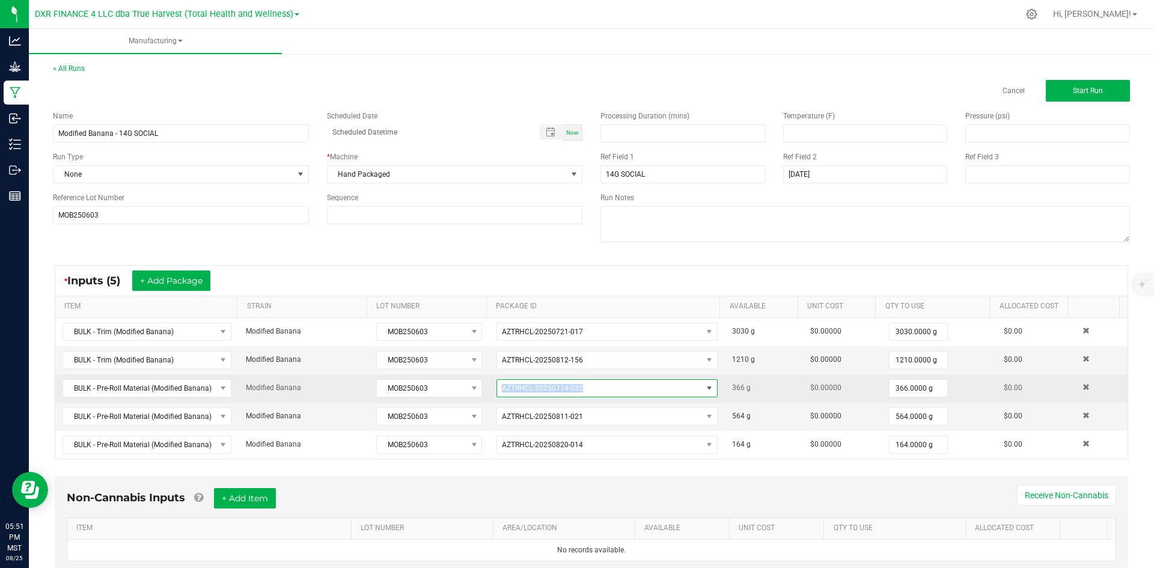
drag, startPoint x: 586, startPoint y: 390, endPoint x: 492, endPoint y: 386, distance: 94.5
click at [497, 386] on span "AZTRHCL-20250714-032" at bounding box center [599, 388] width 205 height 17
drag, startPoint x: 492, startPoint y: 386, endPoint x: 626, endPoint y: 387, distance: 134.0
click at [626, 387] on span "AZTRHCL-20250714-032" at bounding box center [599, 388] width 205 height 17
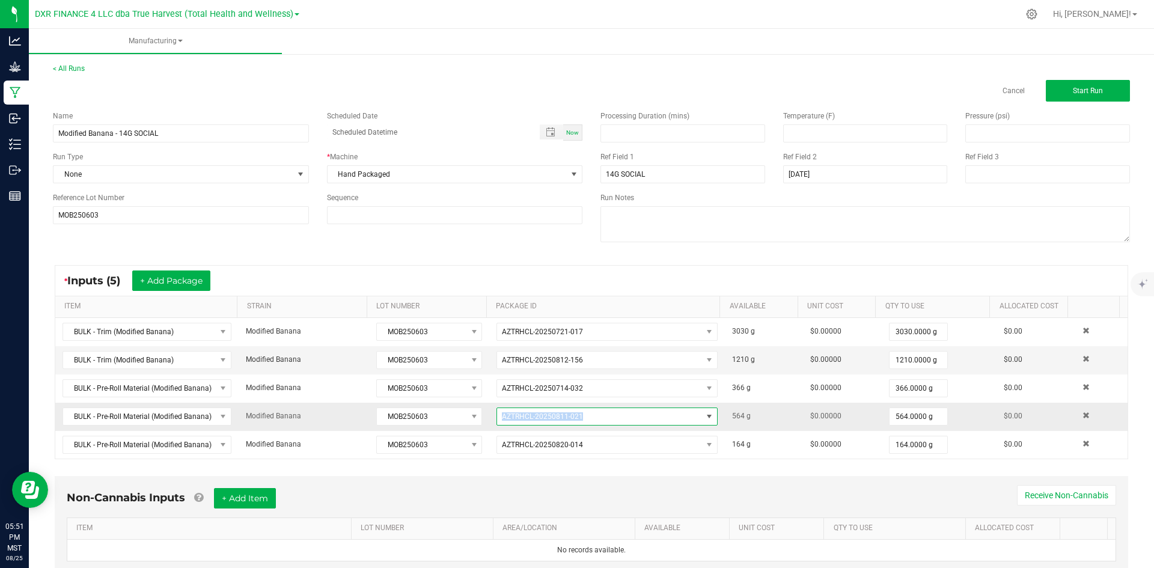
drag, startPoint x: 593, startPoint y: 420, endPoint x: 484, endPoint y: 420, distance: 108.2
click at [489, 420] on td "AZTRHCL-20250811-021" at bounding box center [607, 417] width 236 height 28
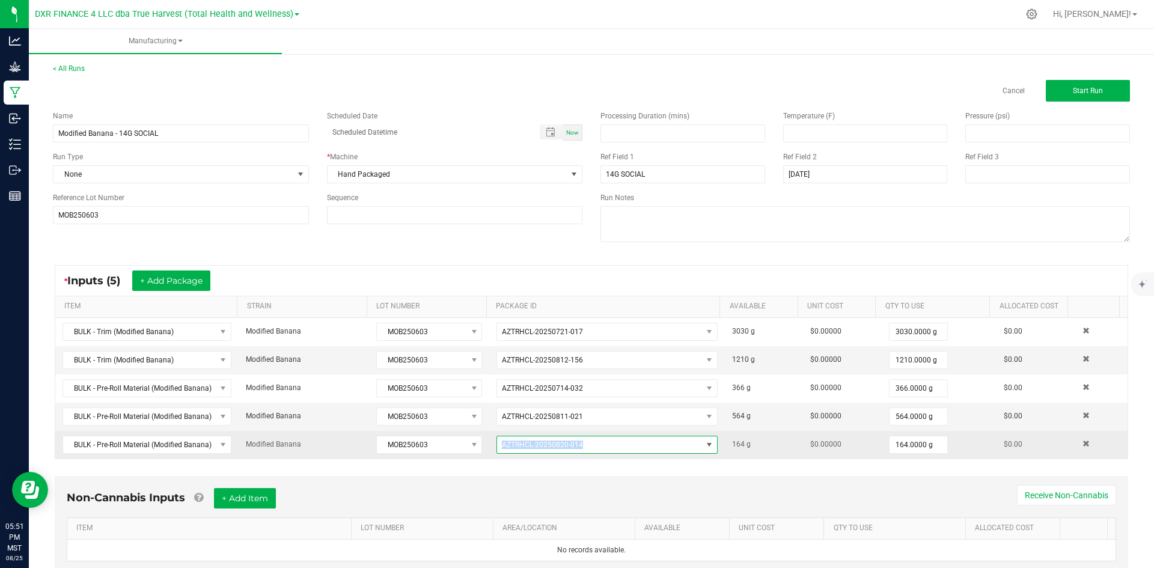
drag, startPoint x: 591, startPoint y: 445, endPoint x: 486, endPoint y: 445, distance: 105.2
click at [489, 445] on td "AZTRHCL-20250820-014" at bounding box center [607, 445] width 236 height 28
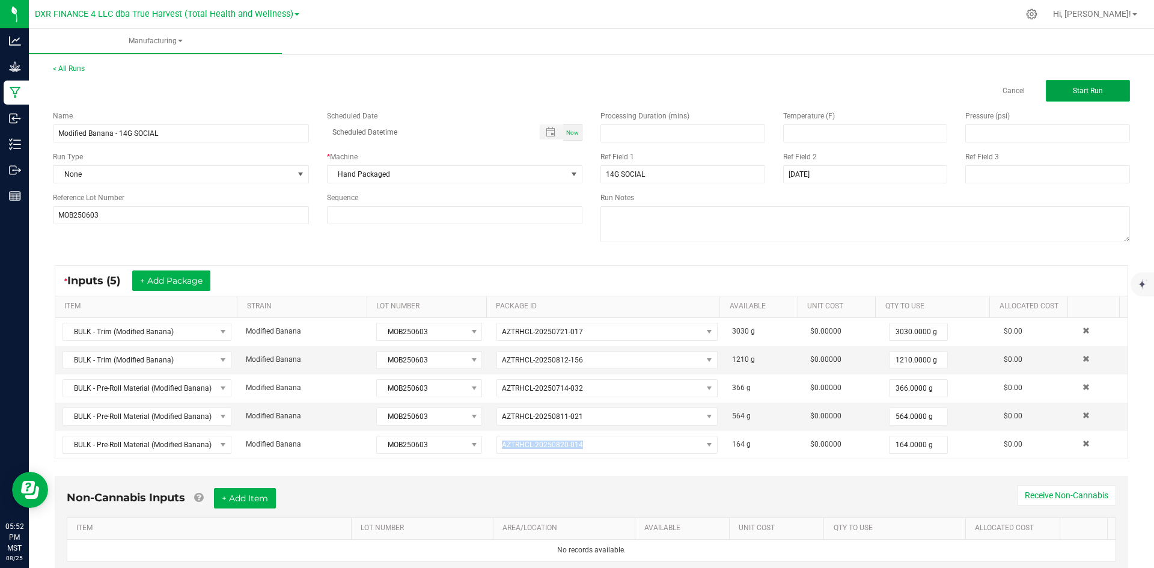
click at [1057, 90] on button "Start Run" at bounding box center [1088, 91] width 84 height 22
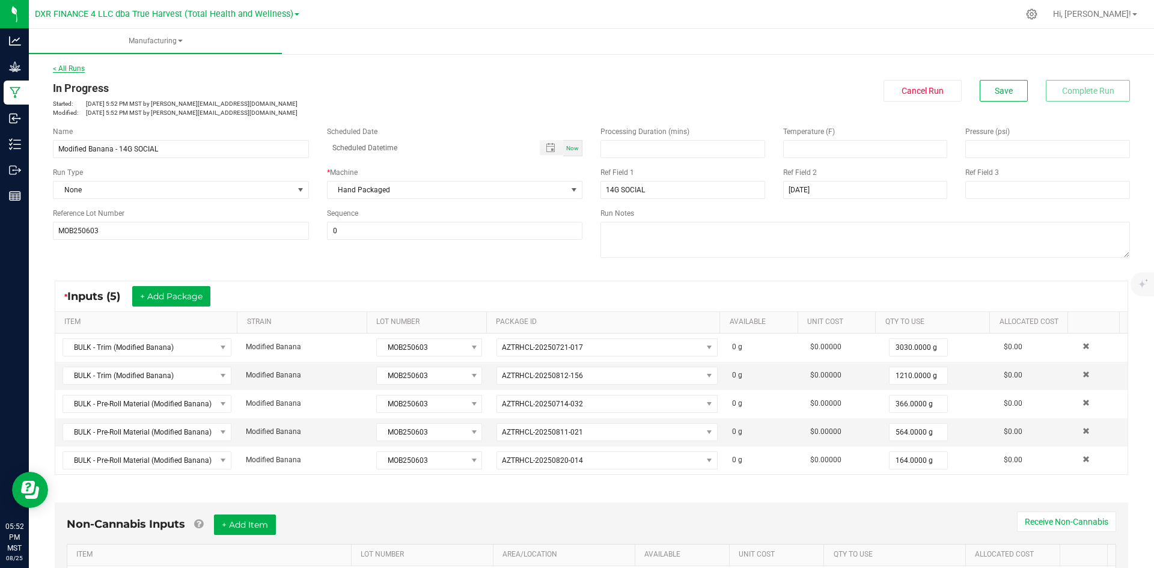
click at [72, 67] on link "< All Runs" at bounding box center [69, 68] width 32 height 8
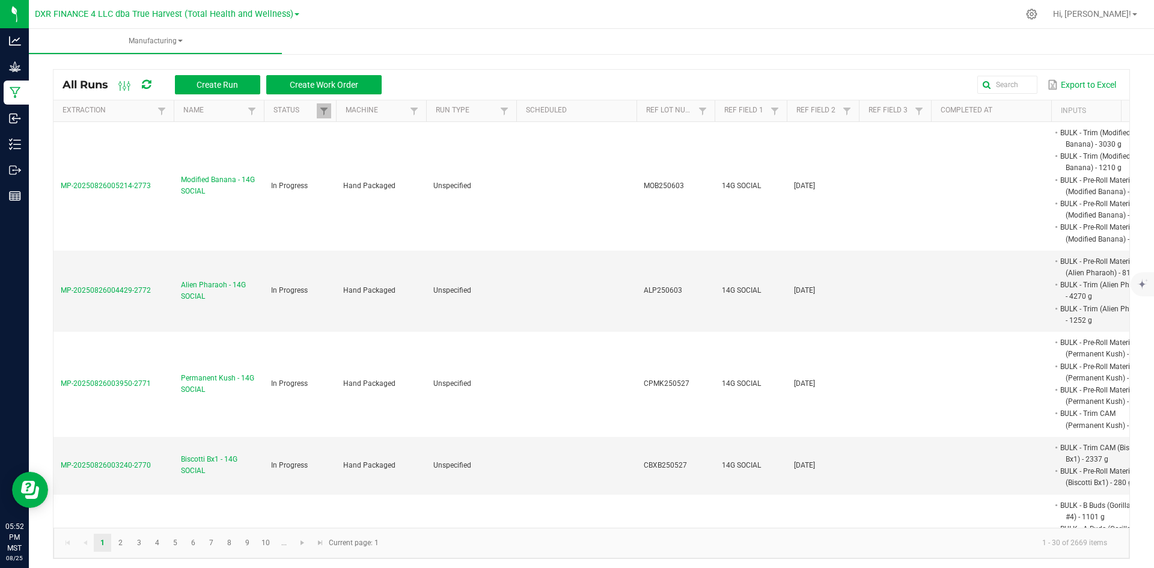
drag, startPoint x: 159, startPoint y: 184, endPoint x: 47, endPoint y: 178, distance: 112.0
click at [47, 178] on div "All Runs Create Run Create Work Order Export to Excel Extraction Name Status Ma…" at bounding box center [591, 311] width 1125 height 520
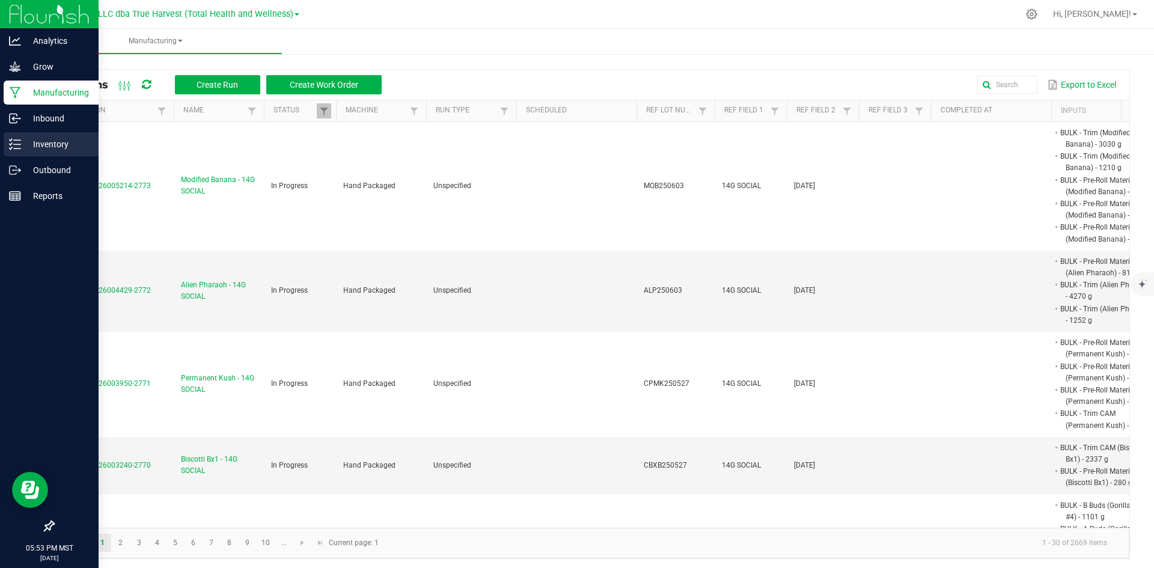
click at [27, 147] on p "Inventory" at bounding box center [57, 144] width 72 height 14
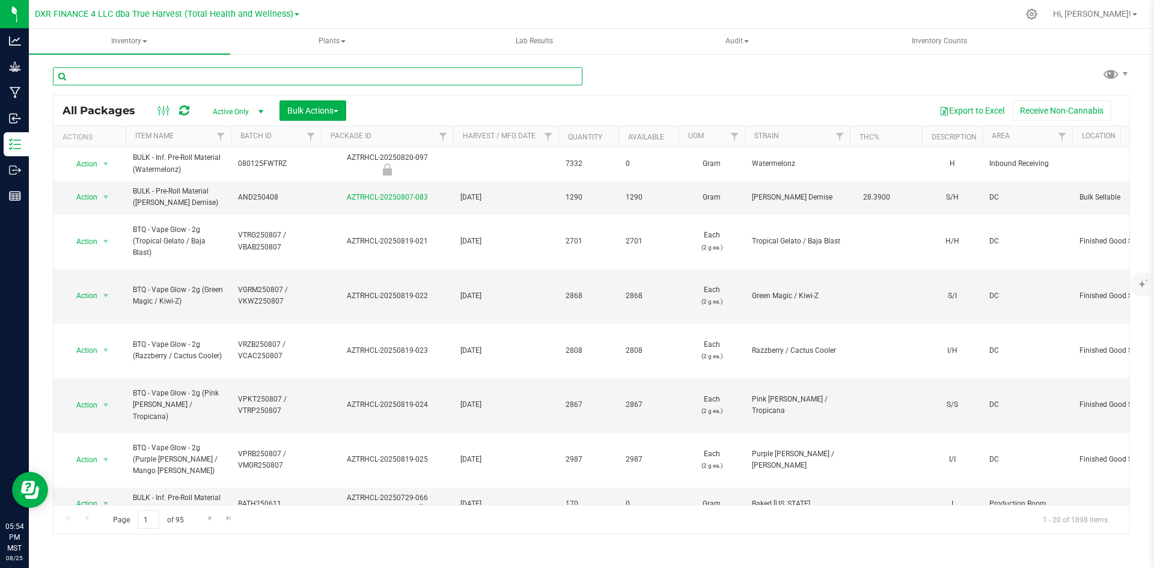
click at [121, 72] on input "text" at bounding box center [318, 76] width 530 height 18
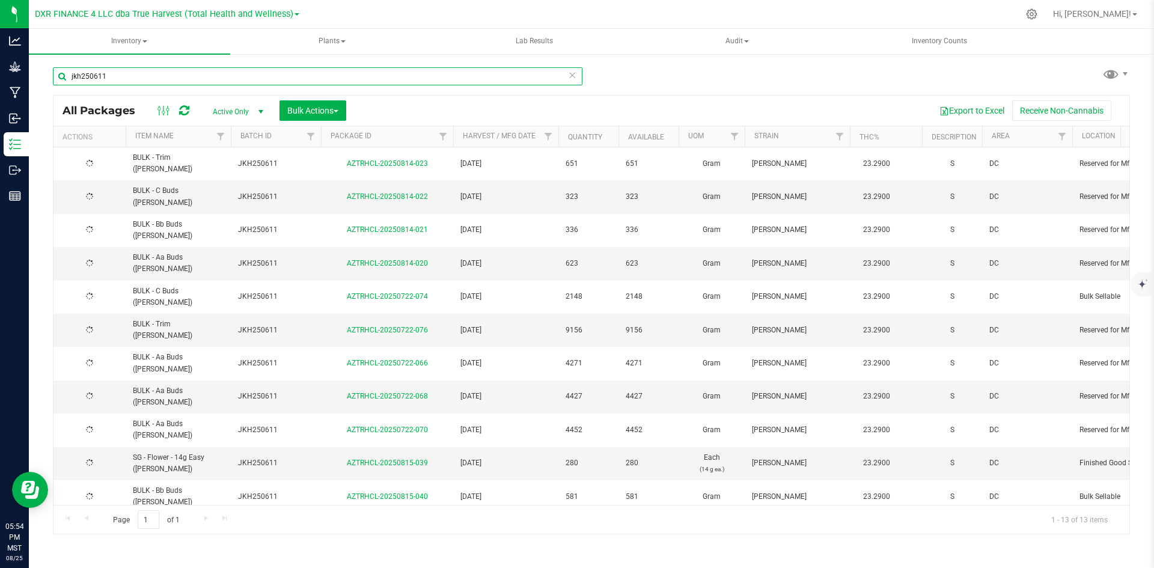
type input "jkh250611"
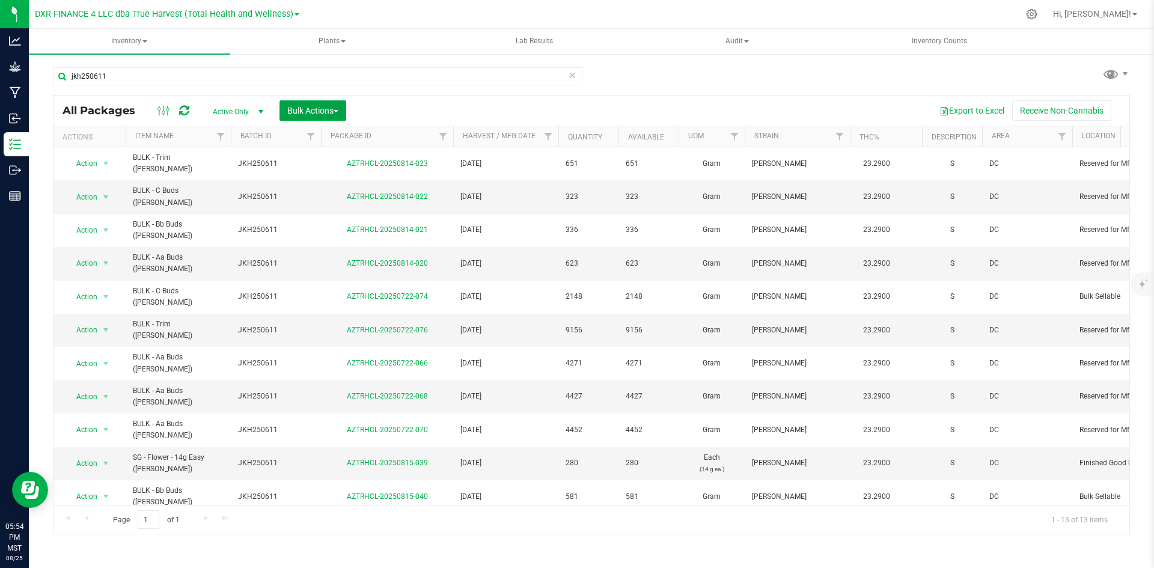
click at [303, 105] on button "Bulk Actions" at bounding box center [313, 110] width 67 height 20
click at [303, 141] on span "Add to manufacturing run" at bounding box center [332, 138] width 91 height 10
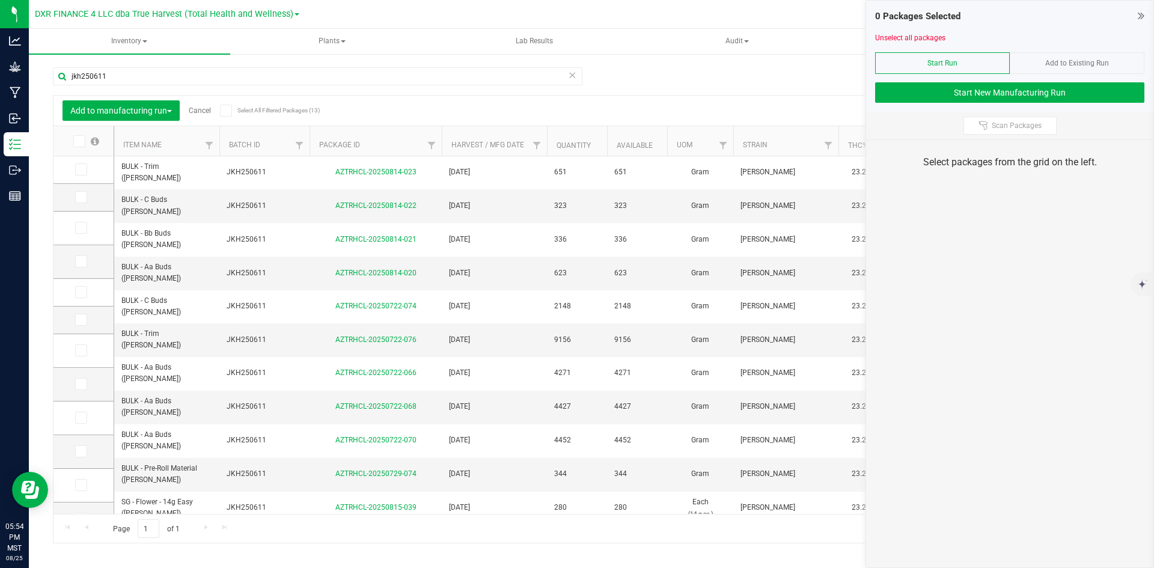
click at [178, 147] on th "Item Name" at bounding box center [166, 141] width 105 height 30
click at [80, 430] on icon at bounding box center [80, 430] width 8 height 0
click at [0, 0] on input "checkbox" at bounding box center [0, 0] width 0 height 0
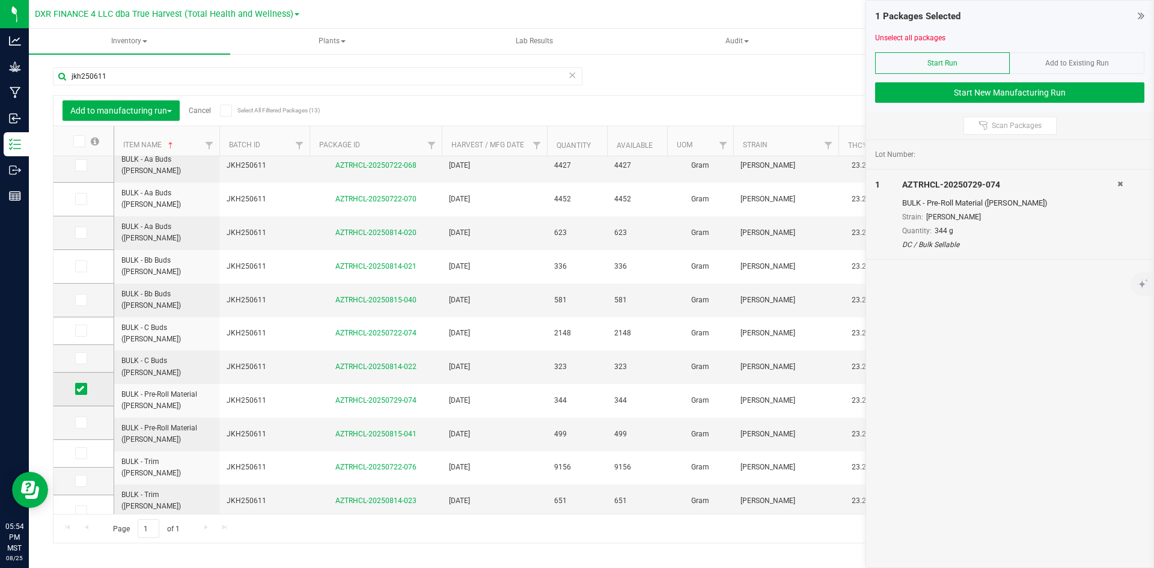
scroll to position [55, 0]
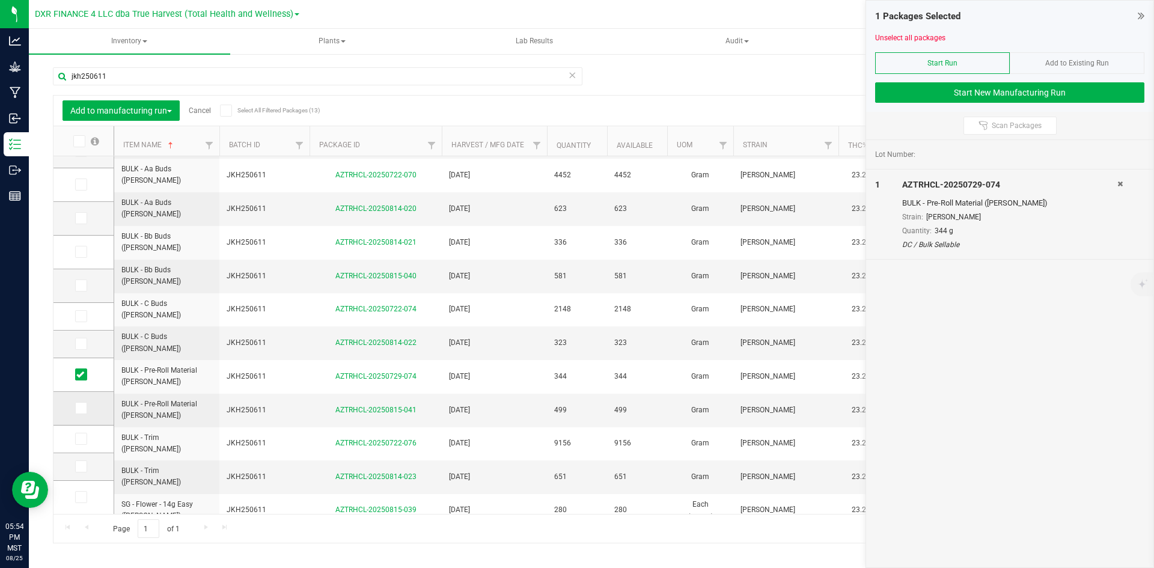
click at [79, 408] on icon at bounding box center [80, 408] width 8 height 0
click at [0, 0] on input "checkbox" at bounding box center [0, 0] width 0 height 0
click at [79, 439] on icon at bounding box center [80, 439] width 8 height 0
click at [0, 0] on input "checkbox" at bounding box center [0, 0] width 0 height 0
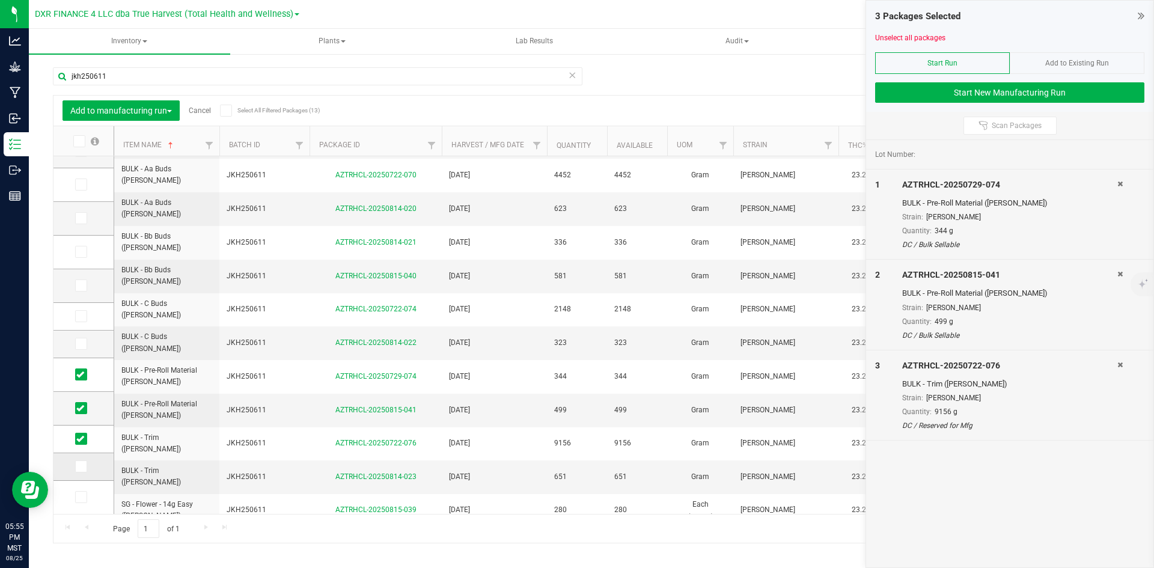
click at [79, 466] on icon at bounding box center [80, 466] width 8 height 0
click at [0, 0] on input "checkbox" at bounding box center [0, 0] width 0 height 0
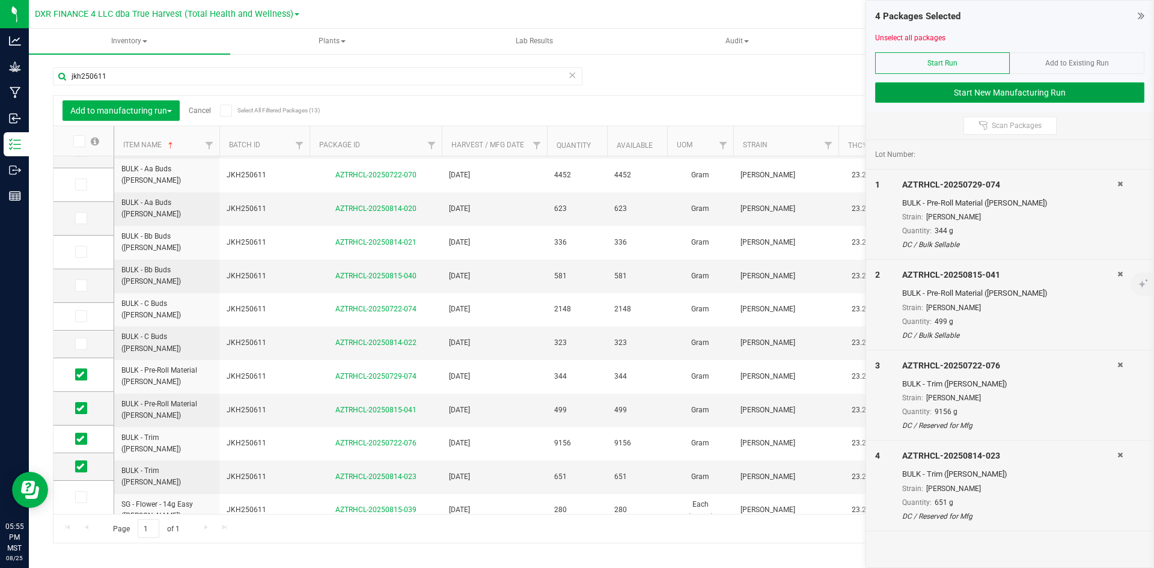
click at [1027, 87] on button "Start New Manufacturing Run" at bounding box center [1009, 92] width 269 height 20
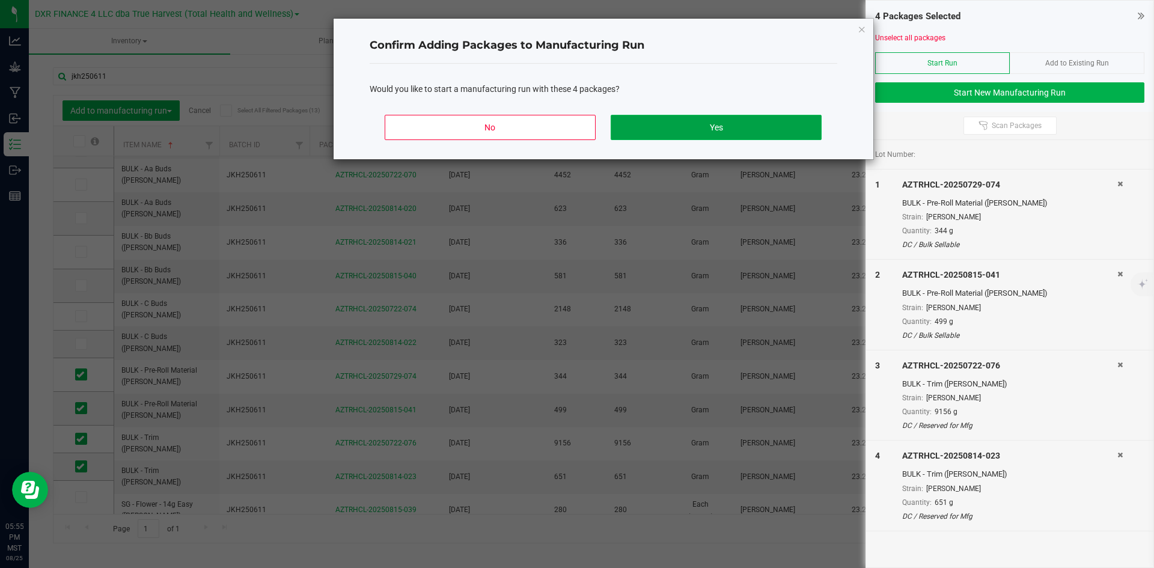
click at [710, 127] on button "Yes" at bounding box center [716, 127] width 210 height 25
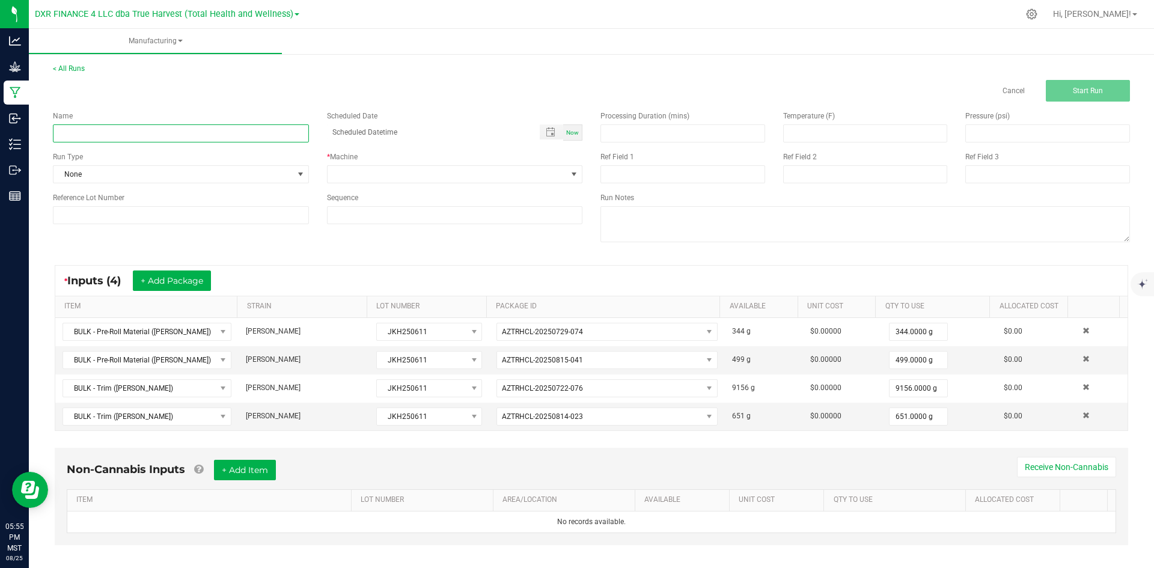
click at [183, 125] on input at bounding box center [181, 133] width 256 height 18
type input "[PERSON_NAME] - 14G SOCIAL"
click at [376, 171] on span at bounding box center [448, 174] width 240 height 17
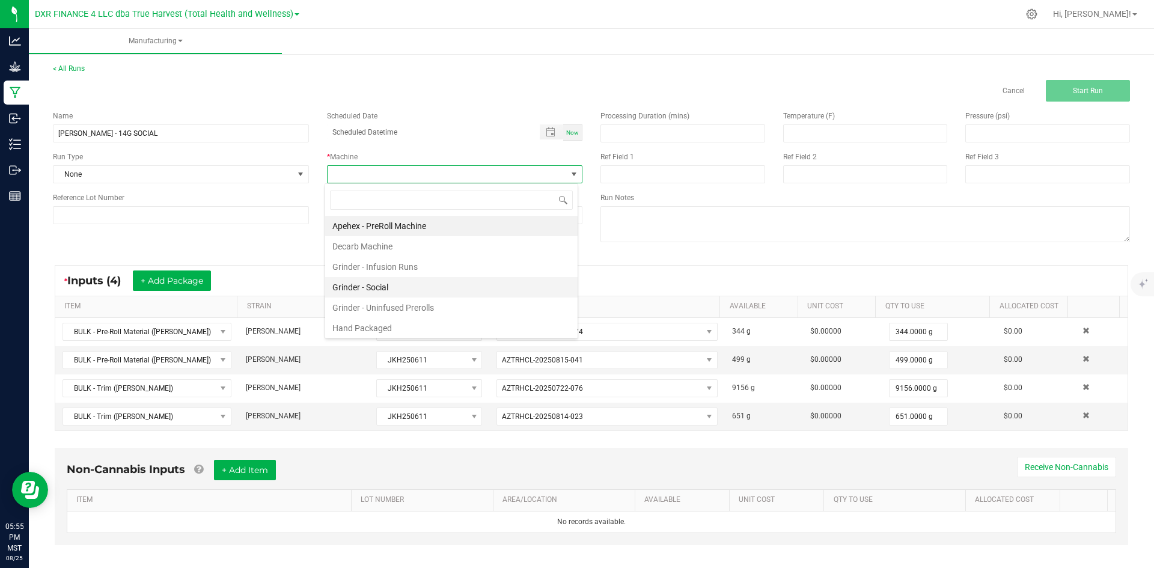
scroll to position [18, 254]
click at [399, 330] on li "Hand Packaged" at bounding box center [451, 328] width 252 height 20
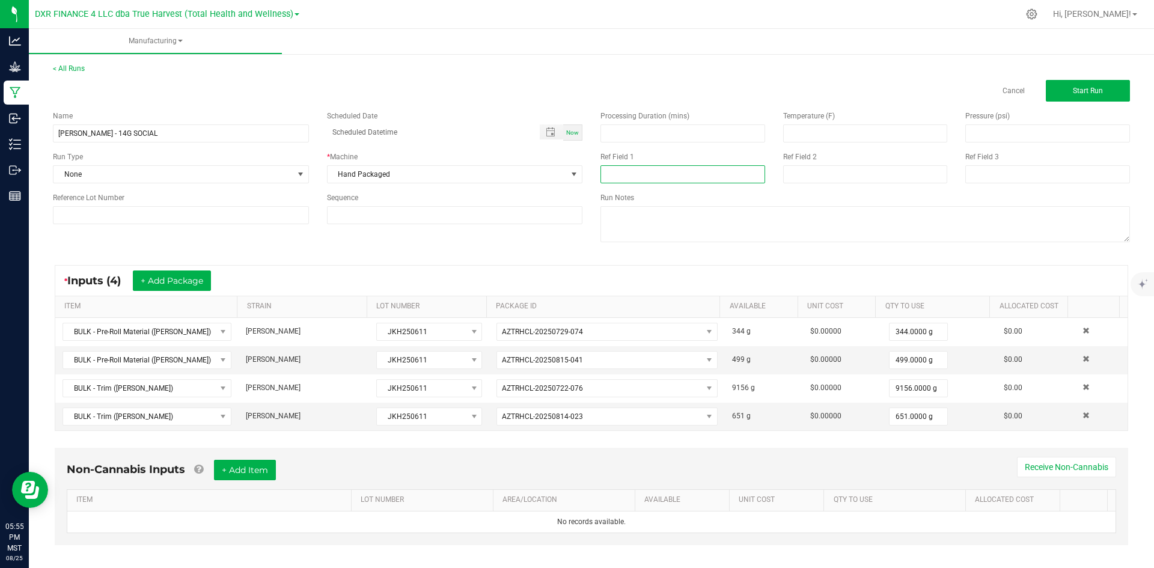
click at [638, 165] on input at bounding box center [683, 174] width 165 height 18
type input "14G SOCIAL"
click at [793, 182] on input at bounding box center [865, 174] width 165 height 18
type input "[DATE]"
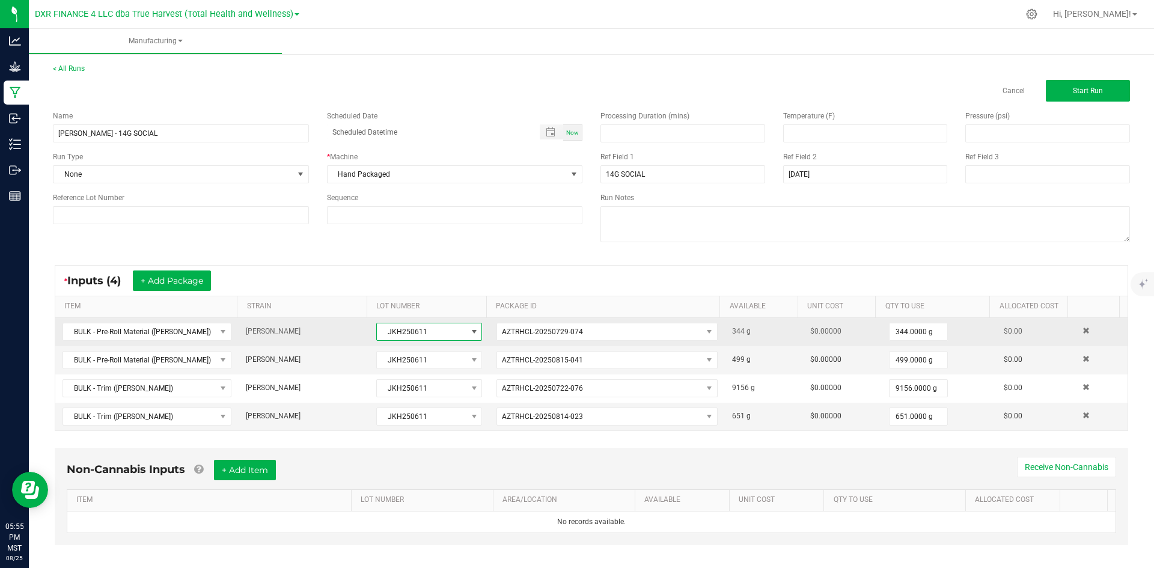
click at [430, 336] on span "JKH250611" at bounding box center [422, 331] width 90 height 17
drag, startPoint x: 430, startPoint y: 336, endPoint x: 329, endPoint y: 344, distance: 101.9
click at [329, 344] on tr "BULK - Pre-Roll Material ([PERSON_NAME]) [PERSON_NAME] JKH250611 AZTRHCL-202507…" at bounding box center [591, 332] width 1072 height 28
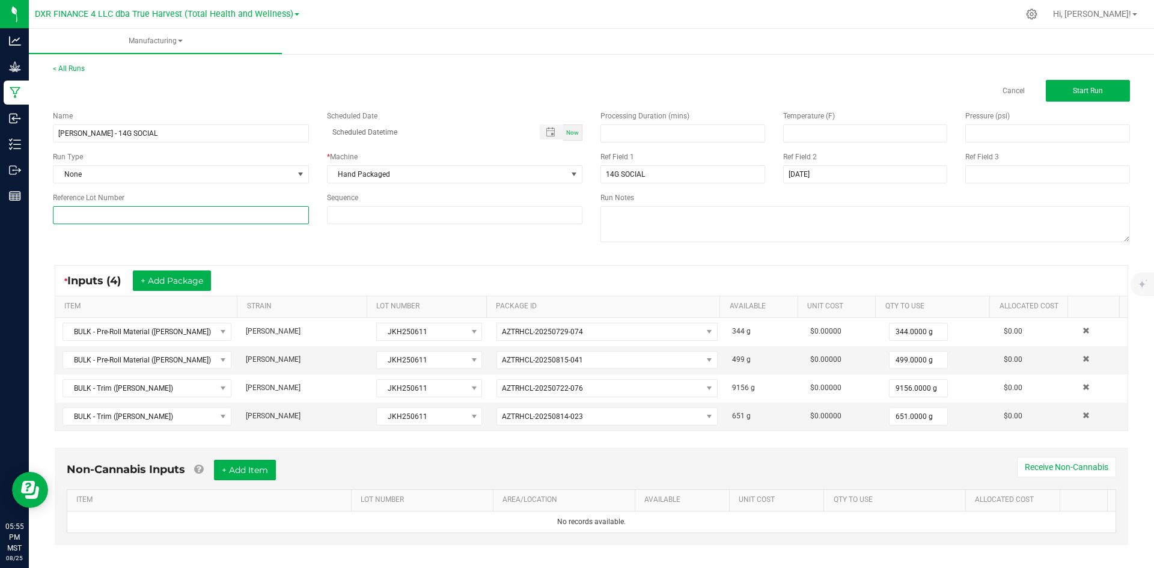
click at [196, 217] on input at bounding box center [181, 215] width 256 height 18
paste input "JKH250611"
click at [67, 214] on input "JKH250611" at bounding box center [181, 215] width 256 height 18
type input "JKH250611"
click at [192, 130] on input "[PERSON_NAME] - 14G SOCIAL" at bounding box center [181, 133] width 256 height 18
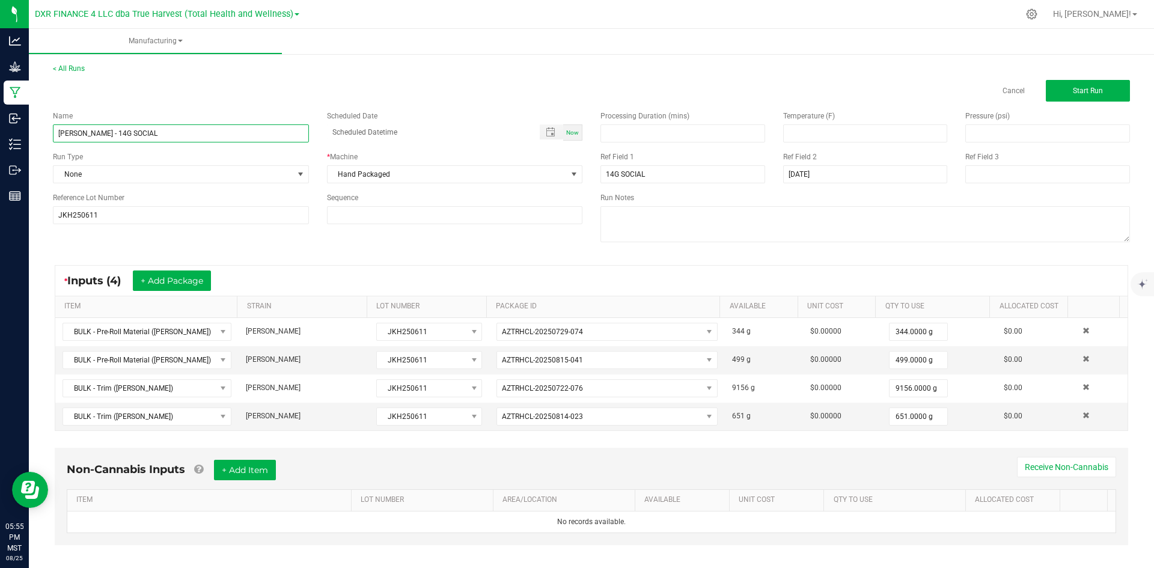
click at [192, 130] on input "[PERSON_NAME] - 14G SOCIAL" at bounding box center [181, 133] width 256 height 18
click at [170, 213] on input "JKH250611" at bounding box center [181, 215] width 256 height 18
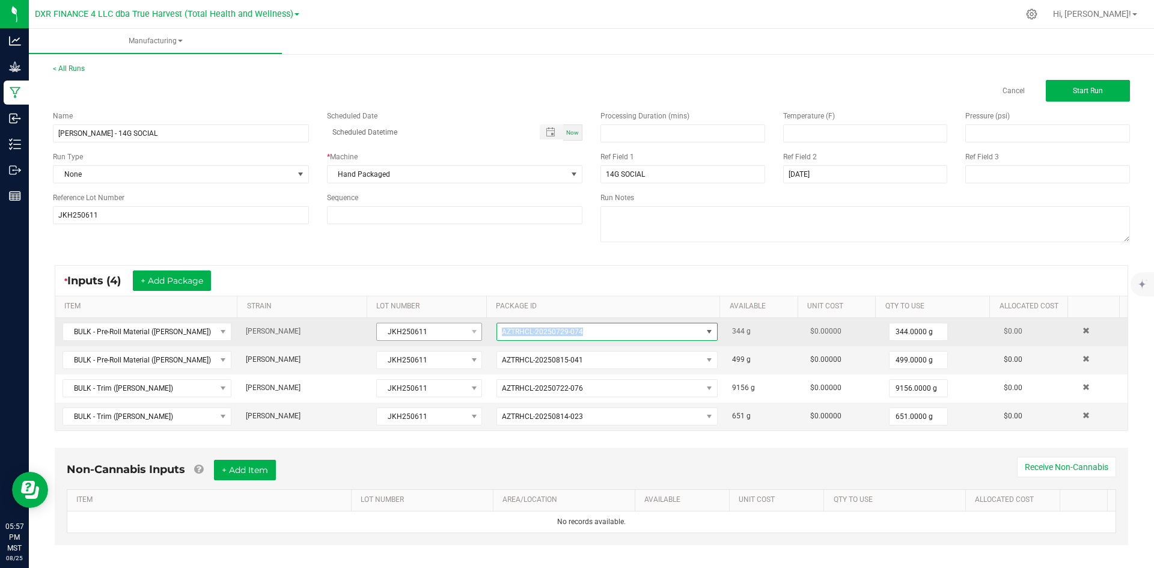
drag, startPoint x: 587, startPoint y: 330, endPoint x: 459, endPoint y: 327, distance: 127.5
click at [459, 327] on tr "BULK - Pre-Roll Material ([PERSON_NAME]) [PERSON_NAME] JKH250611 AZTRHCL-202507…" at bounding box center [591, 332] width 1072 height 28
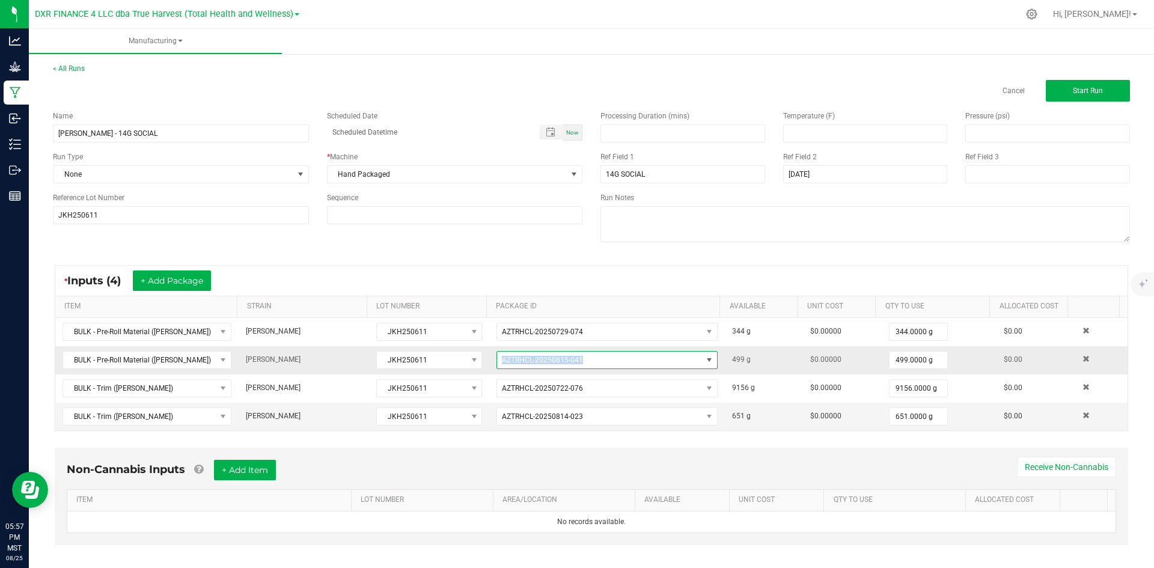
drag, startPoint x: 614, startPoint y: 357, endPoint x: 496, endPoint y: 362, distance: 117.9
click at [497, 362] on span "AZTRHCL-20250815-041" at bounding box center [599, 360] width 205 height 17
drag, startPoint x: 578, startPoint y: 355, endPoint x: 488, endPoint y: 360, distance: 90.3
click at [489, 360] on td "AZTRHCL-20250815-041" at bounding box center [607, 360] width 236 height 28
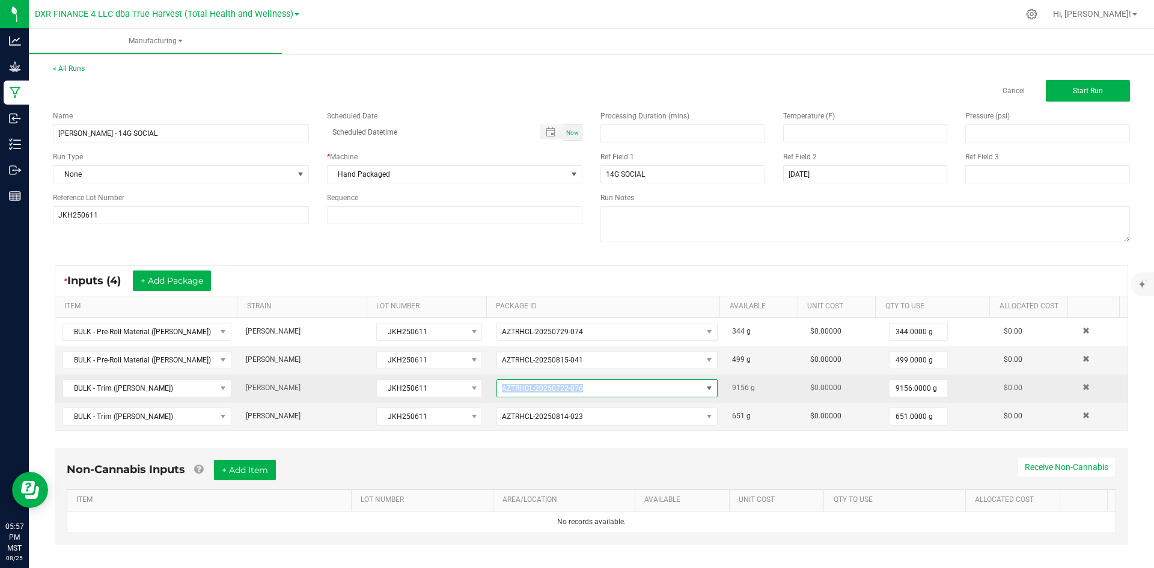
drag, startPoint x: 576, startPoint y: 385, endPoint x: 479, endPoint y: 386, distance: 97.4
click at [479, 386] on tr "BULK - Trim ([PERSON_NAME]) [PERSON_NAME] JKH250611 AZTRHCL-20250722-076 9156 g…" at bounding box center [591, 388] width 1072 height 28
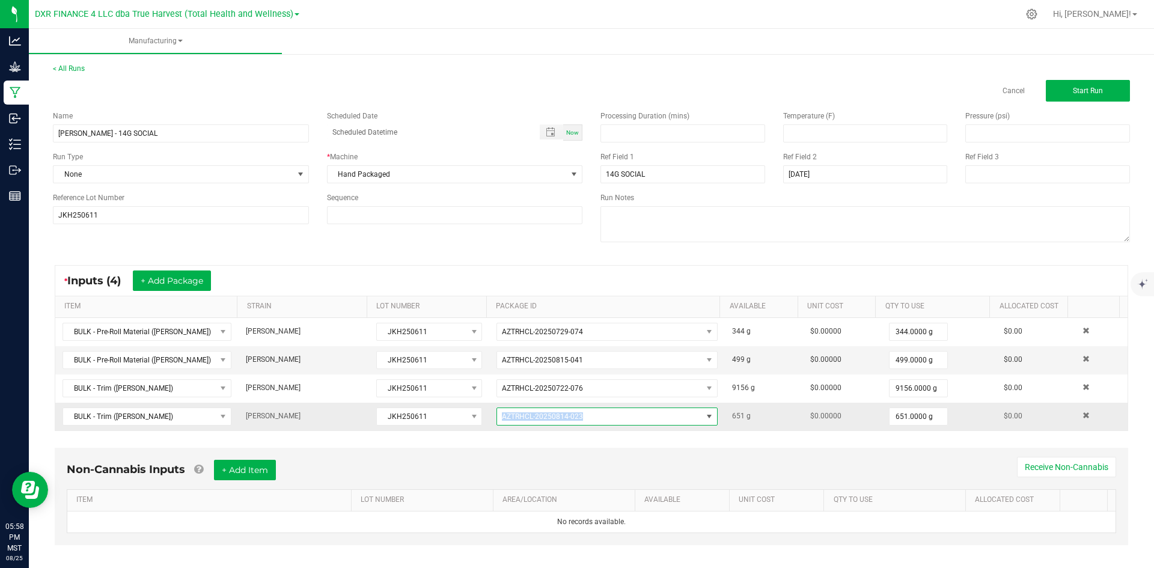
drag, startPoint x: 593, startPoint y: 417, endPoint x: 481, endPoint y: 414, distance: 111.8
click at [481, 414] on tr "BULK - Trim ([PERSON_NAME]) [PERSON_NAME] JKH250611 AZTRHCL-20250814-023 651 g …" at bounding box center [591, 417] width 1072 height 28
click at [1073, 91] on span "Start Run" at bounding box center [1088, 91] width 30 height 8
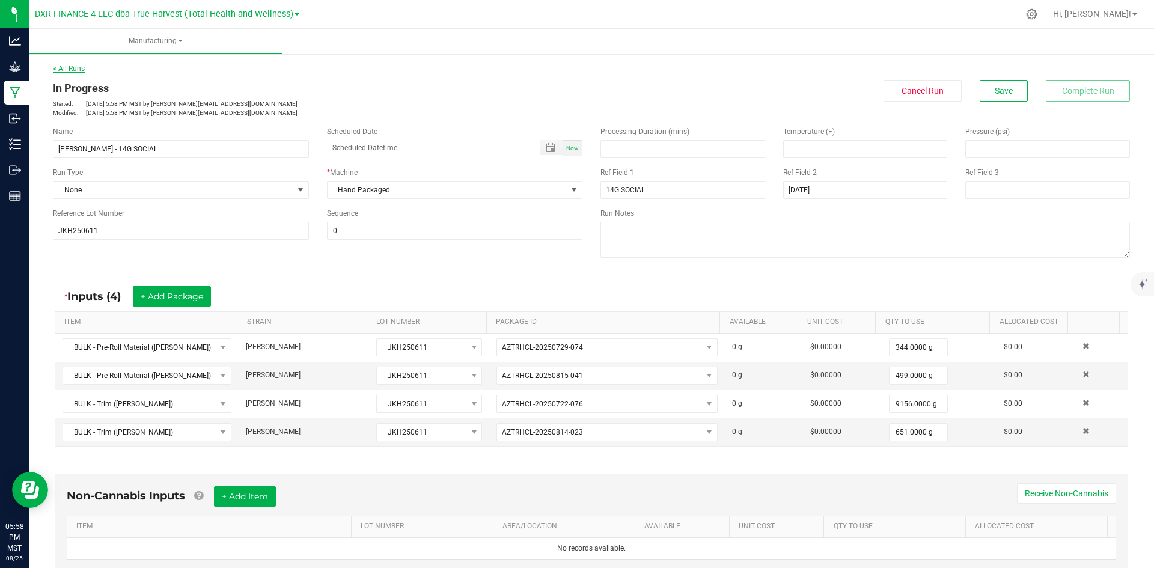
click at [72, 72] on link "< All Runs" at bounding box center [69, 68] width 32 height 8
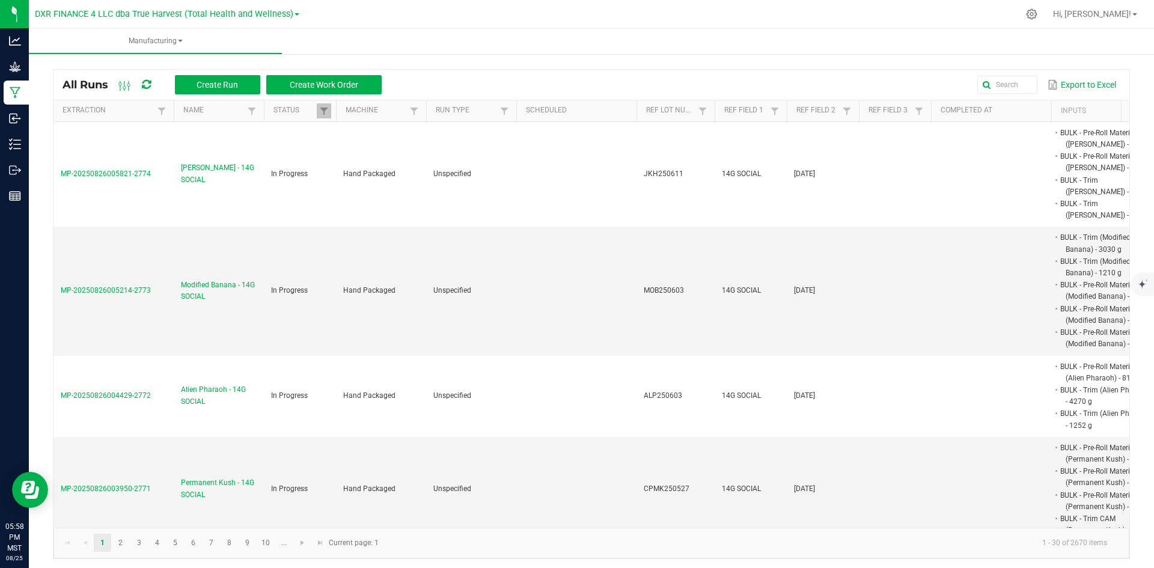
drag, startPoint x: 156, startPoint y: 170, endPoint x: 33, endPoint y: 157, distance: 123.8
click at [33, 157] on div "All Runs Create Run Create Work Order Export to Excel Extraction Name Status Ma…" at bounding box center [591, 311] width 1125 height 520
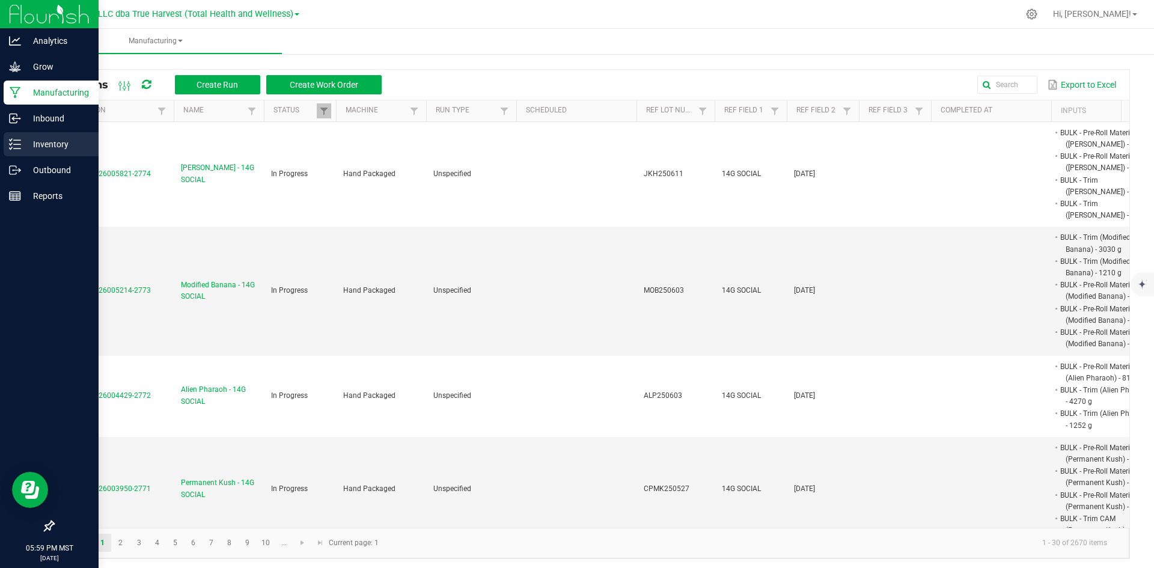
click at [25, 139] on p "Inventory" at bounding box center [57, 144] width 72 height 14
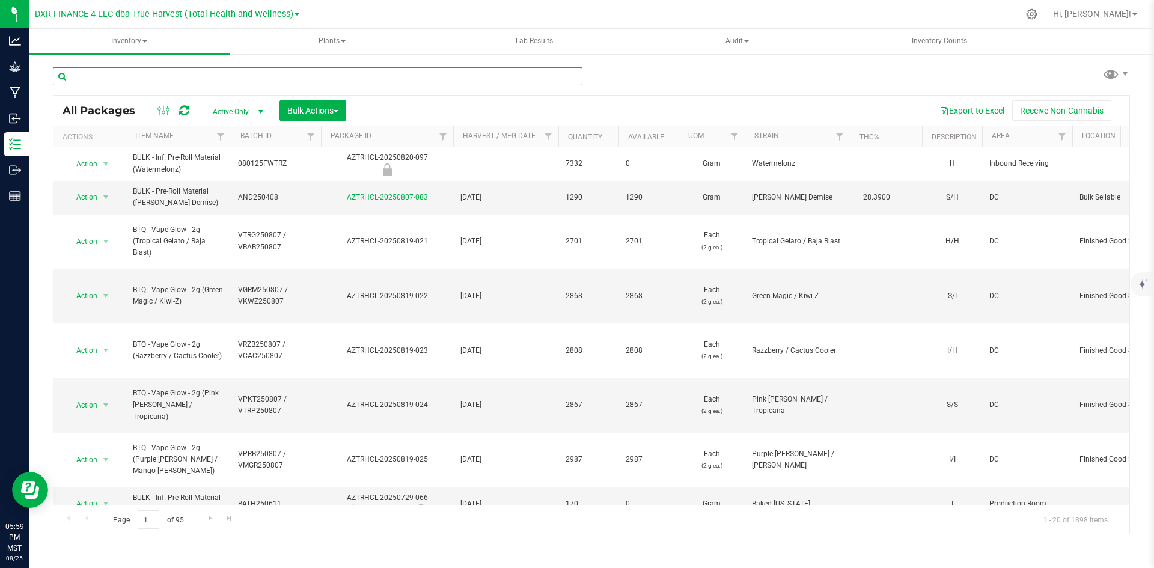
click at [178, 79] on input "text" at bounding box center [318, 76] width 530 height 18
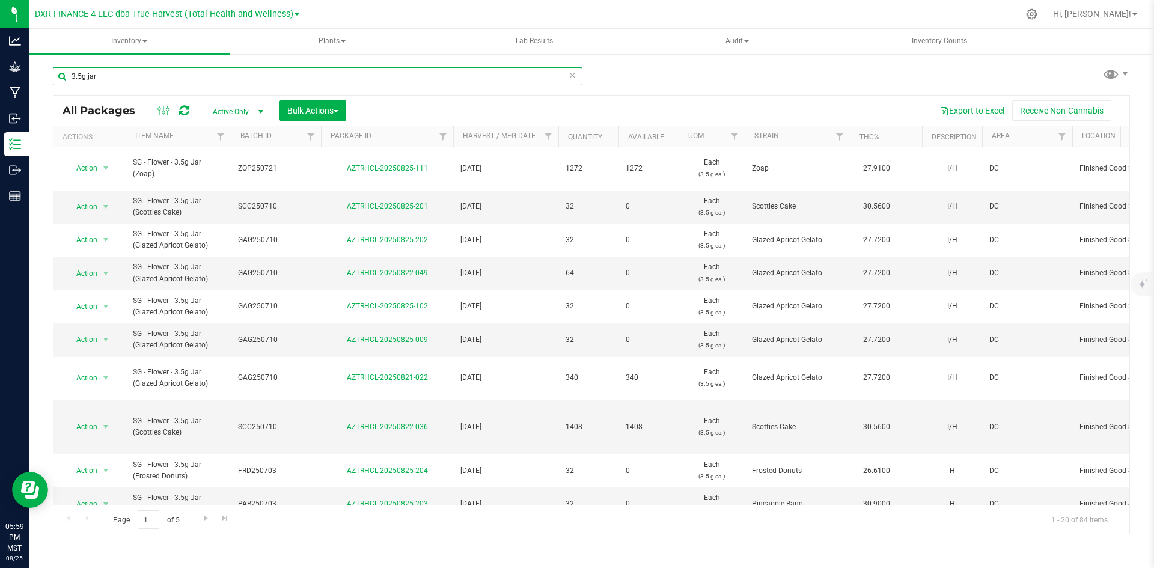
type input "3.5g jar"
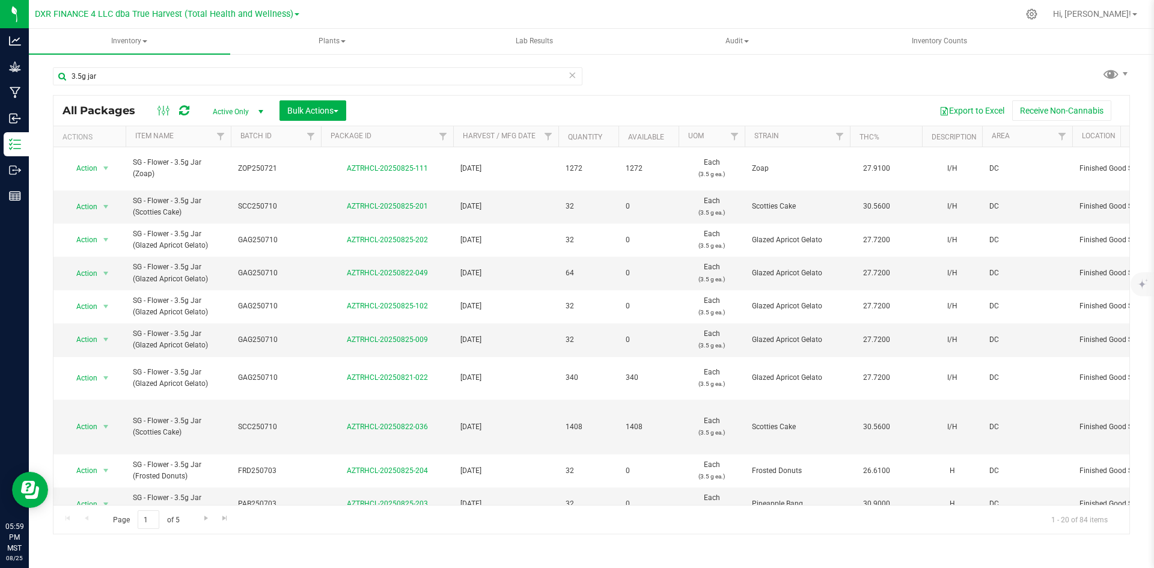
click at [667, 141] on th "Available" at bounding box center [649, 136] width 60 height 21
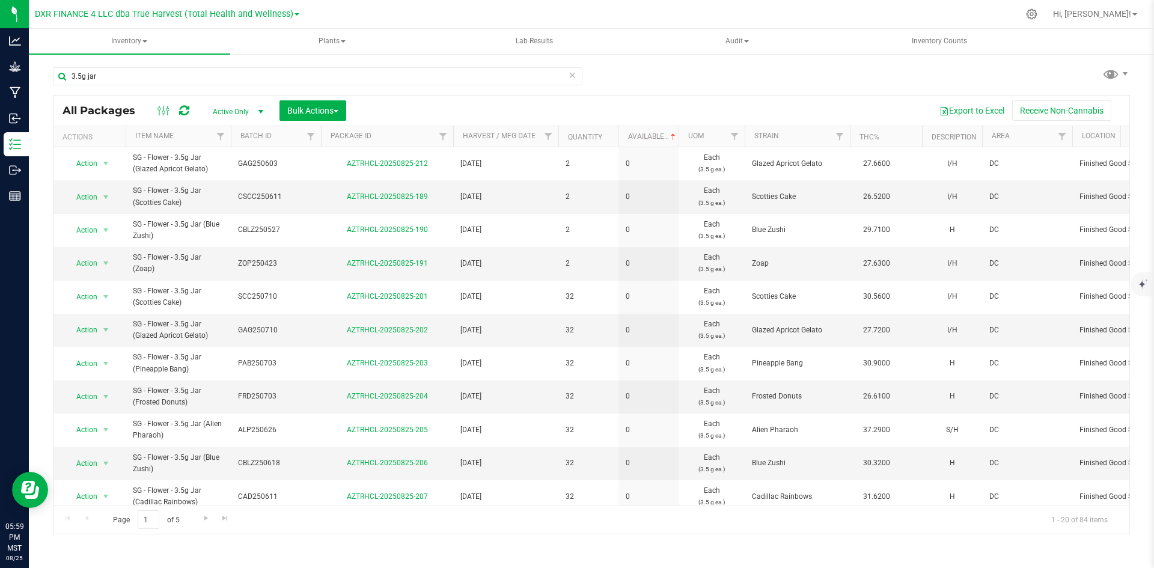
click at [667, 141] on th "Available" at bounding box center [649, 136] width 60 height 21
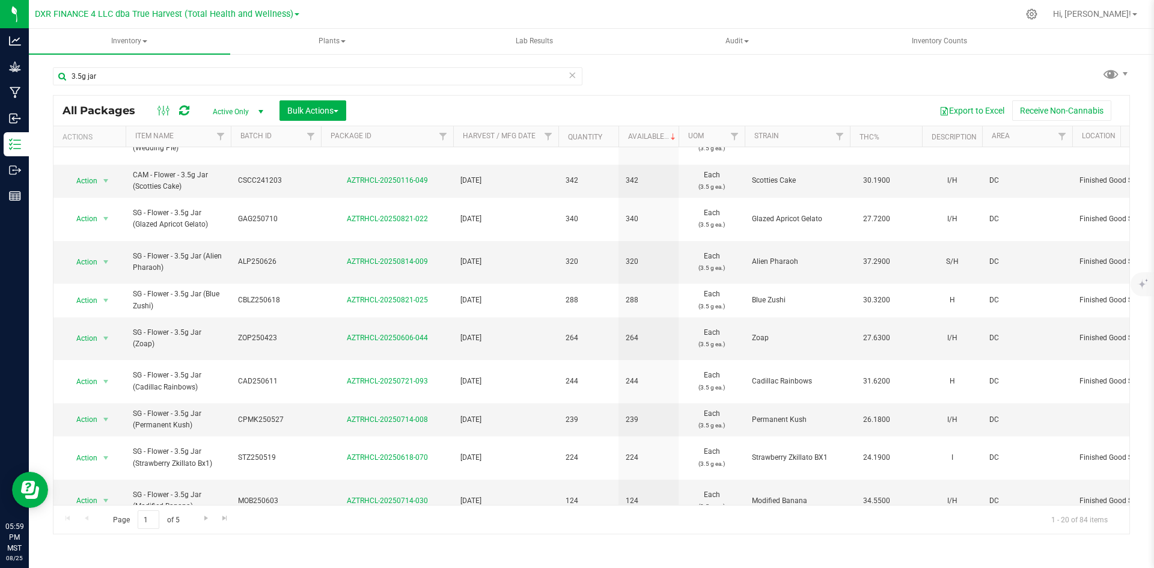
scroll to position [426, 0]
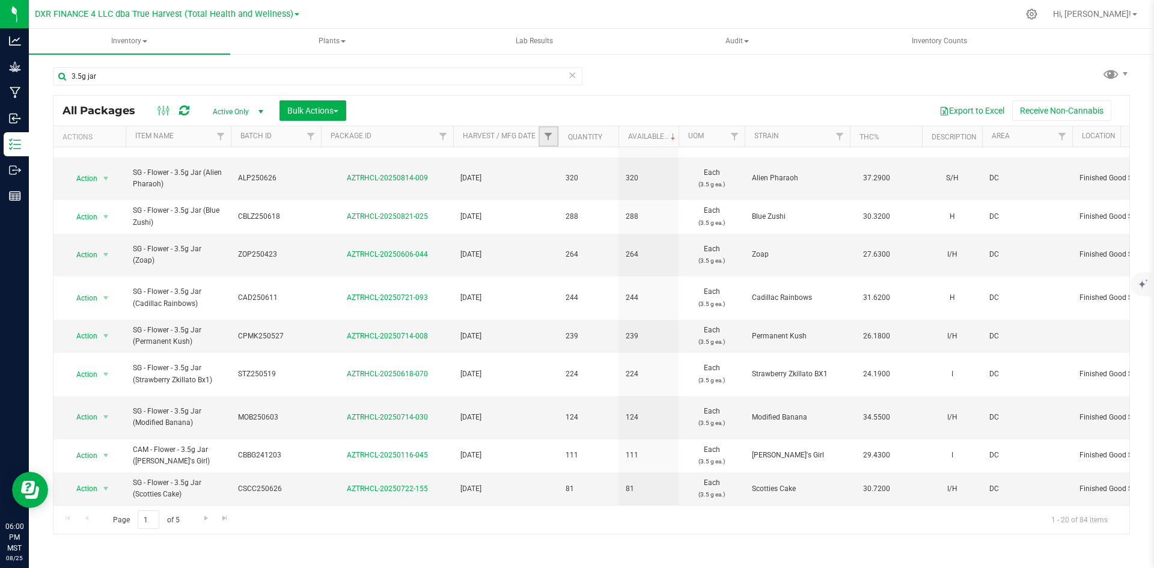
click at [549, 144] on link "Filter" at bounding box center [549, 136] width 20 height 20
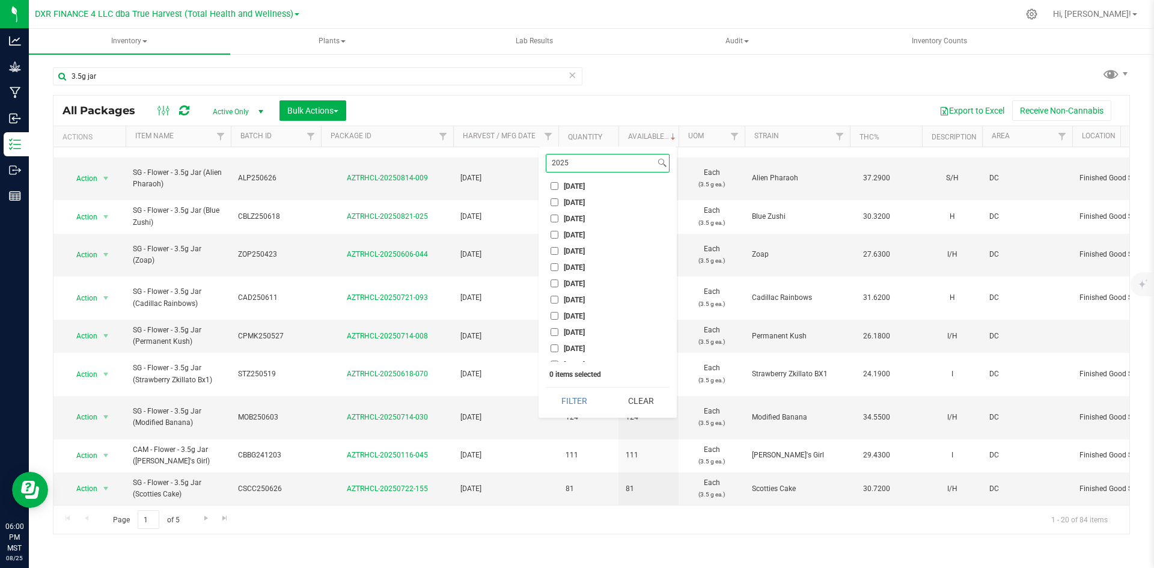
scroll to position [947, 0]
type input "2025"
click at [554, 268] on input "[DATE]" at bounding box center [555, 267] width 8 height 8
checkbox input "true"
click at [554, 289] on li "[DATE]" at bounding box center [608, 283] width 124 height 13
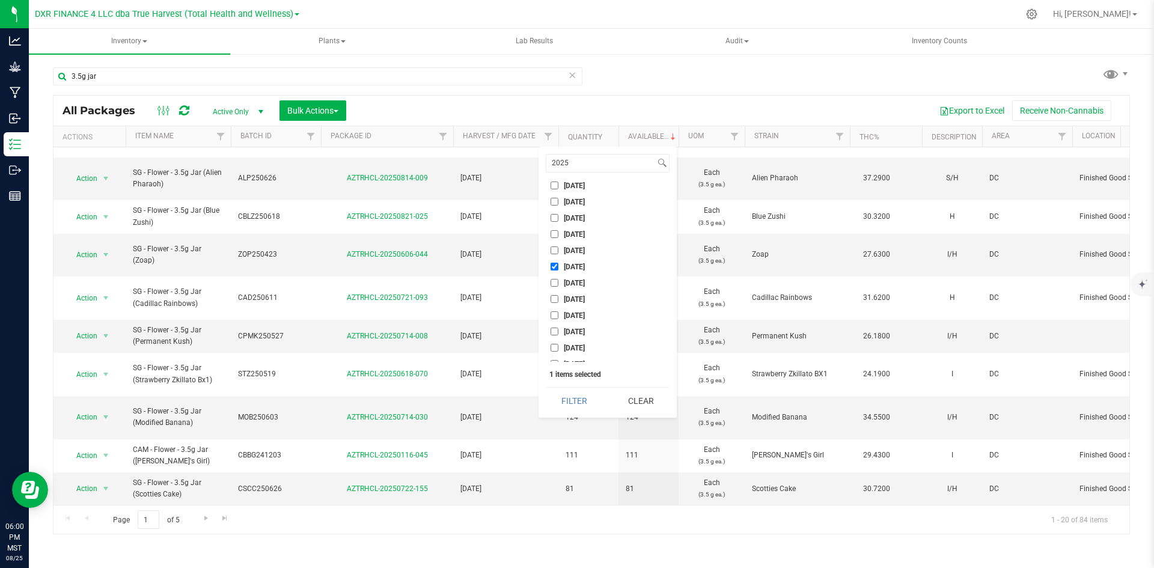
drag, startPoint x: 554, startPoint y: 284, endPoint x: 554, endPoint y: 300, distance: 15.6
click at [554, 300] on ul "Select All [DATE] 0928HB0809-CBH [DATE] [DATE] [DATE] [DATE] [DATE] [DATE] [DAT…" at bounding box center [608, 272] width 124 height 180
click at [554, 300] on input "[DATE]" at bounding box center [555, 299] width 8 height 8
checkbox input "true"
click at [554, 283] on input "[DATE]" at bounding box center [555, 283] width 8 height 8
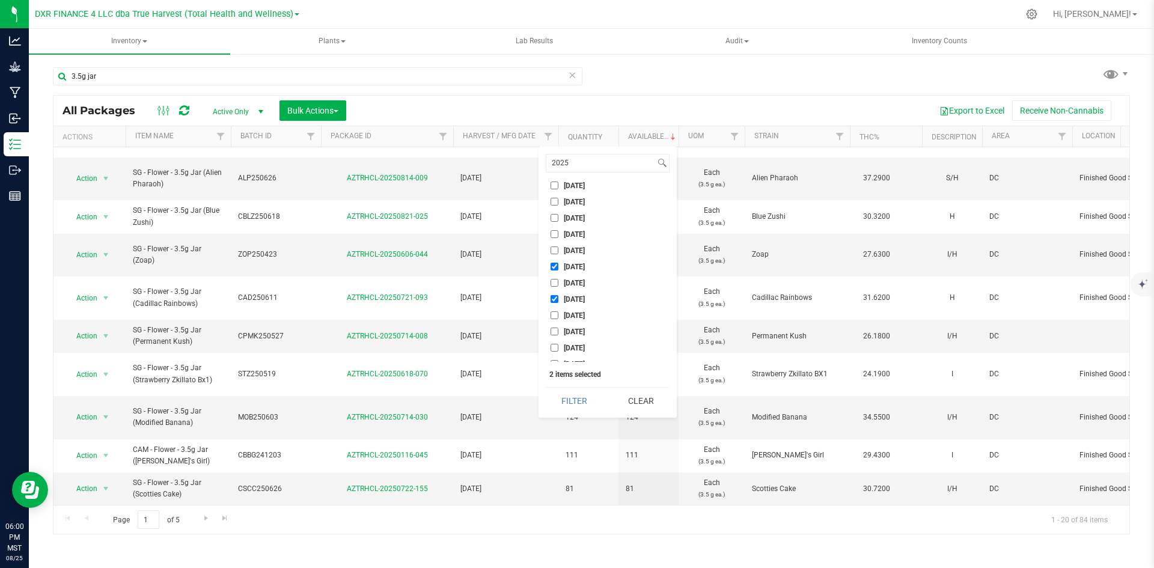
checkbox input "true"
click at [555, 316] on input "[DATE]" at bounding box center [555, 315] width 8 height 8
checkbox input "true"
click at [555, 328] on input "[DATE]" at bounding box center [555, 332] width 8 height 8
checkbox input "true"
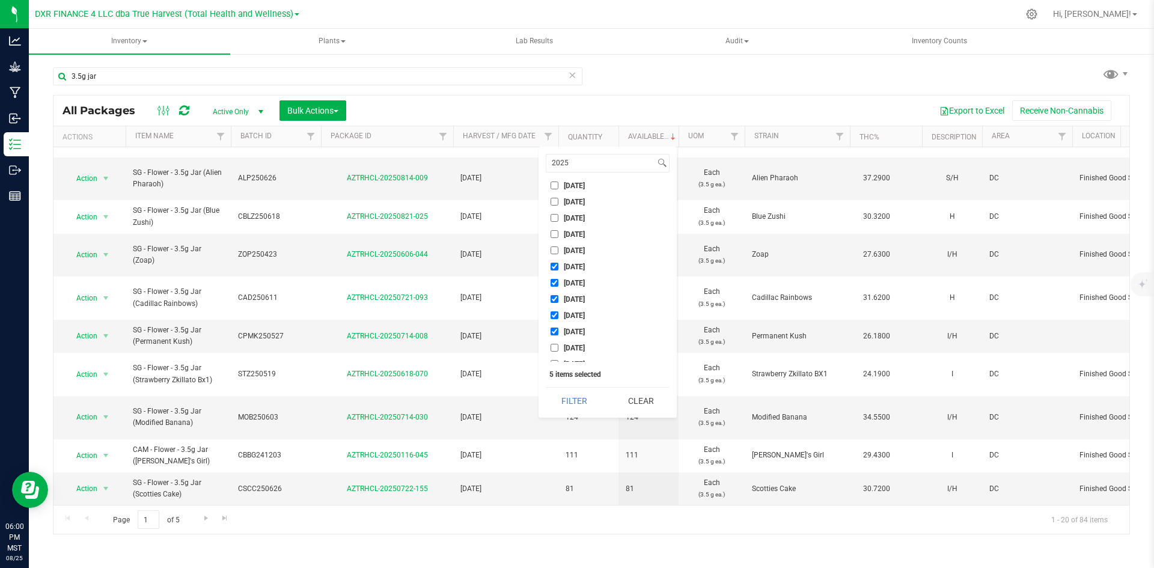
click at [555, 346] on input "[DATE]" at bounding box center [555, 348] width 8 height 8
checkbox input "true"
click at [552, 300] on input "[DATE]" at bounding box center [555, 303] width 8 height 8
checkbox input "true"
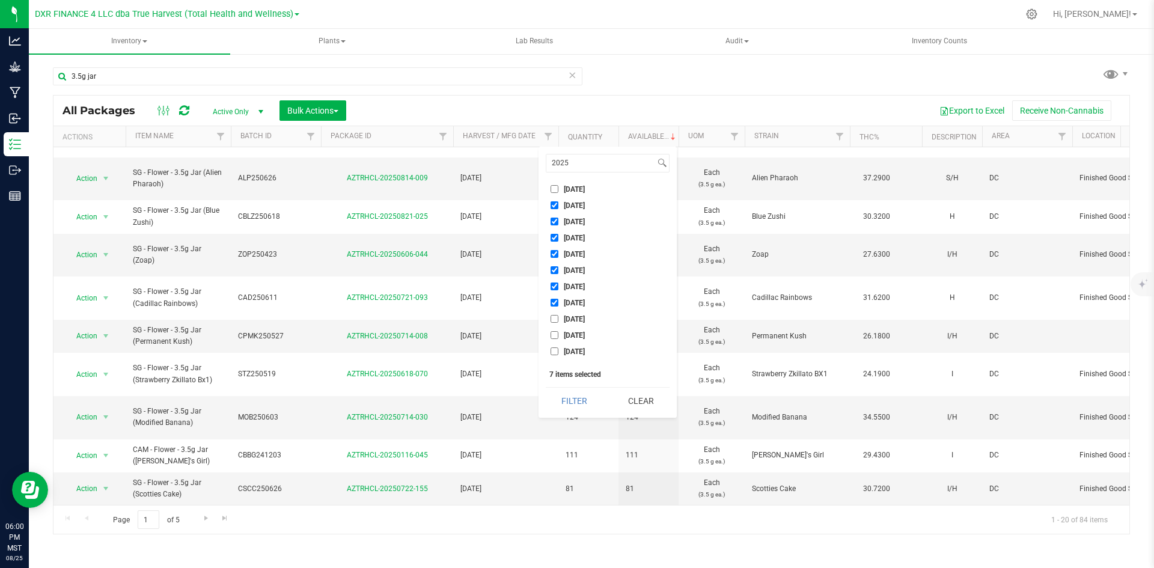
click at [553, 316] on input "[DATE]" at bounding box center [555, 319] width 8 height 8
checkbox input "true"
click at [553, 339] on input "[DATE]" at bounding box center [555, 335] width 8 height 8
checkbox input "true"
click at [553, 353] on input "[DATE]" at bounding box center [555, 351] width 8 height 8
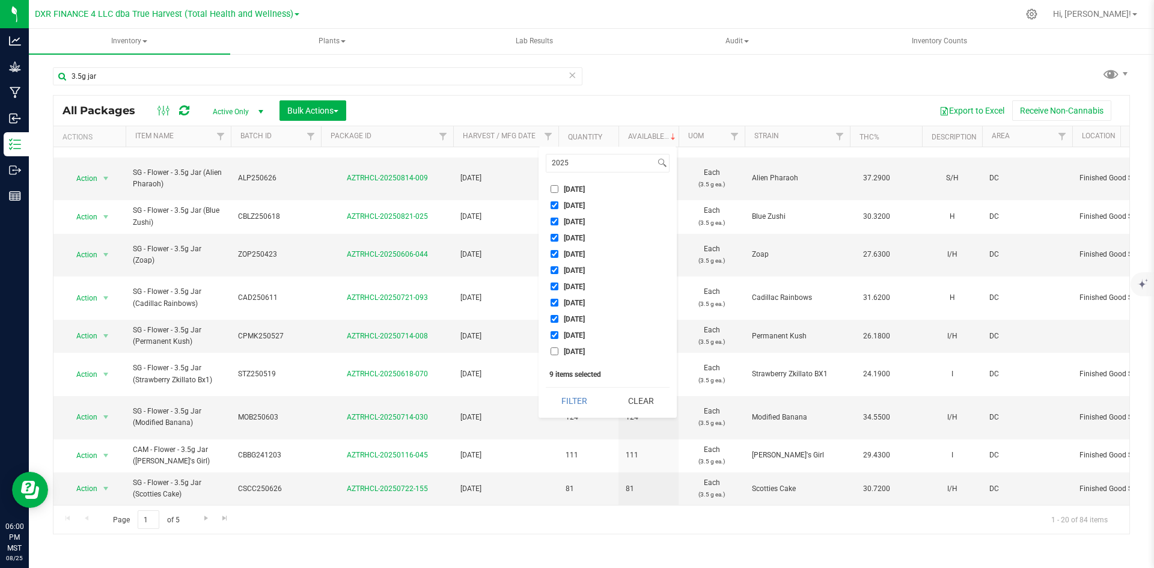
checkbox input "true"
click at [554, 298] on input "[DATE]" at bounding box center [555, 300] width 8 height 8
checkbox input "true"
click at [554, 317] on input "[DATE]" at bounding box center [555, 316] width 8 height 8
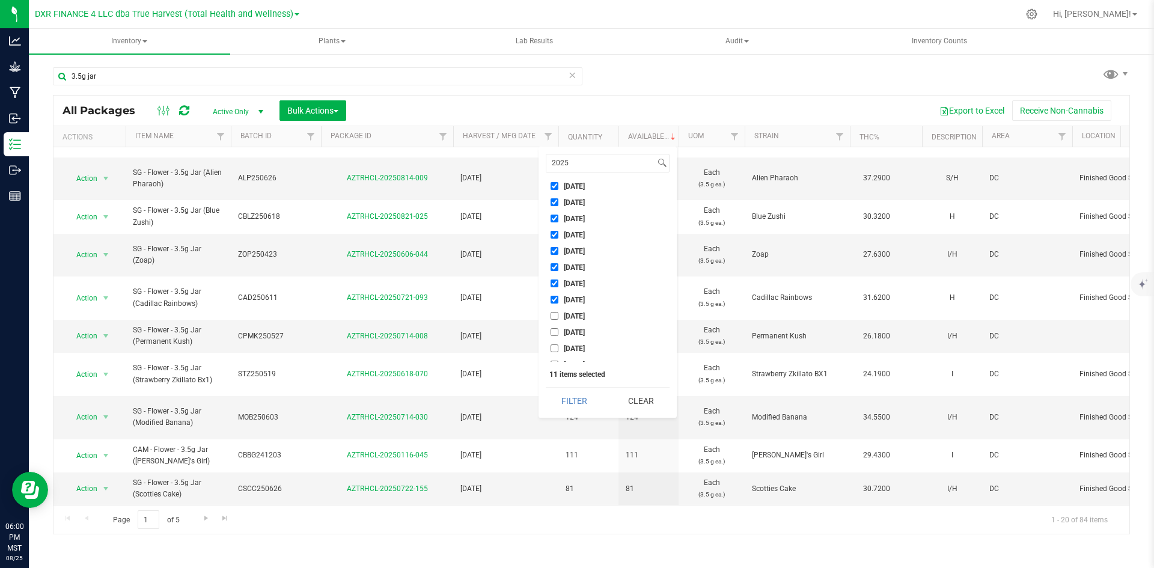
checkbox input "true"
click at [554, 336] on input "[DATE]" at bounding box center [555, 332] width 8 height 8
checkbox input "true"
click at [555, 350] on input "[DATE]" at bounding box center [555, 351] width 8 height 8
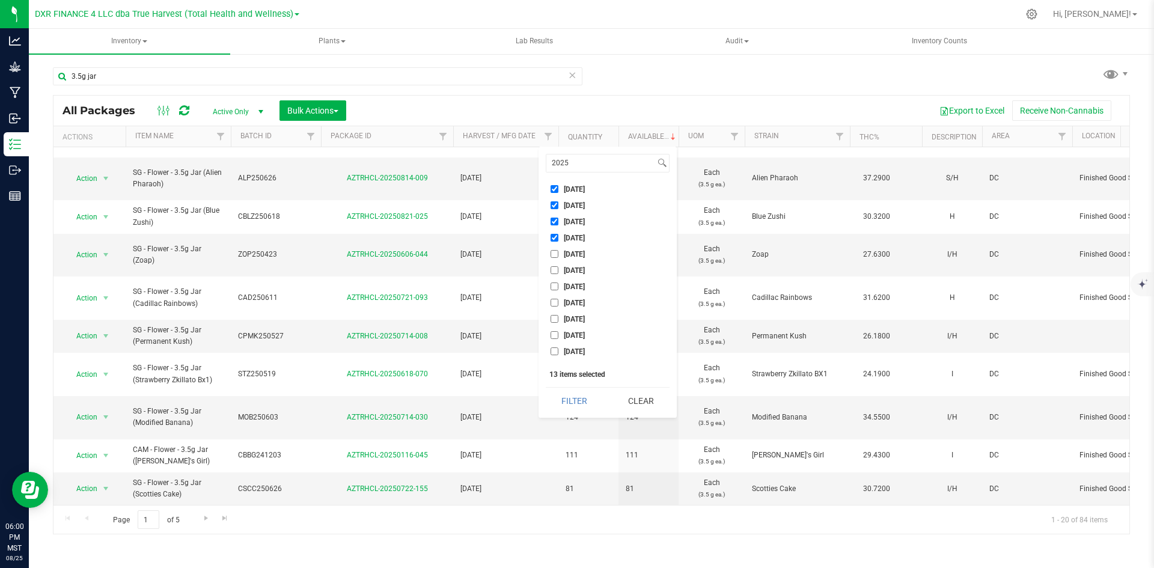
checkbox input "true"
click at [555, 335] on input "[DATE]" at bounding box center [555, 335] width 8 height 8
checkbox input "true"
click at [554, 322] on input "[DATE]" at bounding box center [555, 319] width 8 height 8
checkbox input "true"
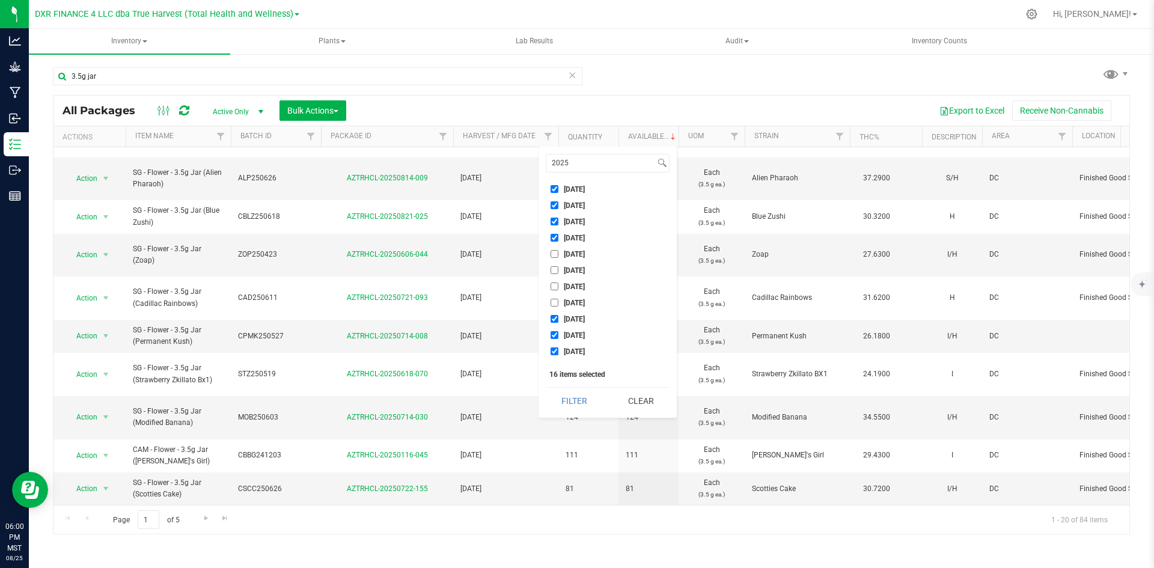
click at [552, 302] on input "[DATE]" at bounding box center [555, 303] width 8 height 8
checkbox input "true"
click at [552, 283] on input "[DATE]" at bounding box center [555, 287] width 8 height 8
checkbox input "true"
click at [551, 273] on input "[DATE]" at bounding box center [555, 270] width 8 height 8
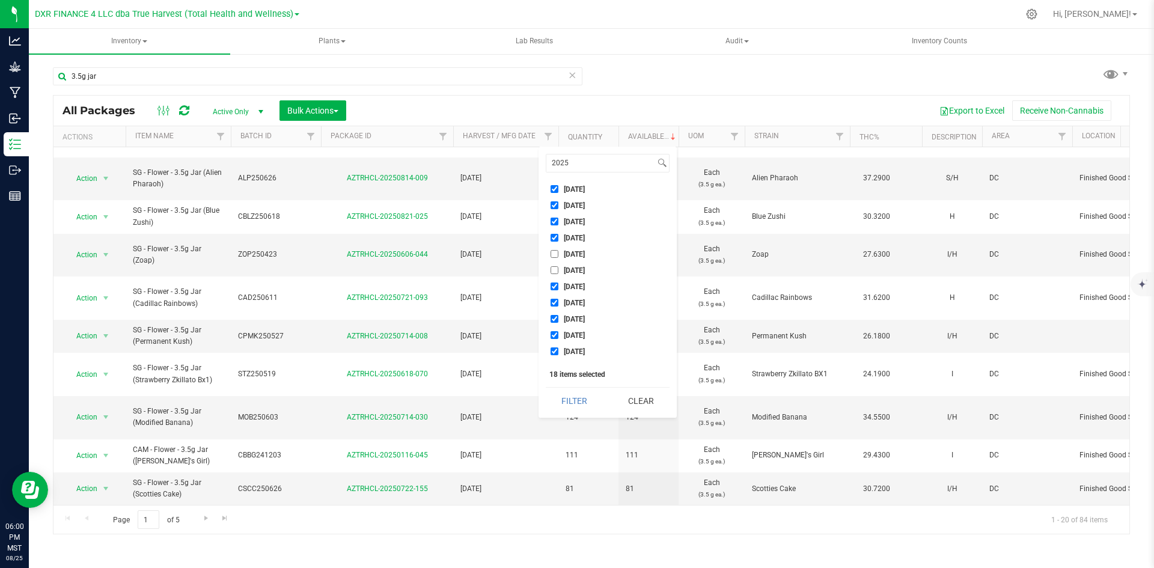
checkbox input "true"
click at [552, 252] on input "[DATE]" at bounding box center [555, 254] width 8 height 8
checkbox input "true"
click at [555, 271] on input "[DATE]" at bounding box center [555, 274] width 8 height 8
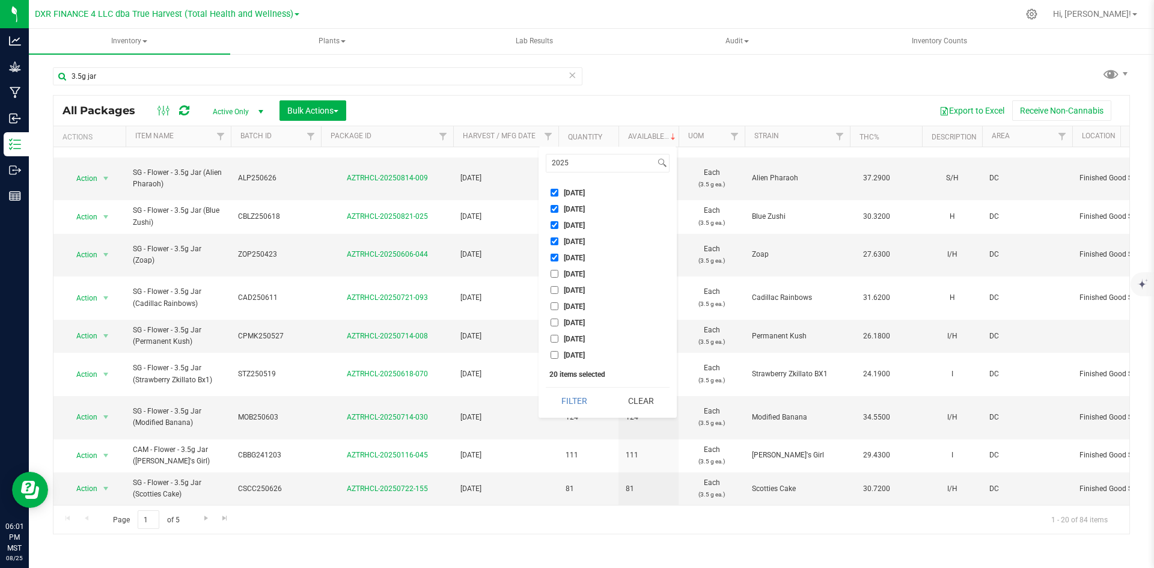
checkbox input "true"
click at [555, 295] on li "[DATE]" at bounding box center [608, 290] width 124 height 13
drag, startPoint x: 555, startPoint y: 292, endPoint x: 555, endPoint y: 308, distance: 16.2
click at [555, 308] on ul "Select All [DATE] 0928HB0809-CBH [DATE] [DATE] [DATE] [DATE] [DATE] [DATE] [DAT…" at bounding box center [608, 272] width 124 height 180
click at [555, 308] on input "[DATE]" at bounding box center [555, 306] width 8 height 8
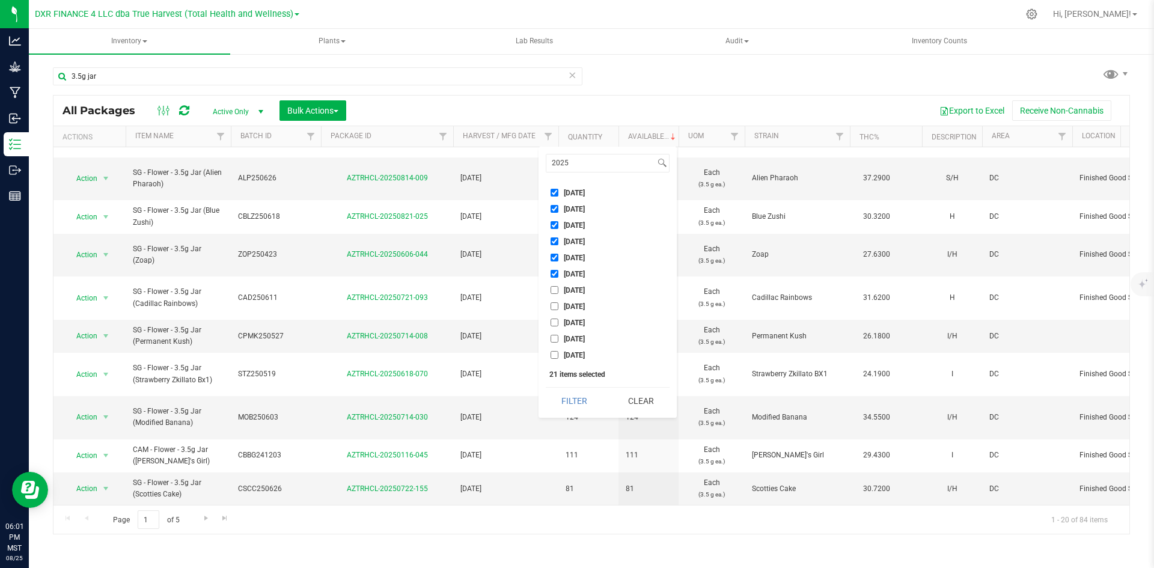
checkbox input "true"
click at [553, 289] on input "[DATE]" at bounding box center [555, 290] width 8 height 8
checkbox input "true"
click at [553, 322] on input "[DATE]" at bounding box center [555, 323] width 8 height 8
checkbox input "true"
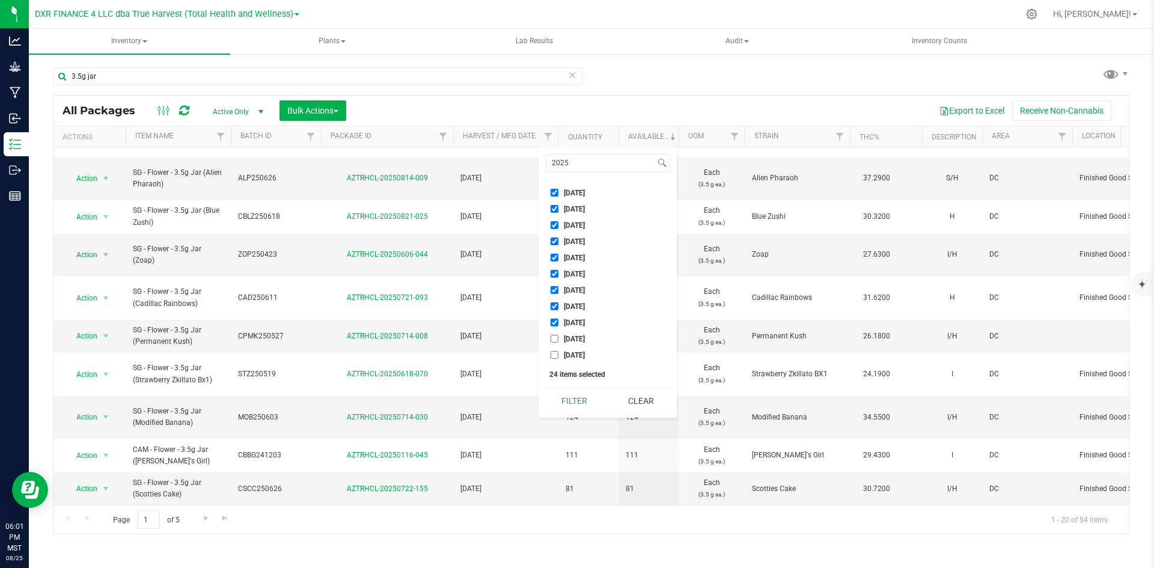
click at [553, 337] on input "[DATE]" at bounding box center [555, 339] width 8 height 8
checkbox input "true"
click at [553, 359] on input "[DATE]" at bounding box center [555, 355] width 8 height 8
checkbox input "true"
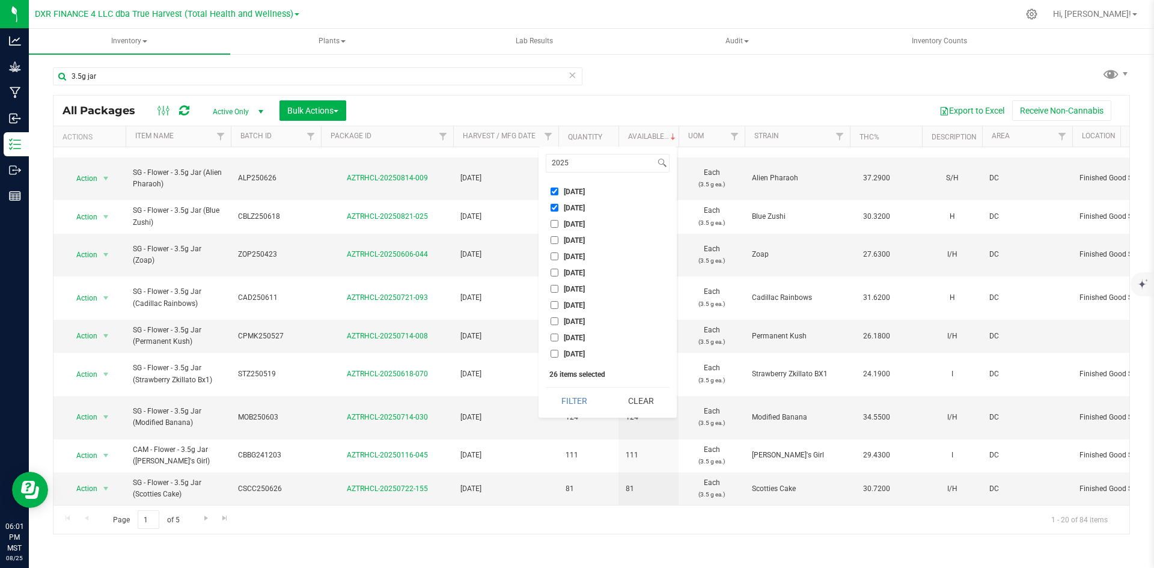
click at [554, 224] on input "[DATE]" at bounding box center [555, 224] width 8 height 8
checkbox input "true"
click at [554, 241] on input "[DATE]" at bounding box center [555, 240] width 8 height 8
checkbox input "true"
click at [554, 252] on li "[DATE]" at bounding box center [608, 256] width 124 height 13
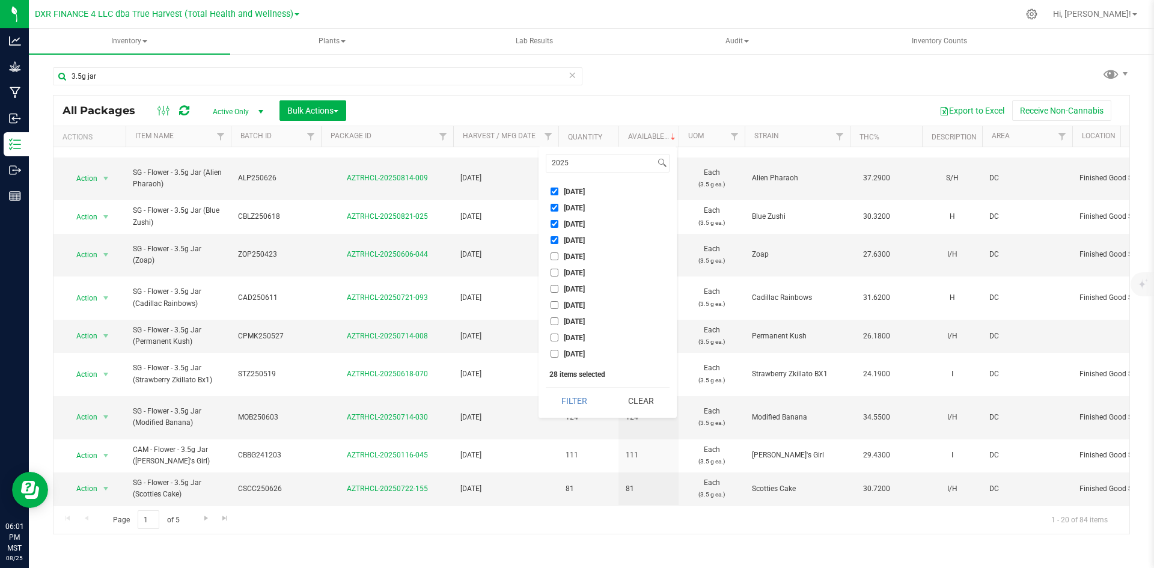
click at [554, 256] on input "[DATE]" at bounding box center [555, 256] width 8 height 8
checkbox input "true"
click at [554, 267] on li "[DATE]" at bounding box center [608, 272] width 124 height 13
click at [553, 275] on input "[DATE]" at bounding box center [555, 273] width 8 height 8
checkbox input "true"
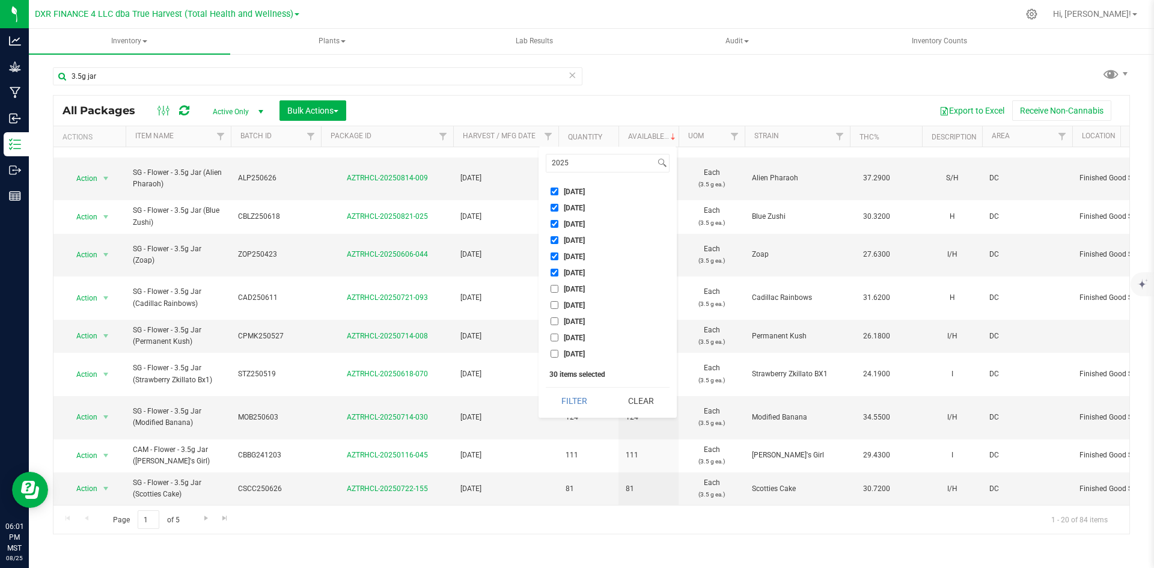
click at [553, 287] on input "[DATE]" at bounding box center [555, 289] width 8 height 8
checkbox input "true"
click at [552, 304] on input "[DATE]" at bounding box center [555, 305] width 8 height 8
checkbox input "true"
click at [552, 316] on li "[DATE]" at bounding box center [608, 321] width 124 height 13
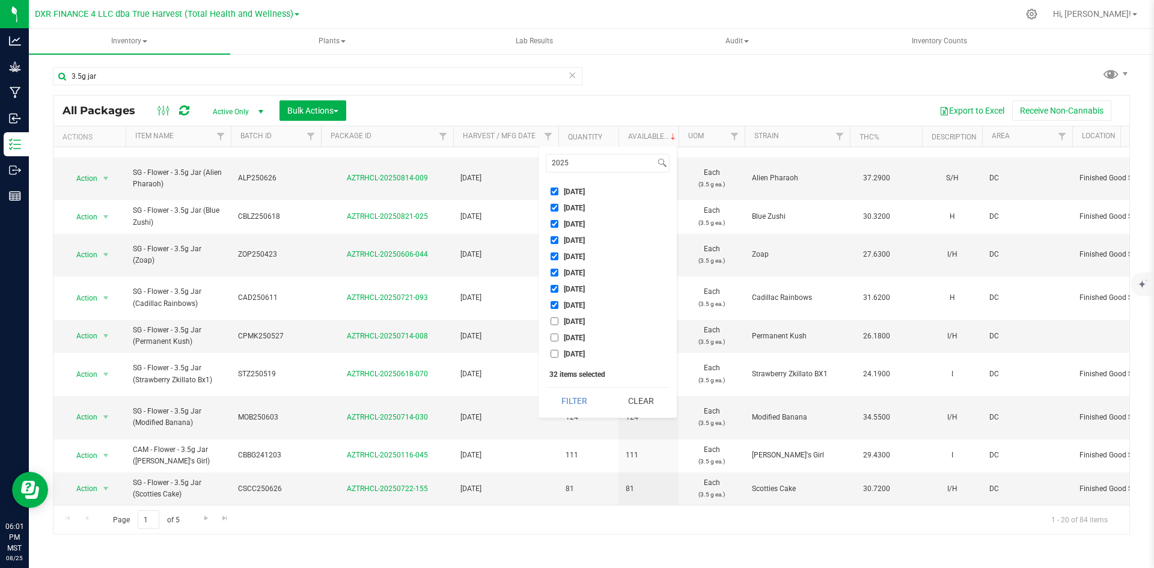
click at [553, 322] on input "[DATE]" at bounding box center [555, 321] width 8 height 8
checkbox input "true"
click at [553, 338] on input "[DATE]" at bounding box center [555, 338] width 8 height 8
checkbox input "true"
click at [553, 356] on input "[DATE]" at bounding box center [555, 354] width 8 height 8
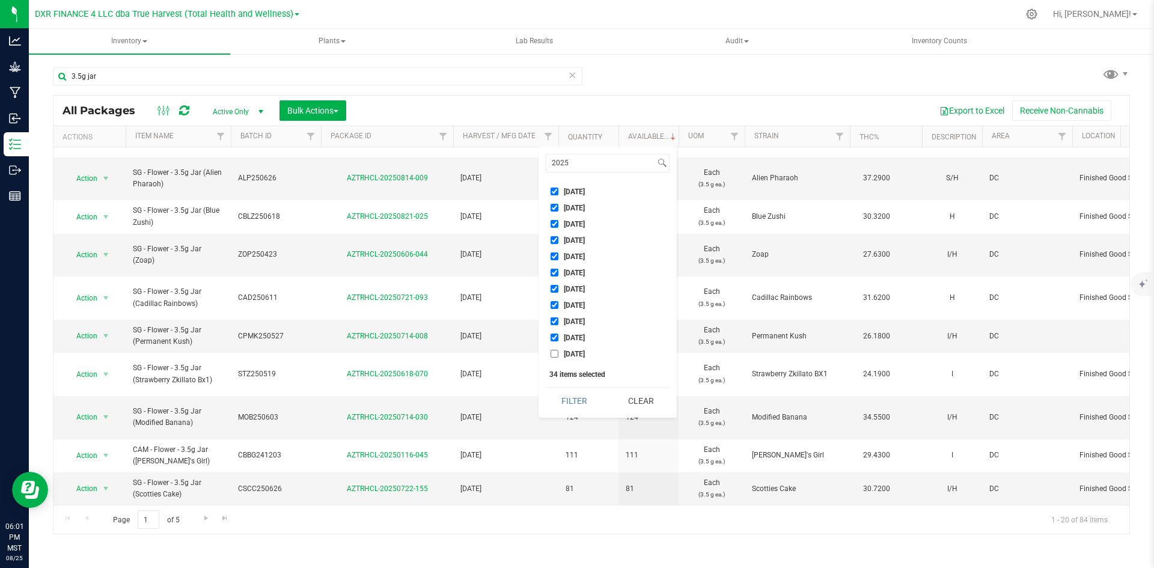
checkbox input "true"
click at [552, 323] on input "[DATE]" at bounding box center [555, 323] width 8 height 8
checkbox input "true"
click at [553, 335] on input "[DATE]" at bounding box center [555, 339] width 8 height 8
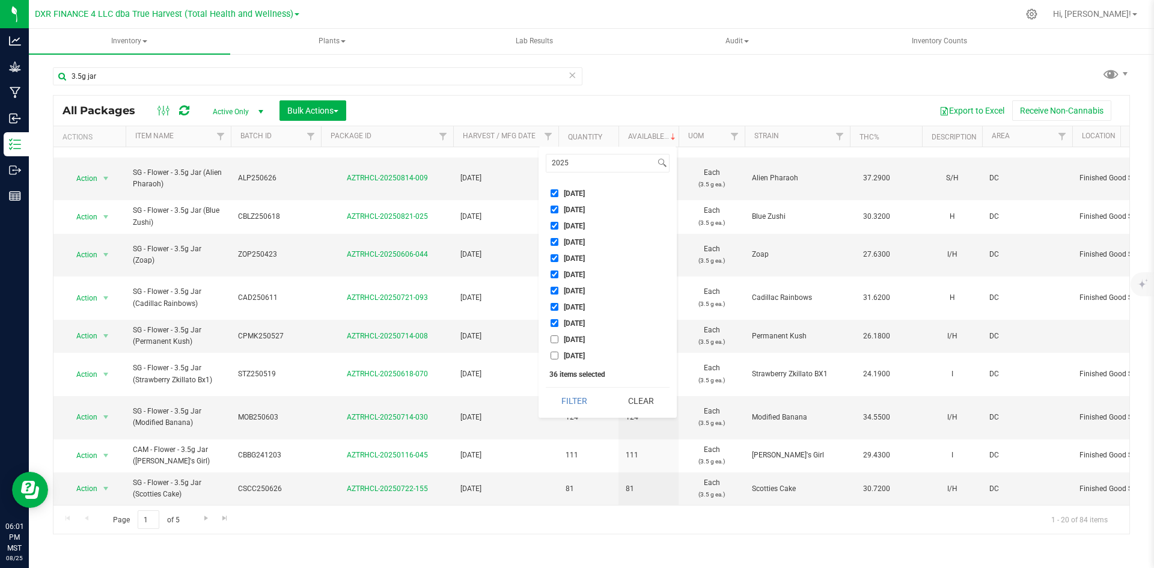
checkbox input "true"
click at [554, 358] on input "[DATE]" at bounding box center [555, 356] width 8 height 8
checkbox input "true"
click at [591, 397] on button "Filter" at bounding box center [575, 401] width 58 height 26
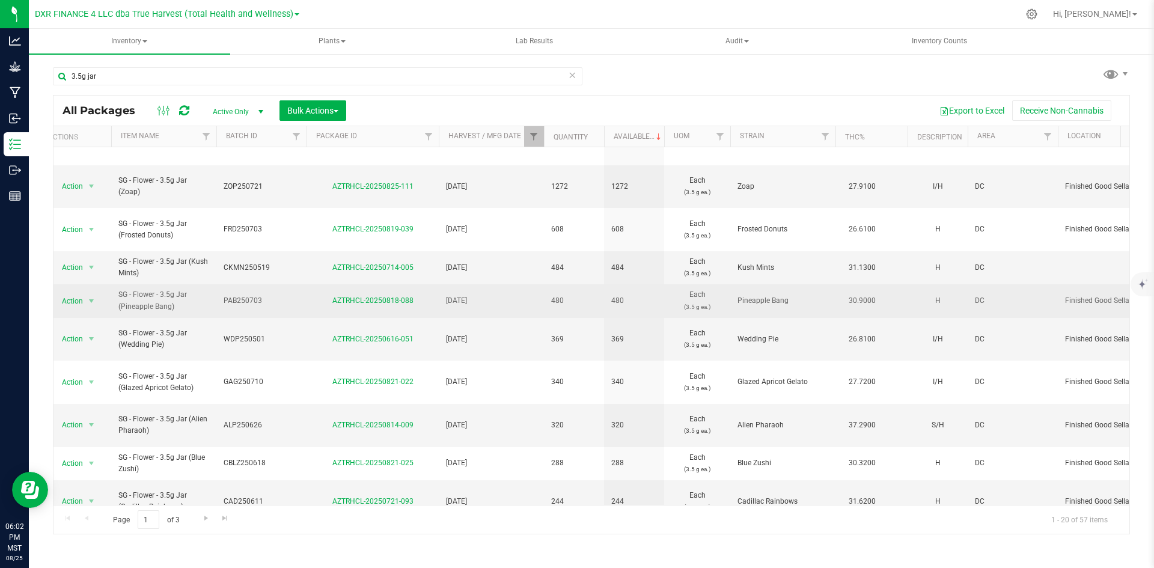
scroll to position [0, 14]
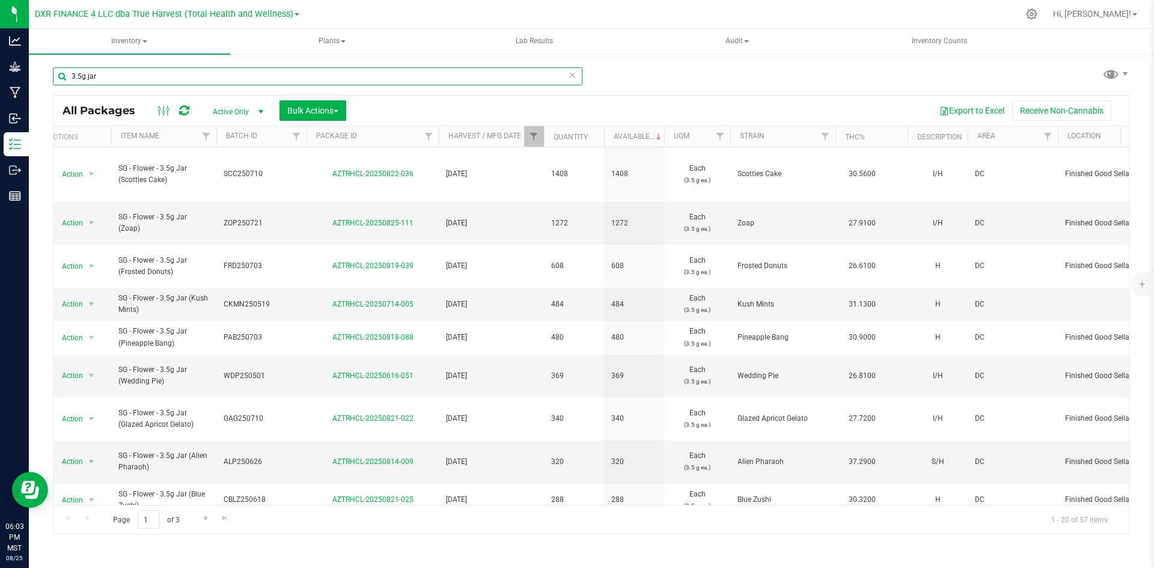
click at [197, 71] on input "3.5g jar" at bounding box center [318, 76] width 530 height 18
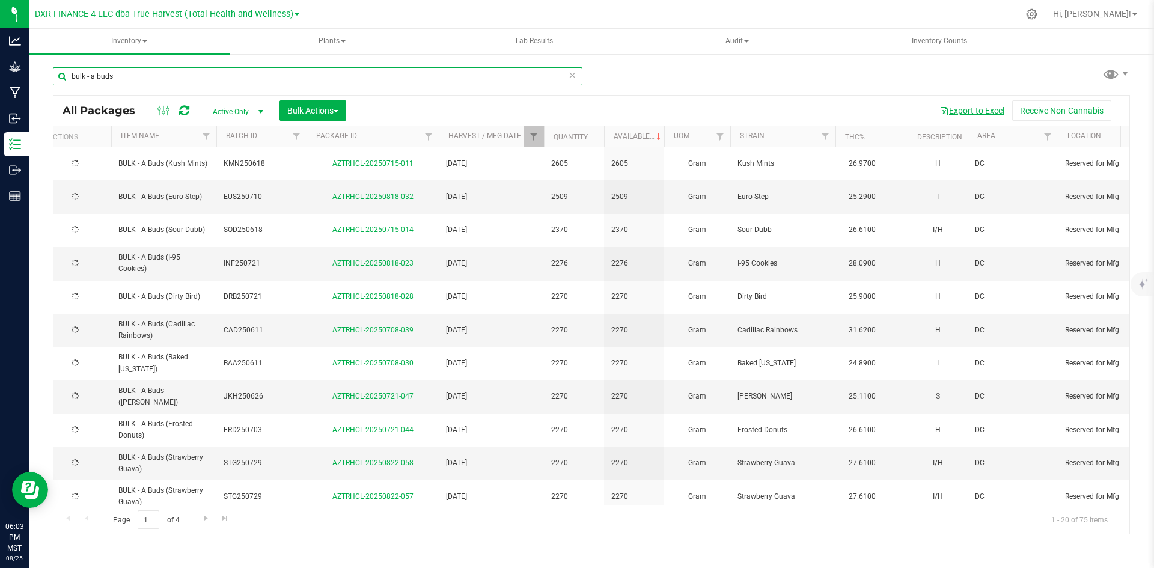
type input "bulk - a buds"
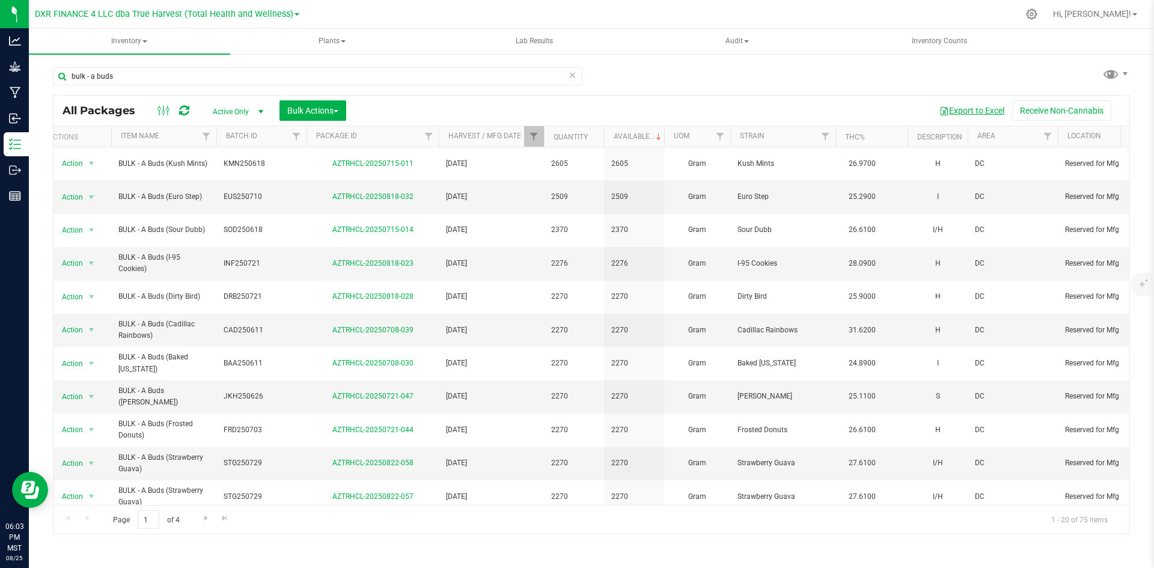
click at [970, 108] on button "Export to Excel" at bounding box center [972, 110] width 81 height 20
